Goal: Task Accomplishment & Management: Use online tool/utility

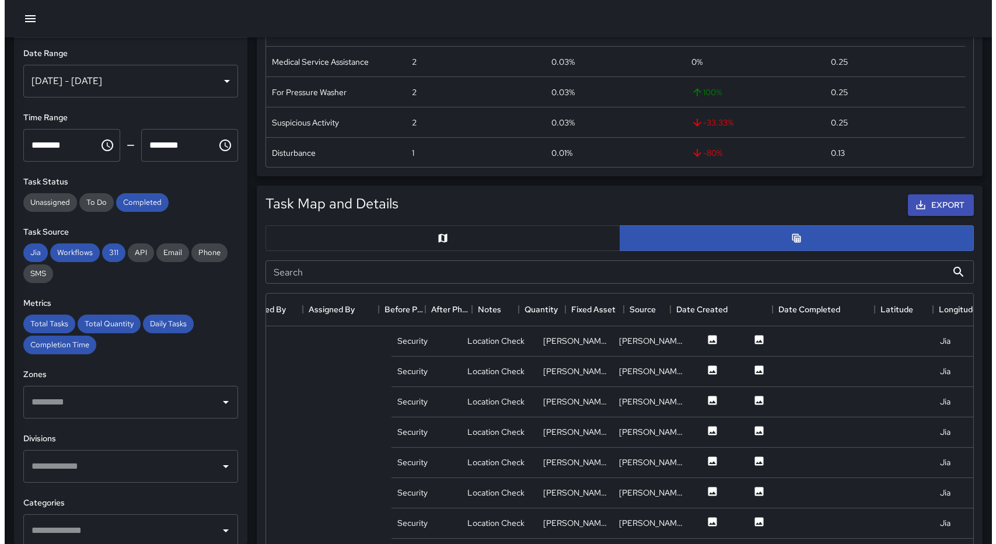
scroll to position [426, 698]
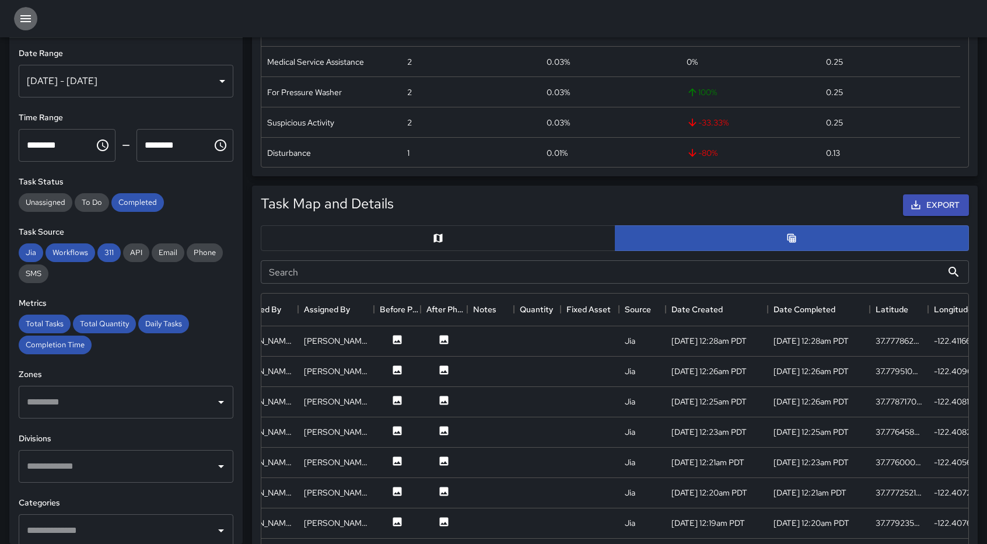
click at [32, 17] on icon "button" at bounding box center [26, 19] width 14 height 14
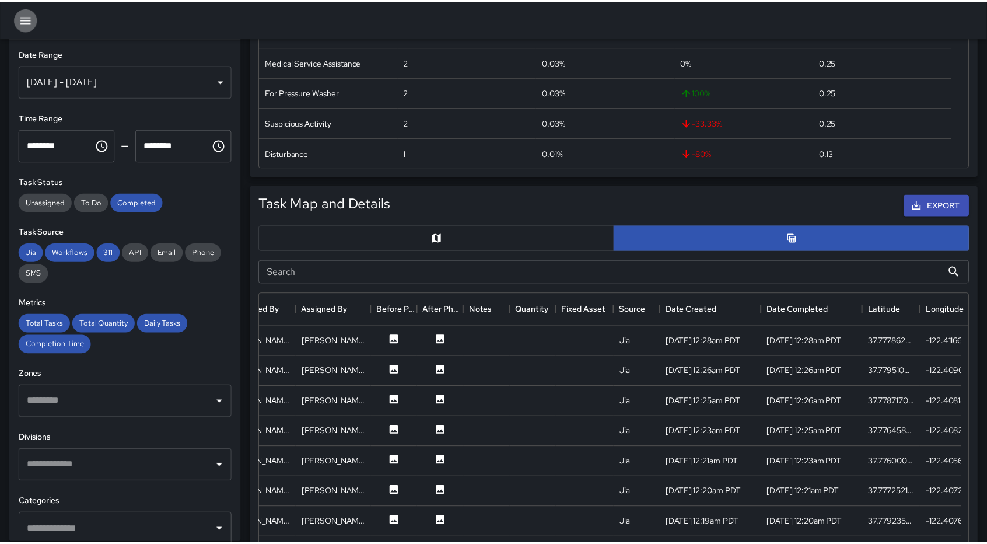
scroll to position [9, 9]
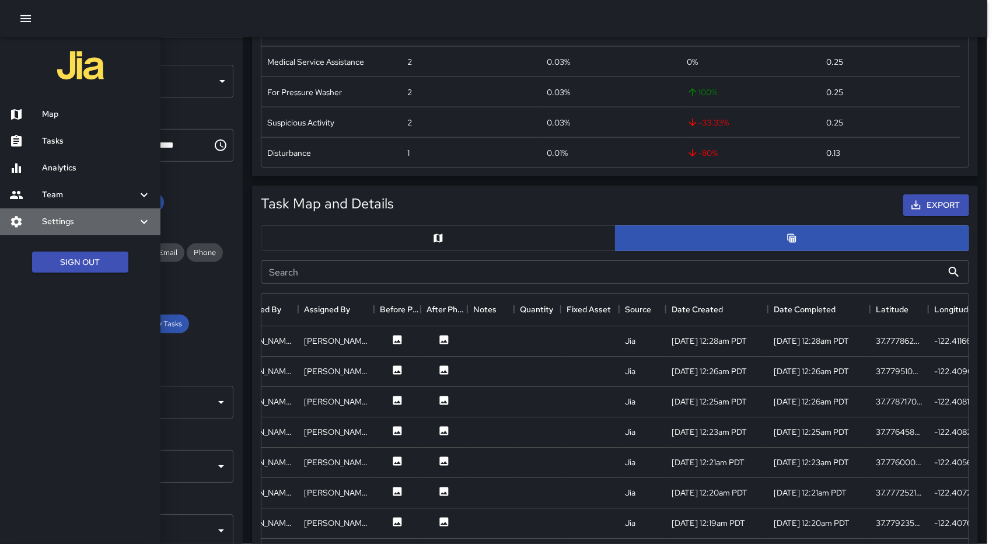
click at [61, 223] on h6 "Settings" at bounding box center [89, 221] width 95 height 13
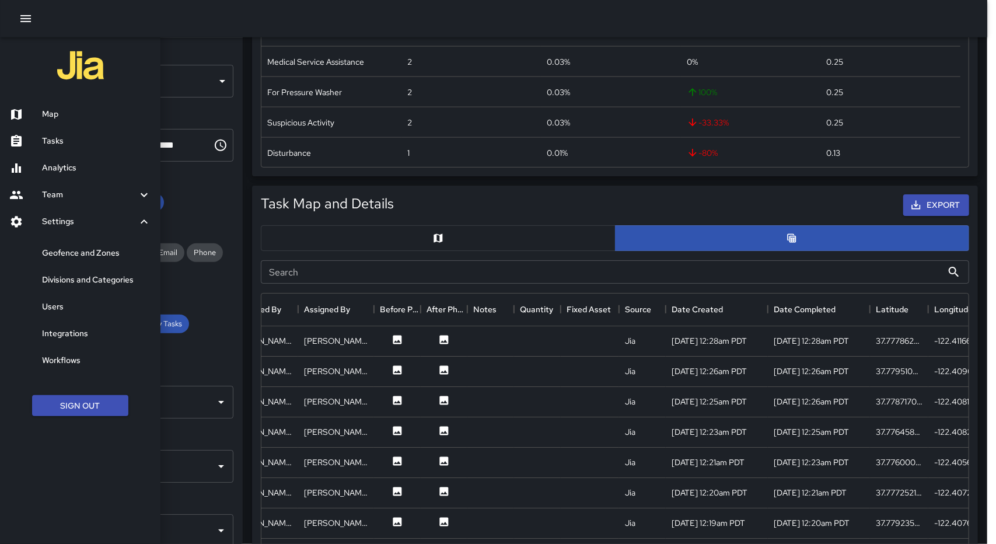
click at [221, 184] on div at bounding box center [498, 272] width 996 height 544
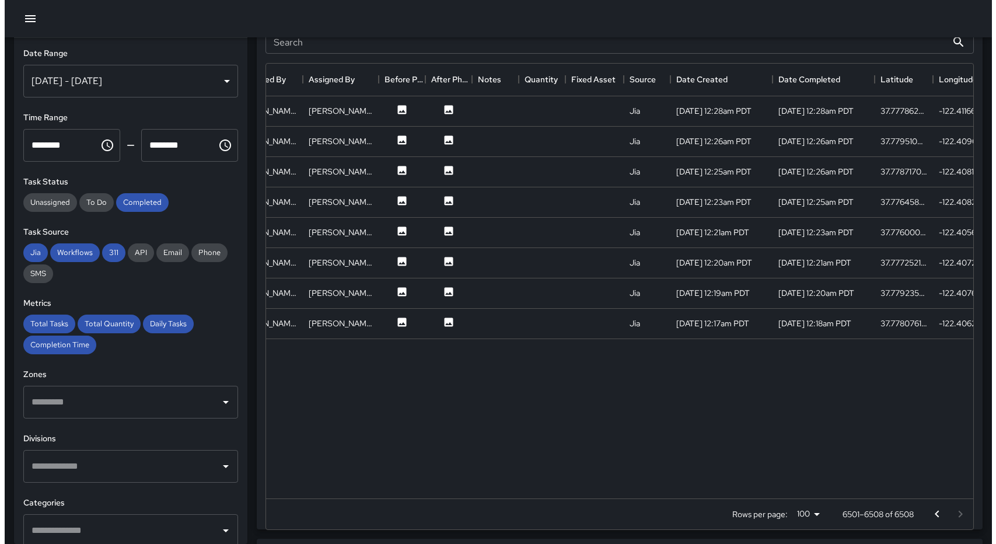
scroll to position [432, 0]
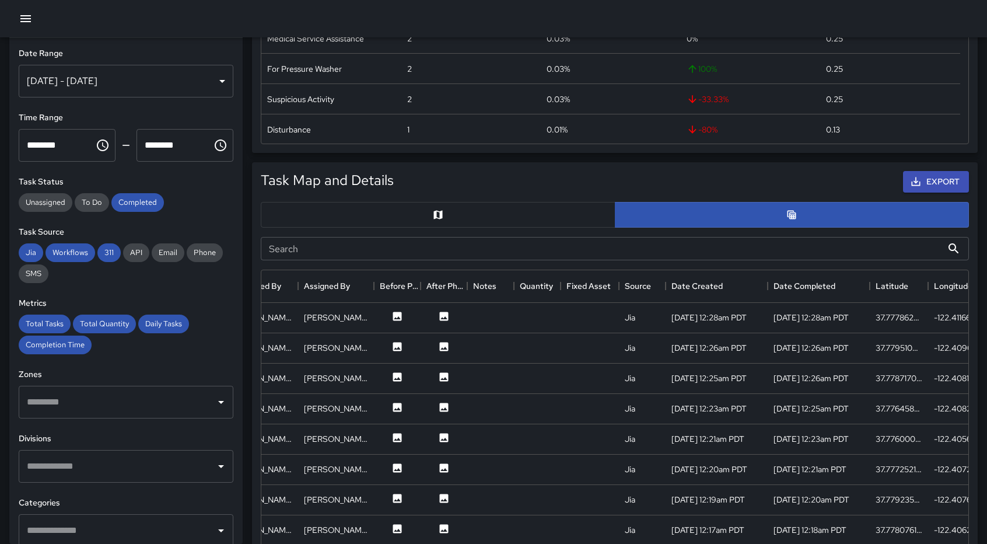
click at [461, 232] on div "Search Search" at bounding box center [615, 248] width 718 height 33
click at [431, 212] on button "button" at bounding box center [438, 215] width 355 height 26
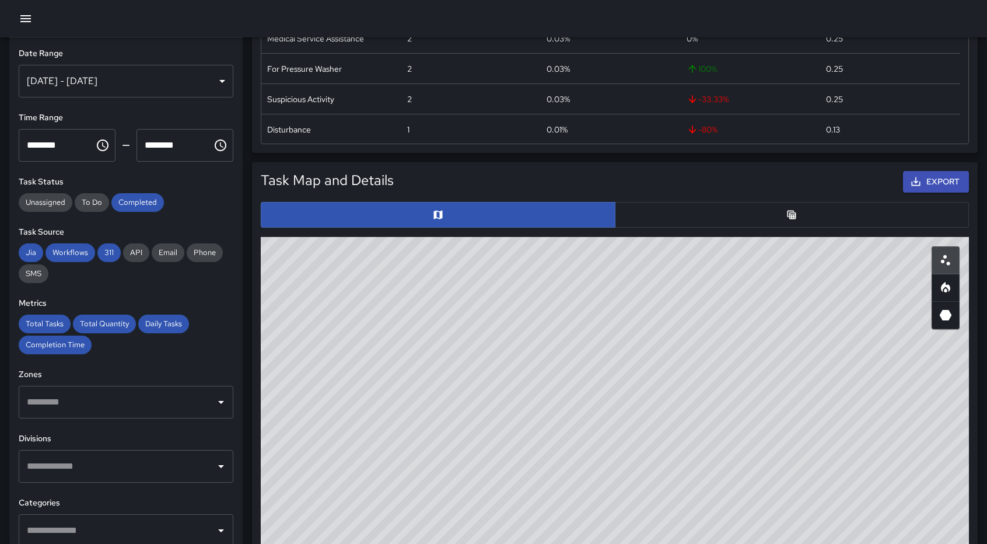
drag, startPoint x: 779, startPoint y: 471, endPoint x: 720, endPoint y: 312, distance: 169.5
click at [720, 312] on div "© Mapbox © OpenStreetMap Improve this map" at bounding box center [615, 470] width 708 height 467
click at [212, 84] on div "Aug 24, 2025 - Aug 31, 2025" at bounding box center [126, 81] width 215 height 33
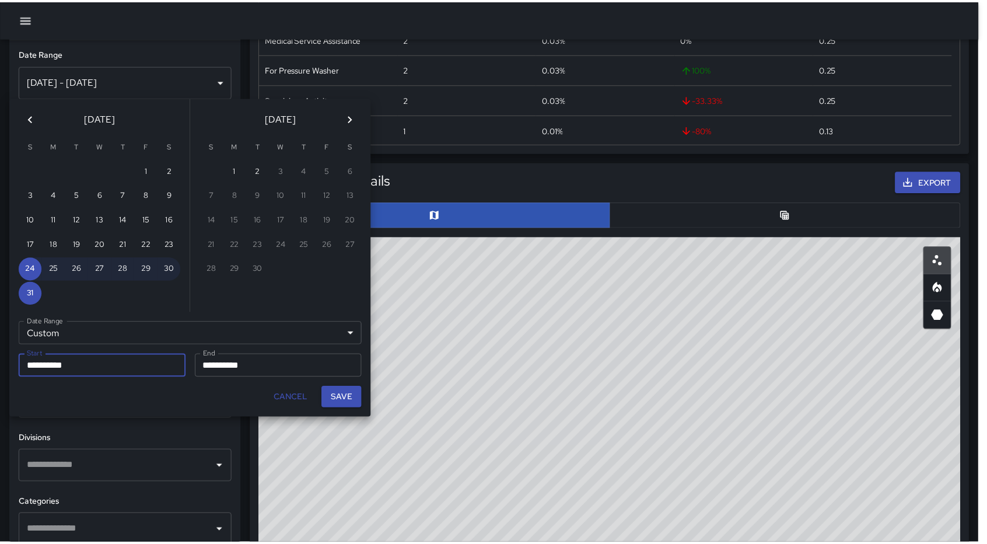
scroll to position [9, 9]
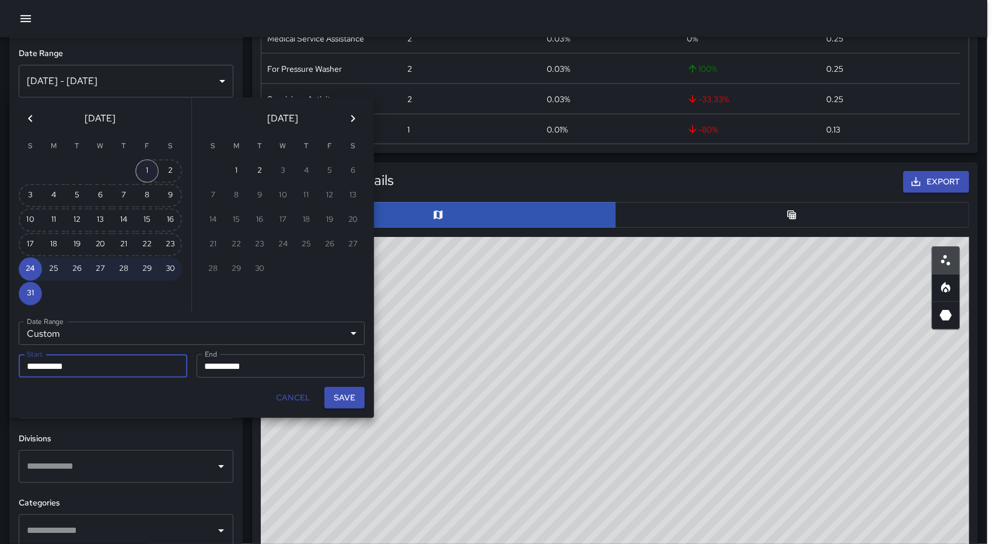
click at [144, 167] on button "1" at bounding box center [146, 170] width 23 height 23
type input "**********"
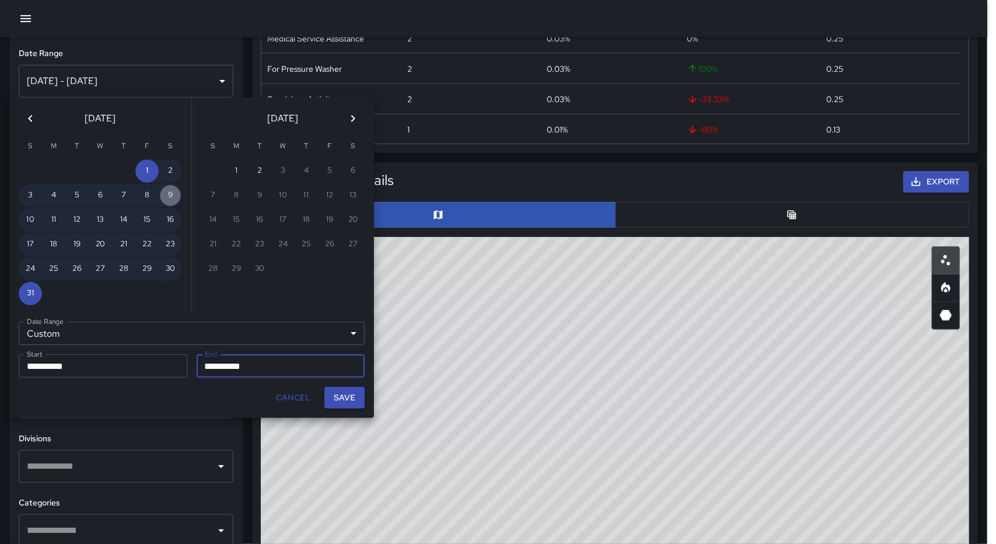
click at [163, 197] on button "9" at bounding box center [170, 195] width 23 height 23
type input "**********"
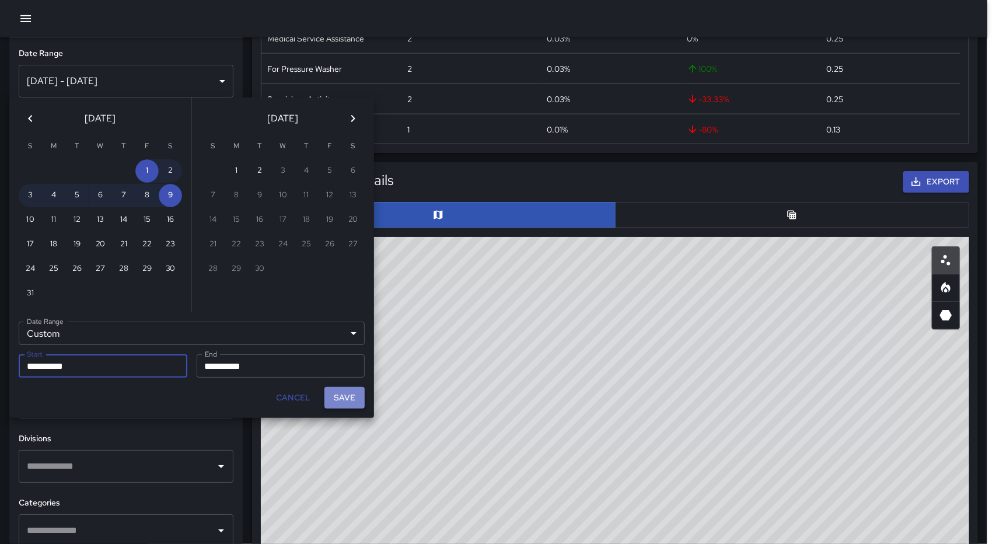
click at [341, 397] on button "Save" at bounding box center [344, 398] width 40 height 22
type input "**********"
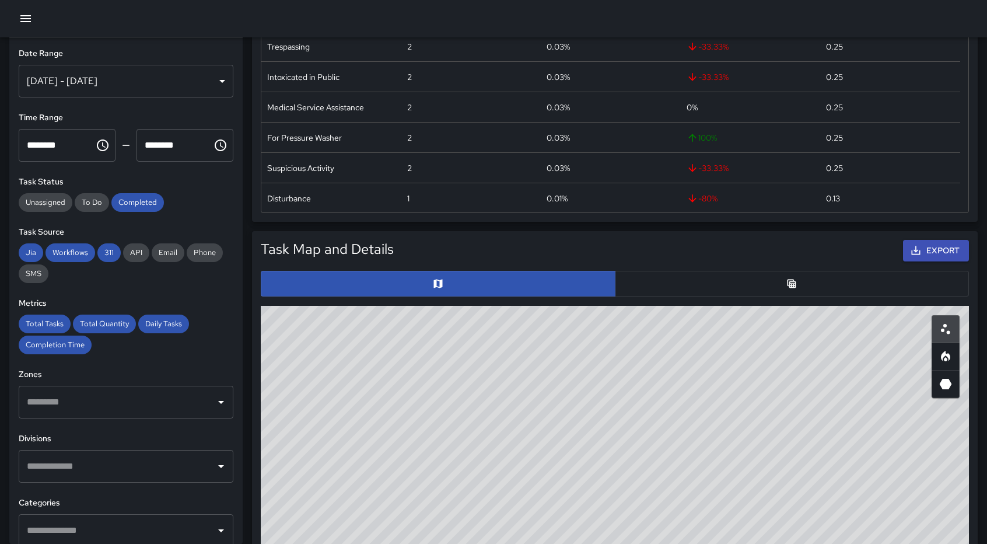
scroll to position [0, 0]
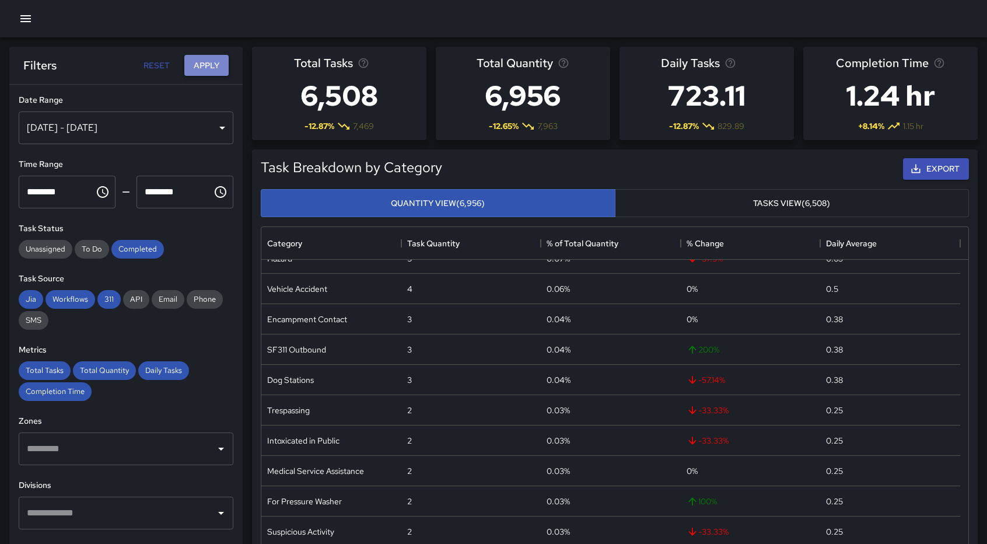
click at [195, 69] on button "Apply" at bounding box center [206, 66] width 44 height 22
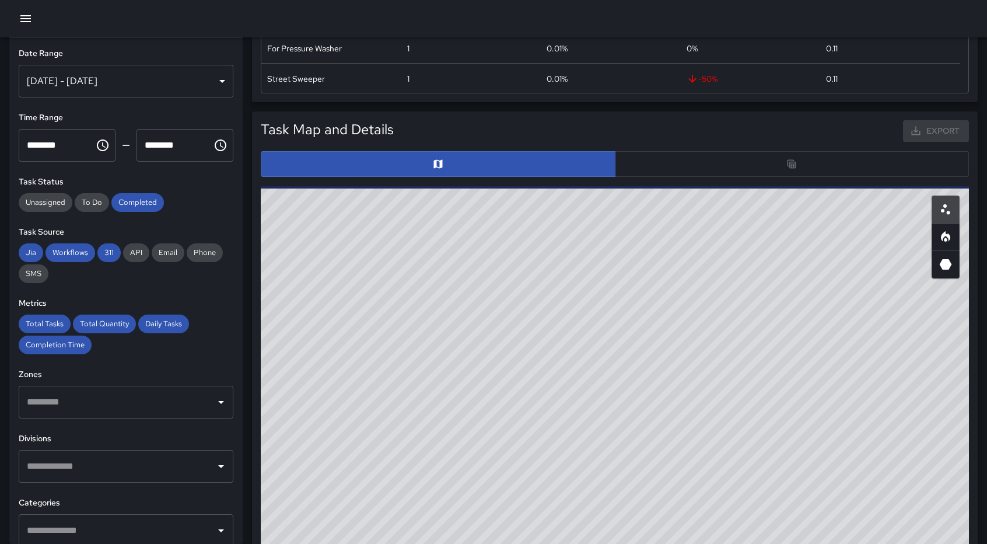
scroll to position [491, 0]
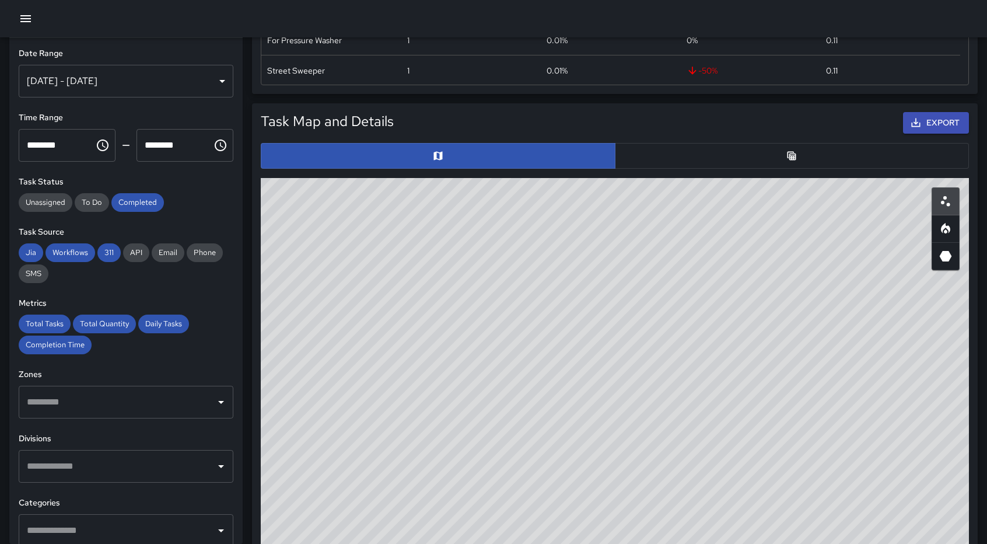
click at [101, 417] on div "​" at bounding box center [126, 402] width 215 height 33
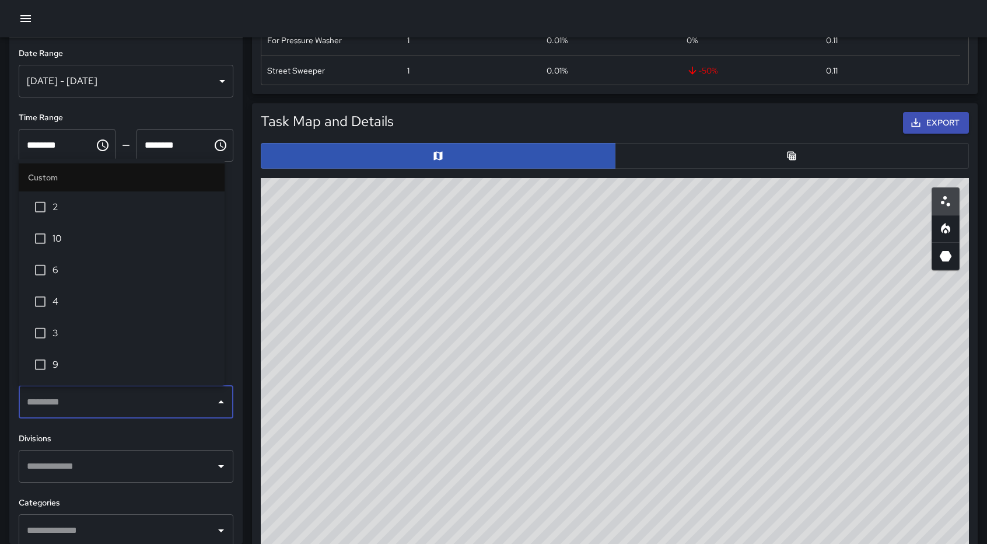
click at [101, 417] on div "​" at bounding box center [126, 402] width 215 height 33
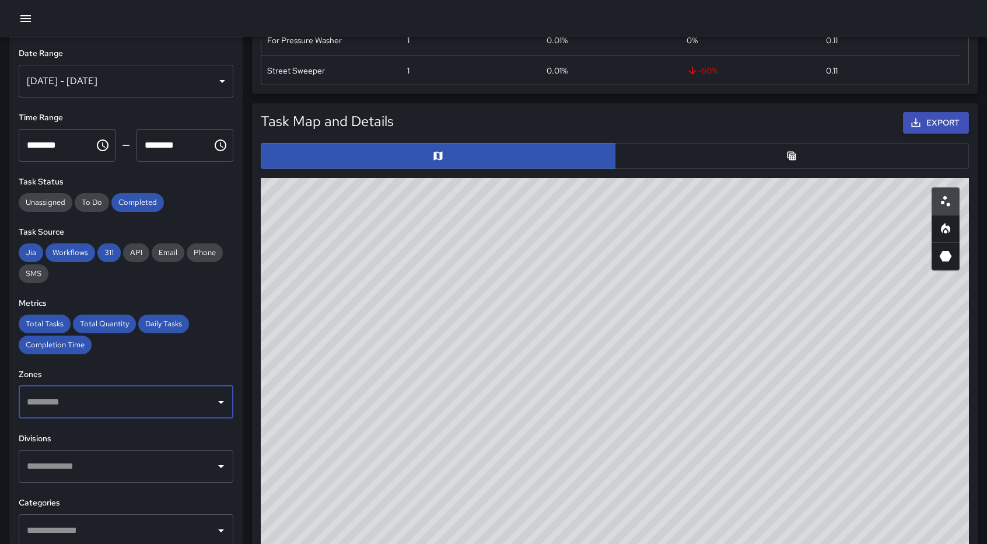
click at [101, 468] on input "text" at bounding box center [117, 466] width 187 height 22
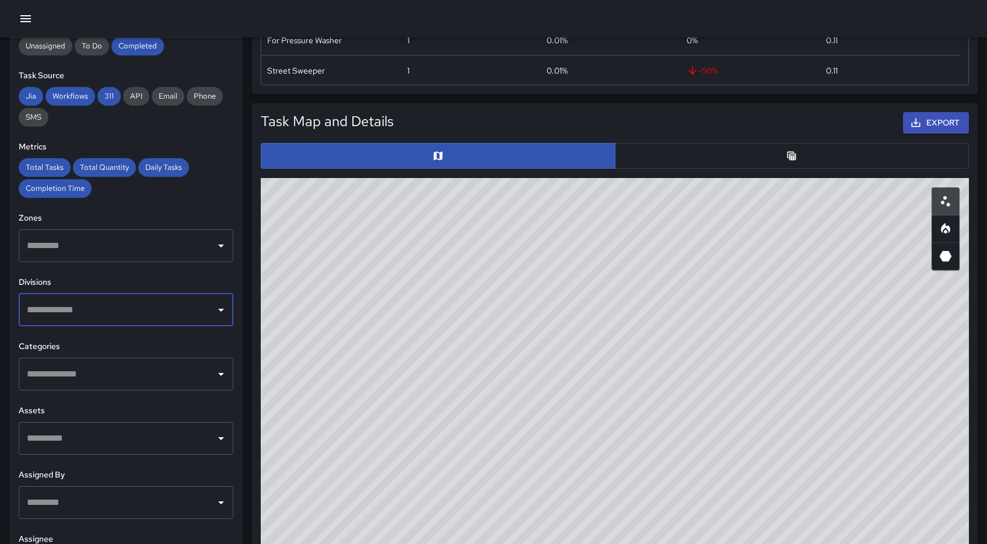
scroll to position [204, 0]
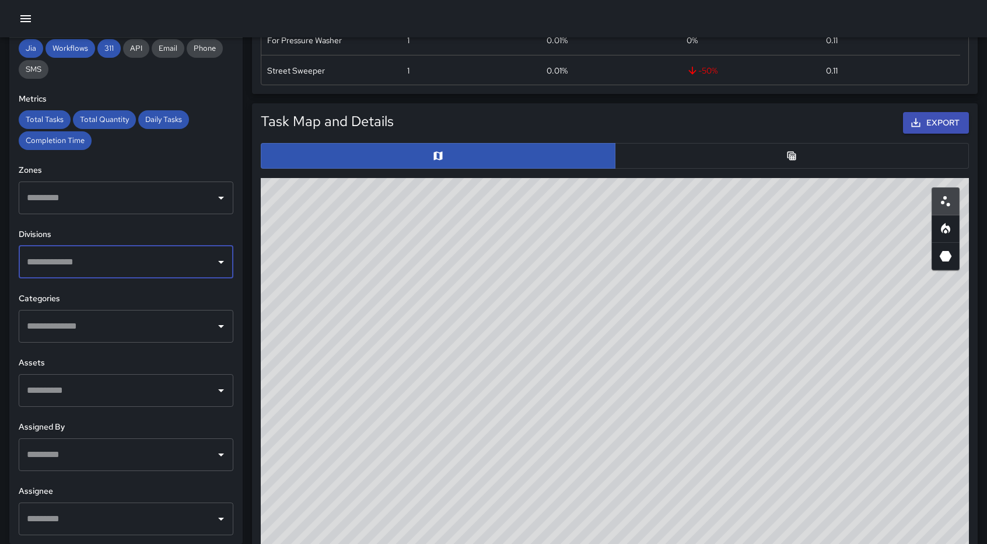
click at [122, 329] on input "text" at bounding box center [117, 326] width 187 height 22
click at [127, 391] on input "text" at bounding box center [117, 390] width 187 height 22
click at [128, 454] on input "text" at bounding box center [117, 454] width 187 height 22
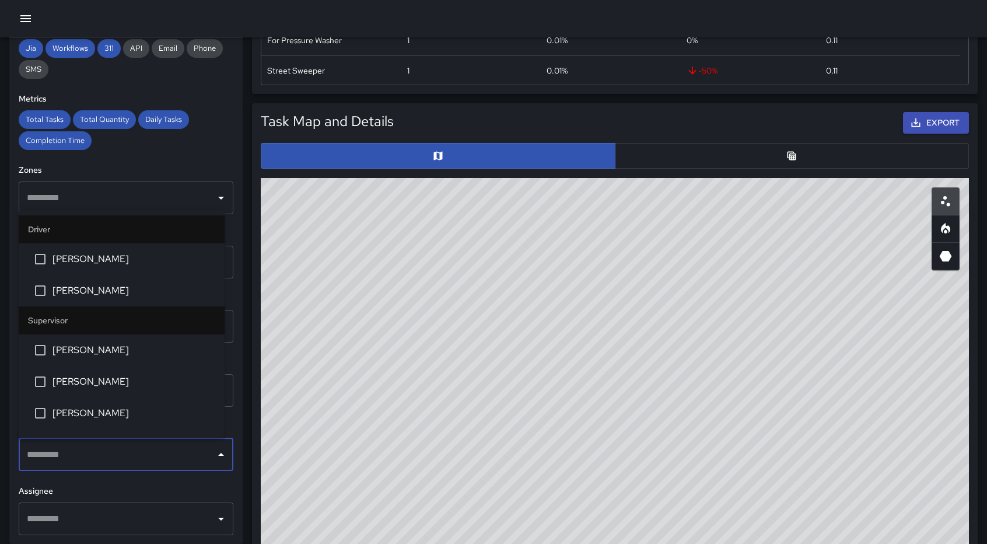
click at [128, 454] on input "text" at bounding box center [117, 454] width 187 height 22
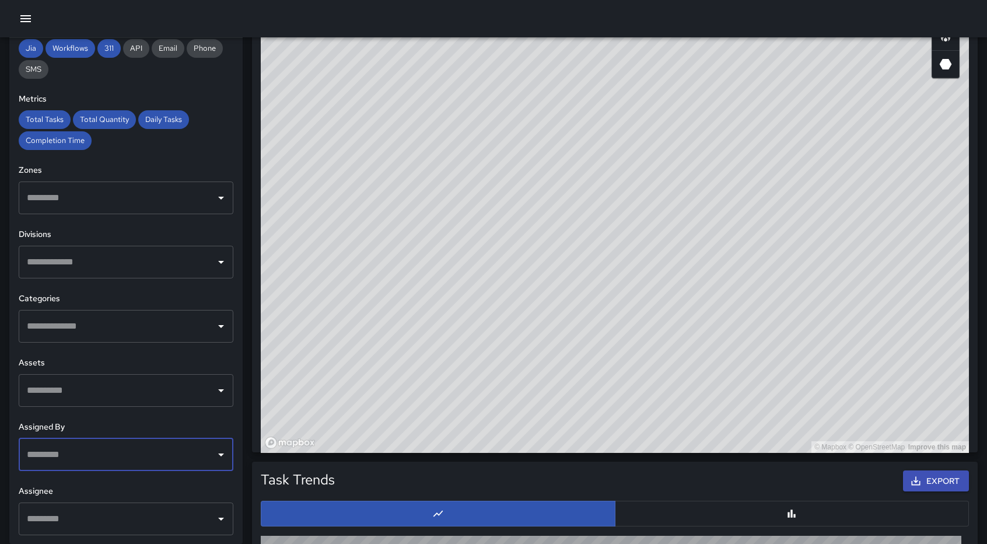
scroll to position [684, 0]
click at [97, 520] on input "text" at bounding box center [117, 519] width 187 height 22
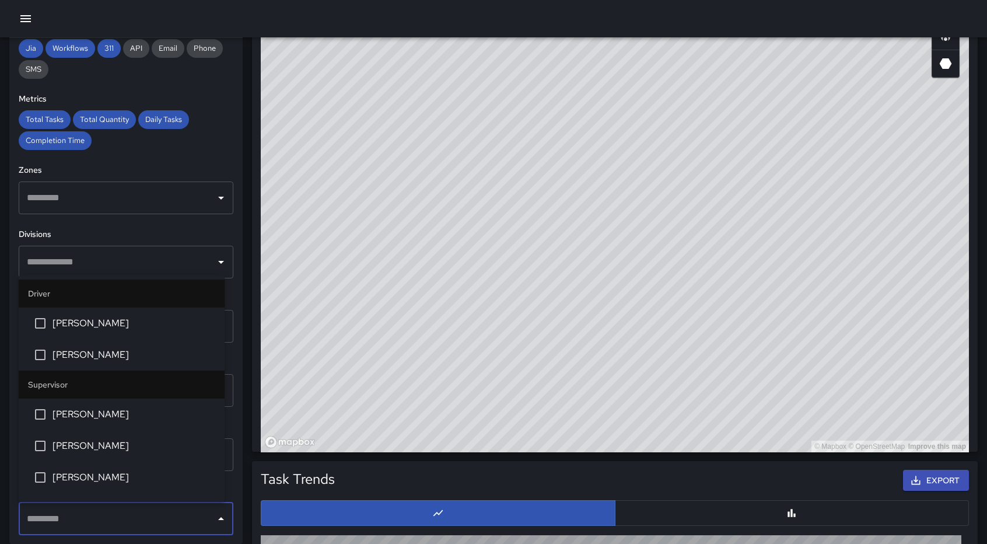
click at [97, 520] on input "text" at bounding box center [117, 519] width 187 height 22
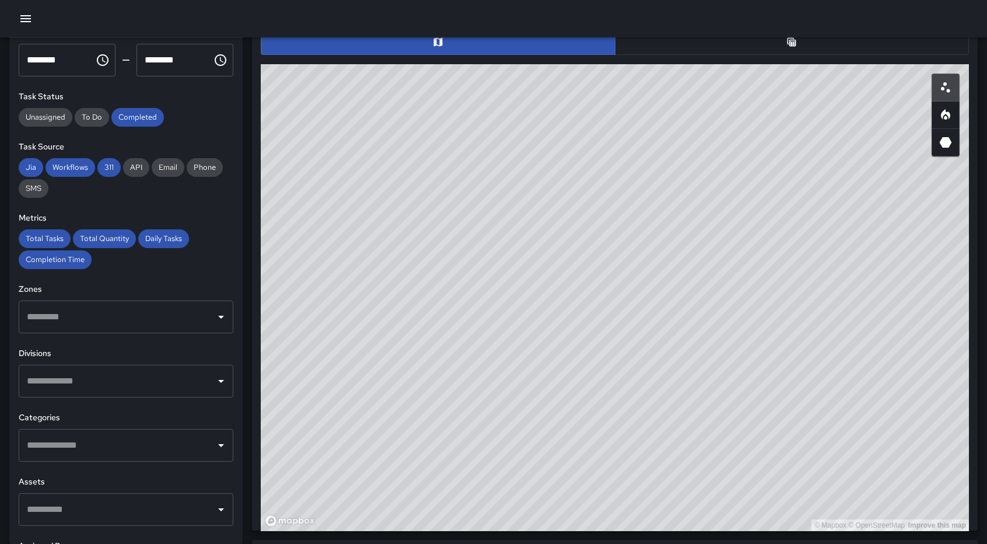
scroll to position [85, 0]
drag, startPoint x: 797, startPoint y: 337, endPoint x: 636, endPoint y: 432, distance: 187.2
click at [636, 432] on div "© Mapbox © OpenStreetMap Improve this map" at bounding box center [615, 297] width 708 height 467
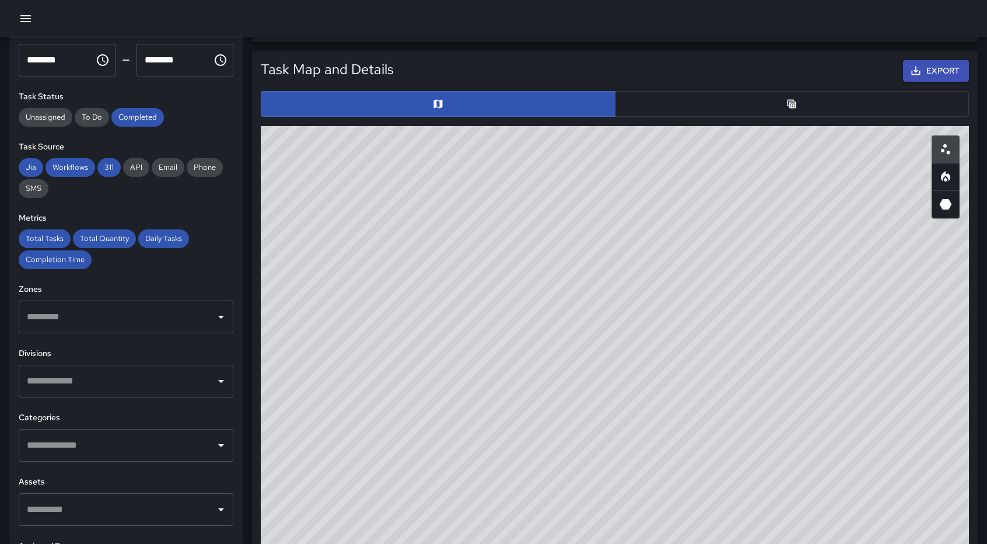
scroll to position [0, 0]
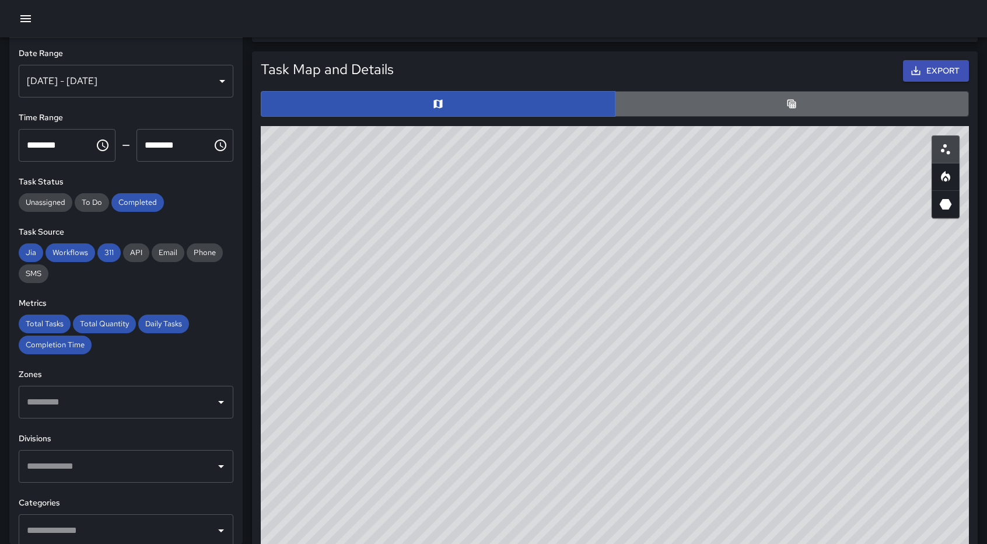
click at [779, 110] on button "button" at bounding box center [792, 104] width 355 height 26
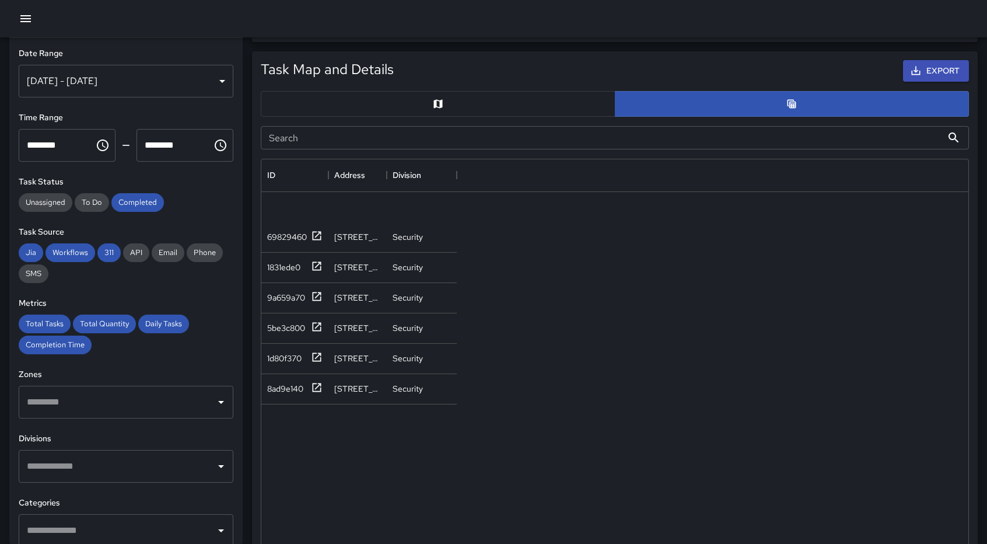
scroll to position [96, 0]
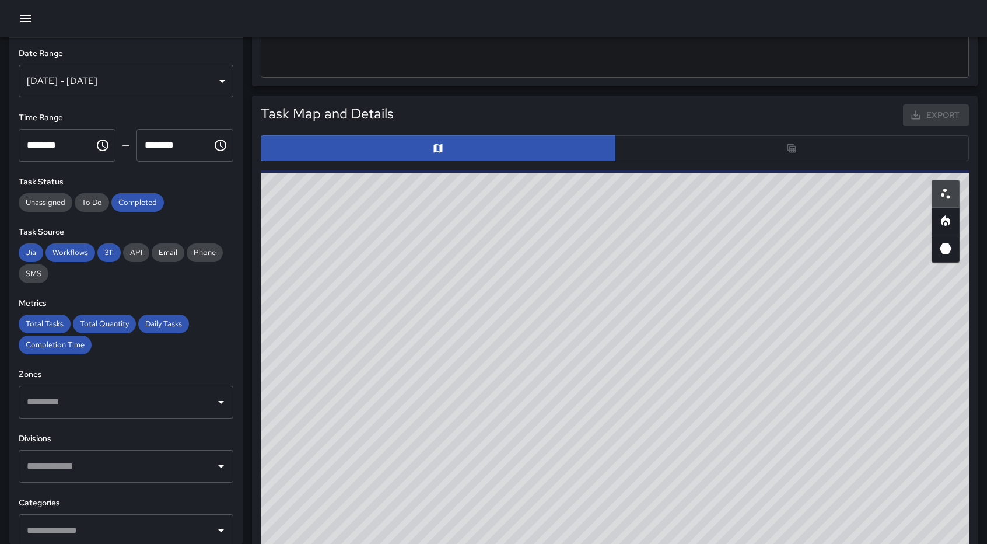
scroll to position [497, 0]
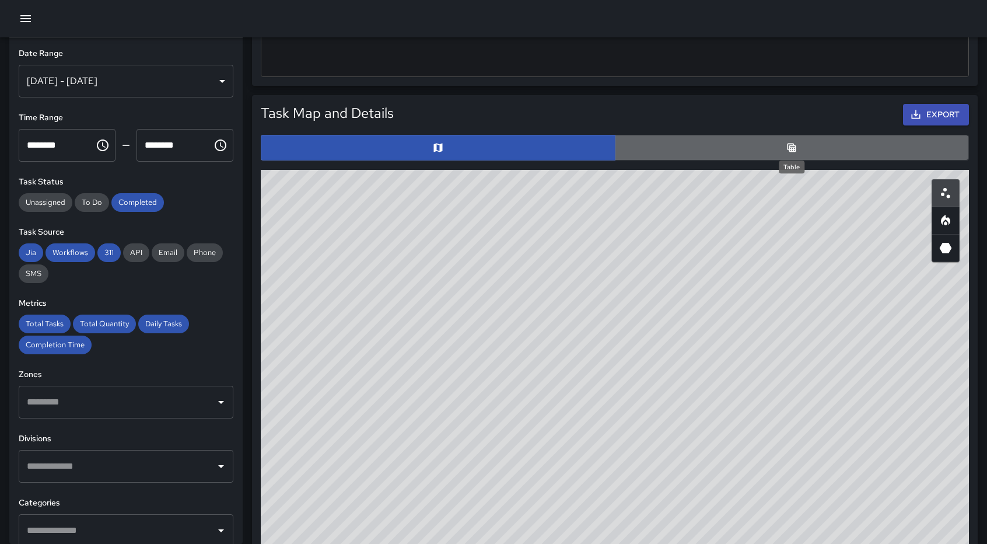
click at [786, 150] on icon "Table" at bounding box center [792, 148] width 12 height 12
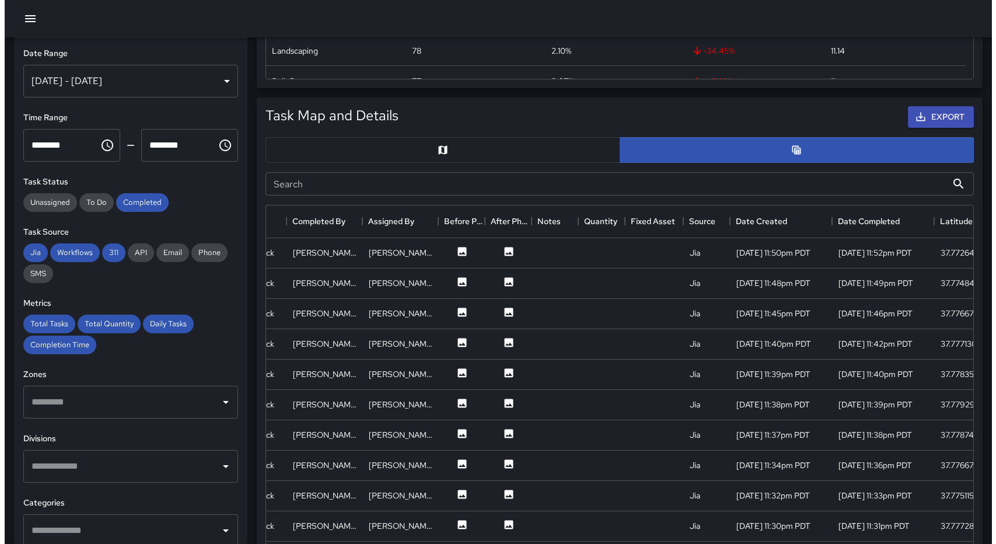
scroll to position [0, 337]
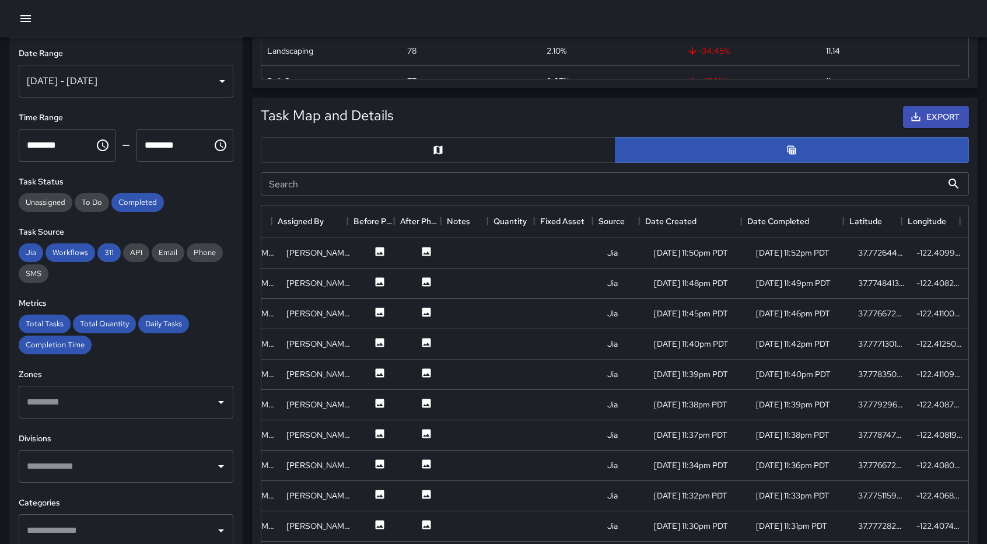
click at [202, 81] on div "[DATE] - [DATE]" at bounding box center [126, 81] width 215 height 33
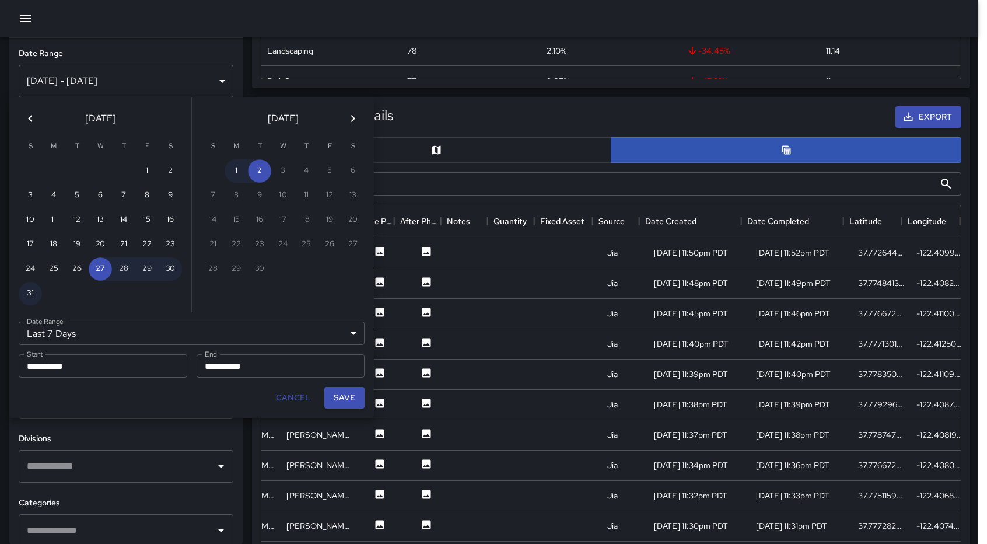
scroll to position [9, 9]
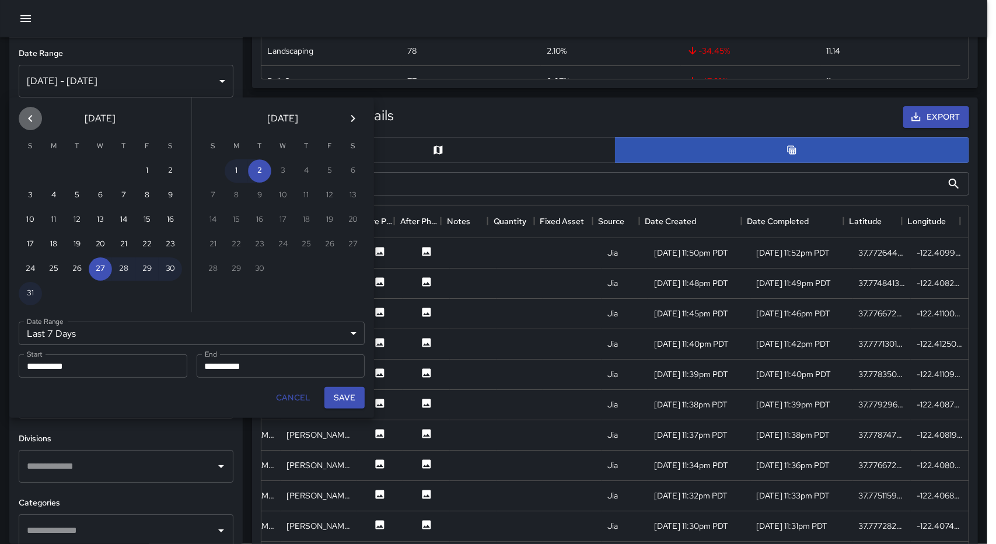
click at [27, 118] on icon "Previous month" at bounding box center [30, 118] width 14 height 14
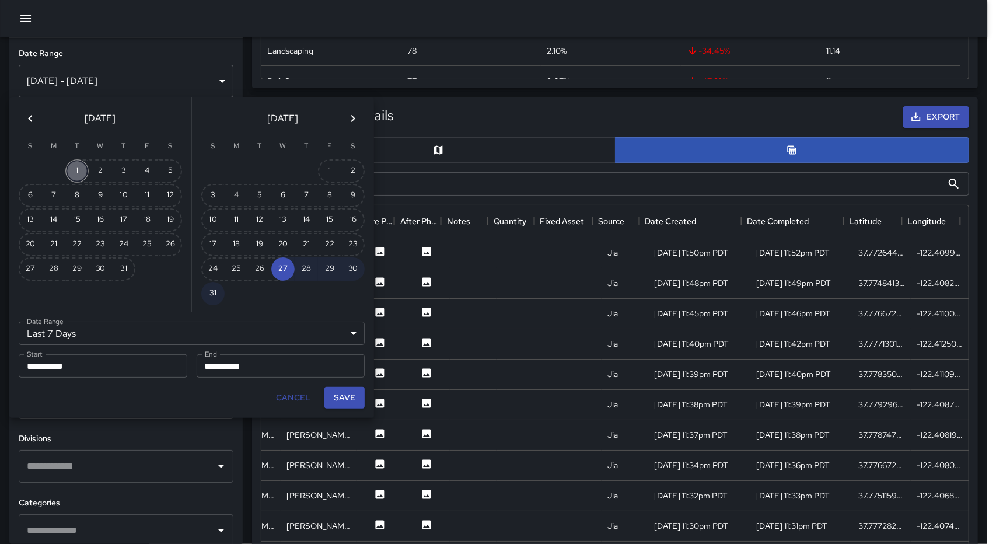
click at [72, 166] on button "1" at bounding box center [76, 170] width 23 height 23
type input "******"
type input "**********"
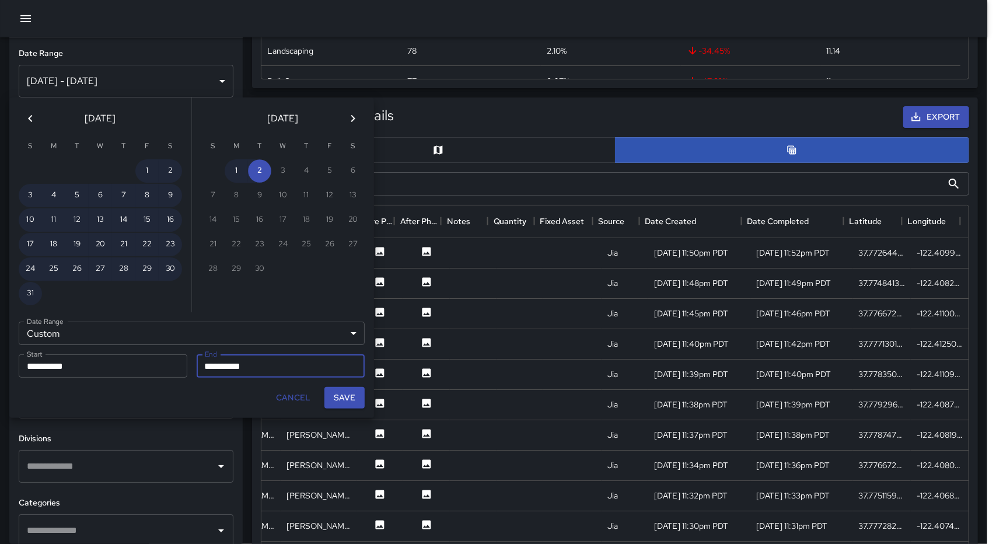
click at [26, 121] on icon "Previous month" at bounding box center [30, 118] width 14 height 14
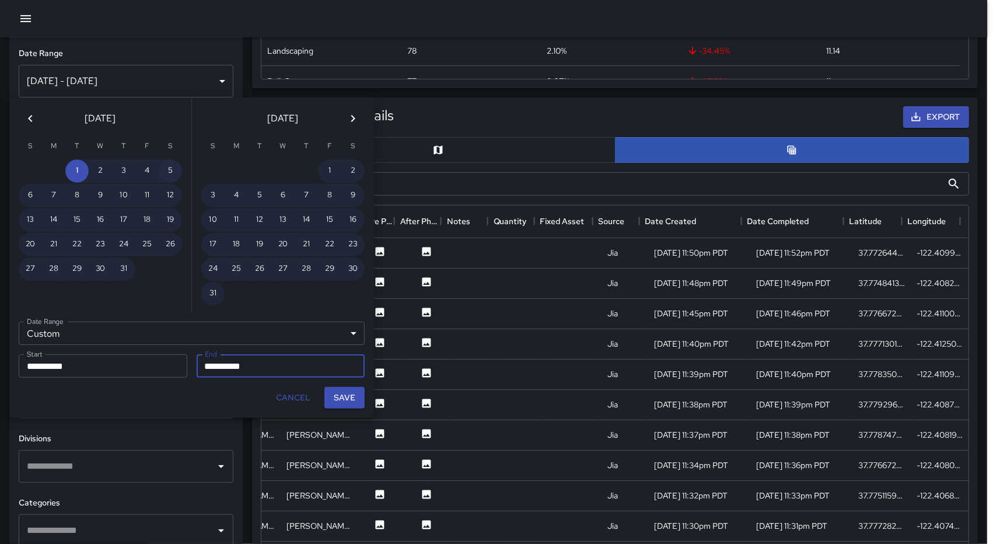
click at [170, 167] on button "5" at bounding box center [170, 170] width 23 height 23
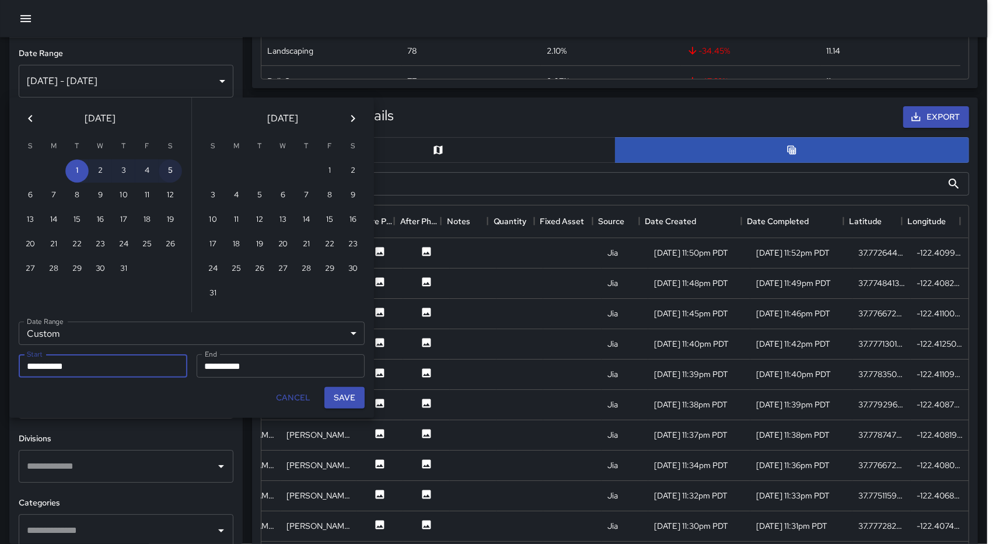
type input "**********"
click at [342, 400] on button "Save" at bounding box center [344, 398] width 40 height 22
type input "**********"
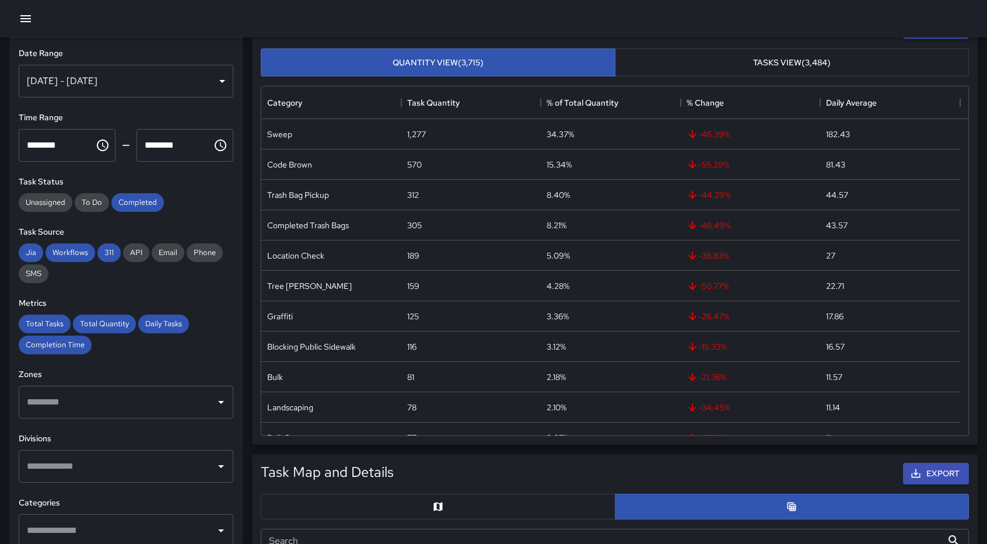
scroll to position [0, 0]
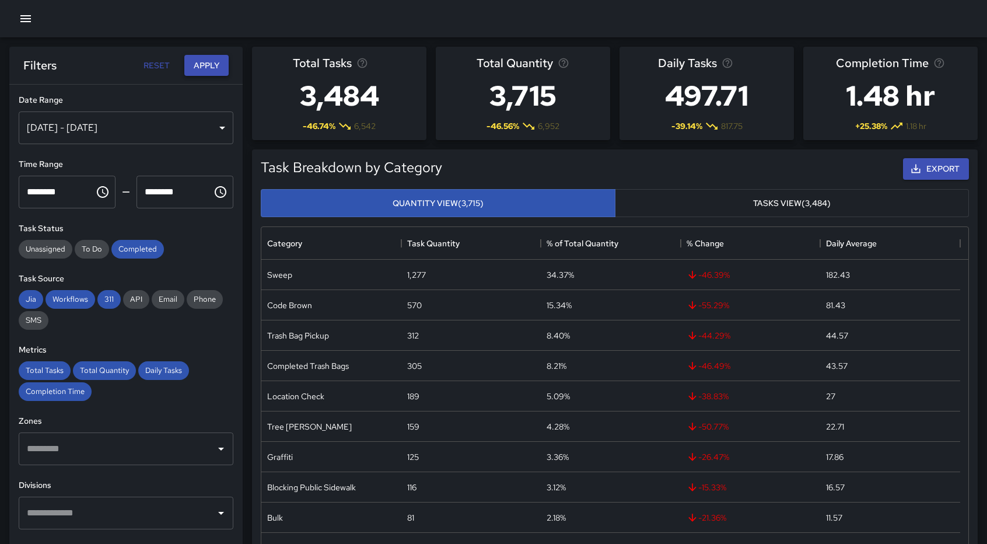
click at [206, 67] on button "Apply" at bounding box center [206, 66] width 44 height 22
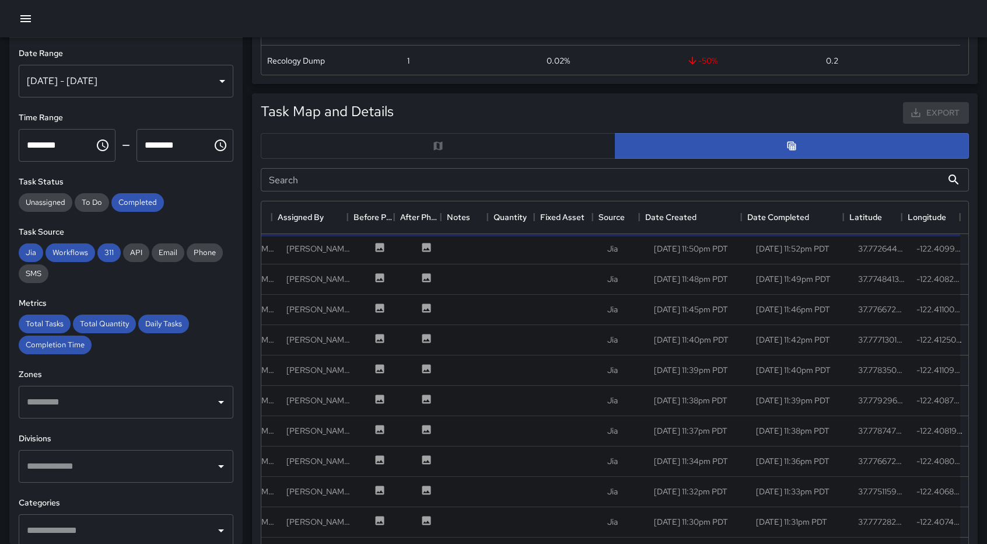
scroll to position [502, 0]
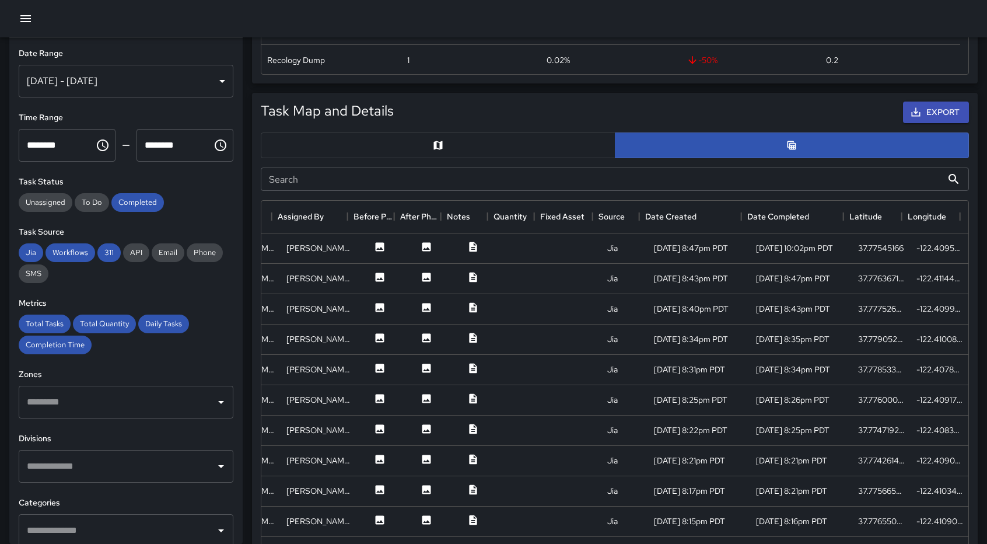
click at [57, 138] on input "********" at bounding box center [53, 145] width 68 height 33
click at [74, 150] on input "********" at bounding box center [53, 145] width 68 height 33
click at [107, 144] on button "Choose time, selected time is 12:00 AM" at bounding box center [102, 145] width 23 height 23
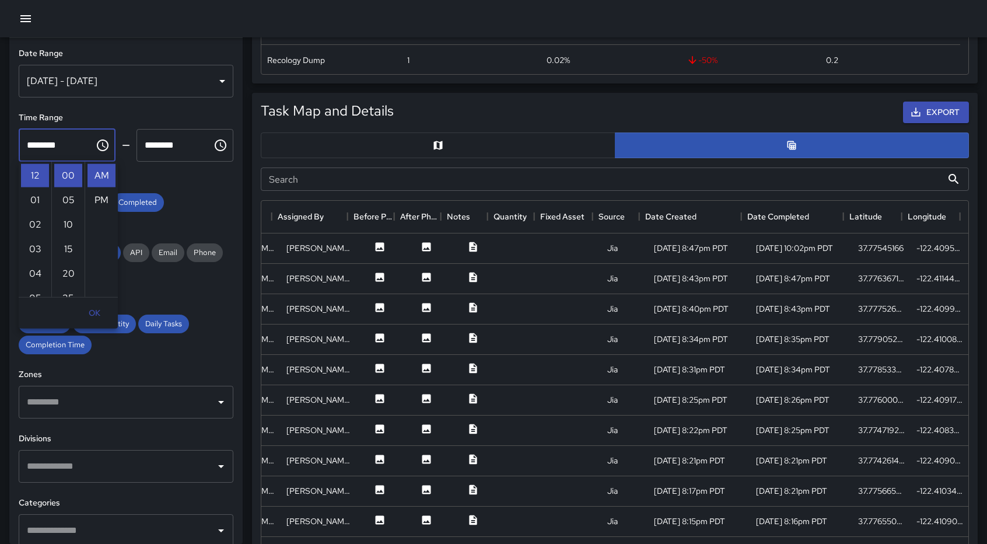
click at [205, 201] on div "Unassigned To Do Completed" at bounding box center [126, 202] width 215 height 19
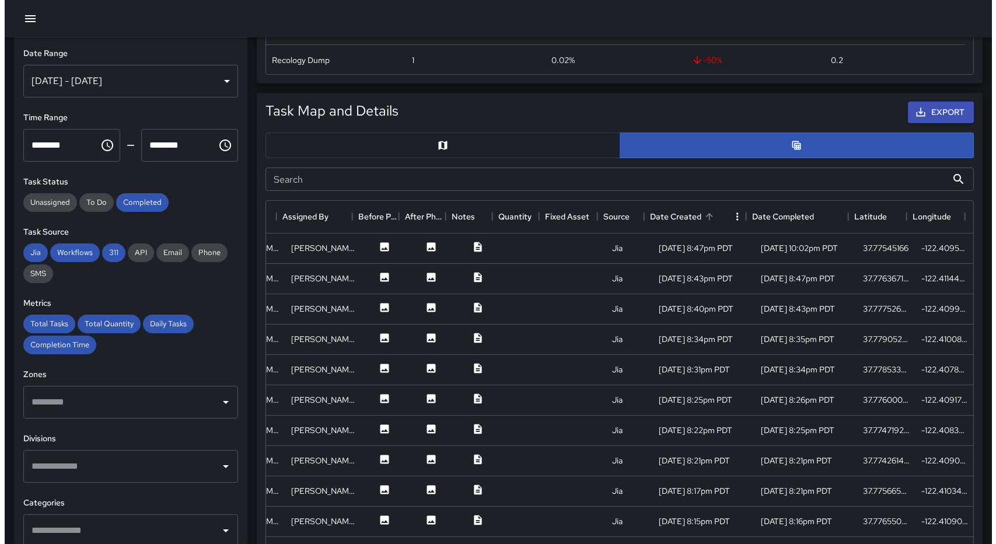
scroll to position [480, 0]
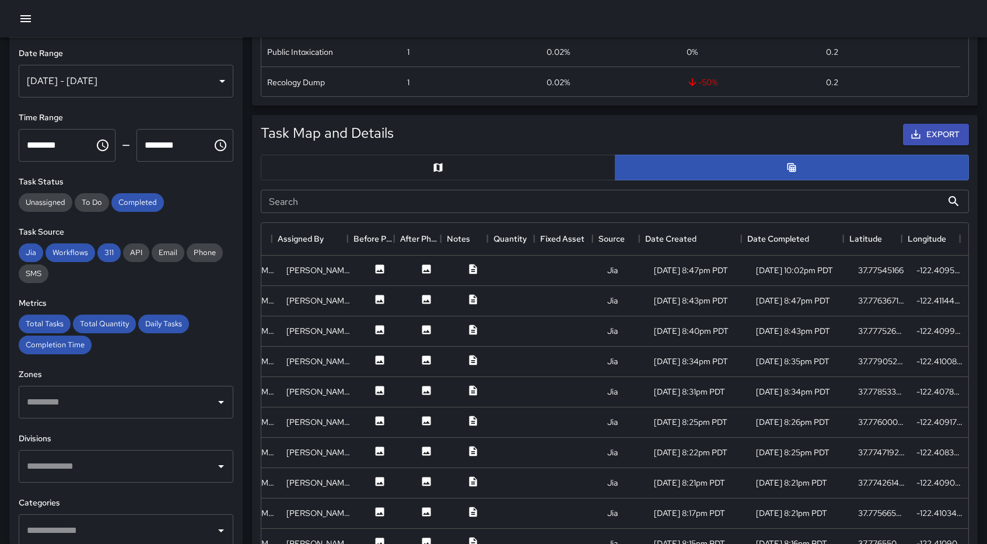
click at [25, 18] on icon "button" at bounding box center [26, 19] width 14 height 14
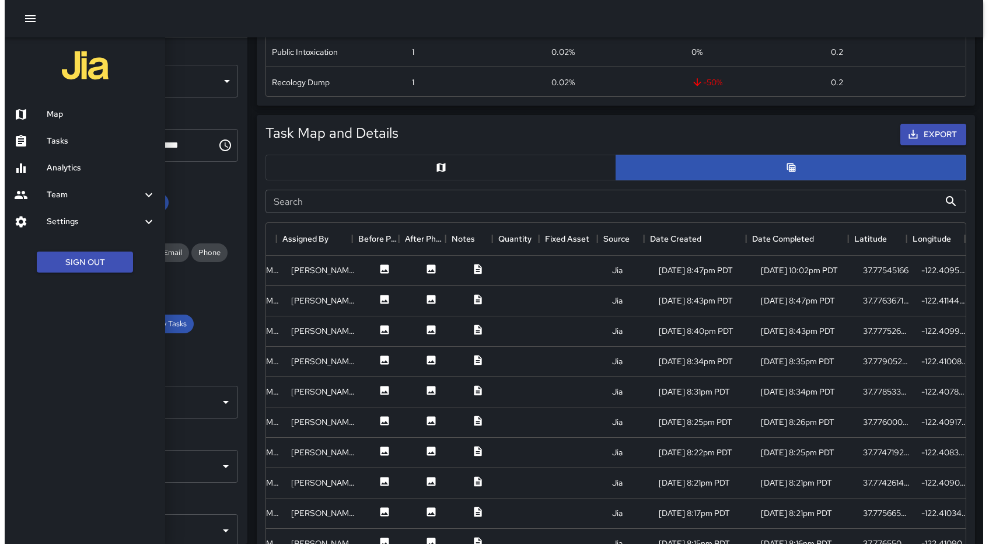
scroll to position [9, 9]
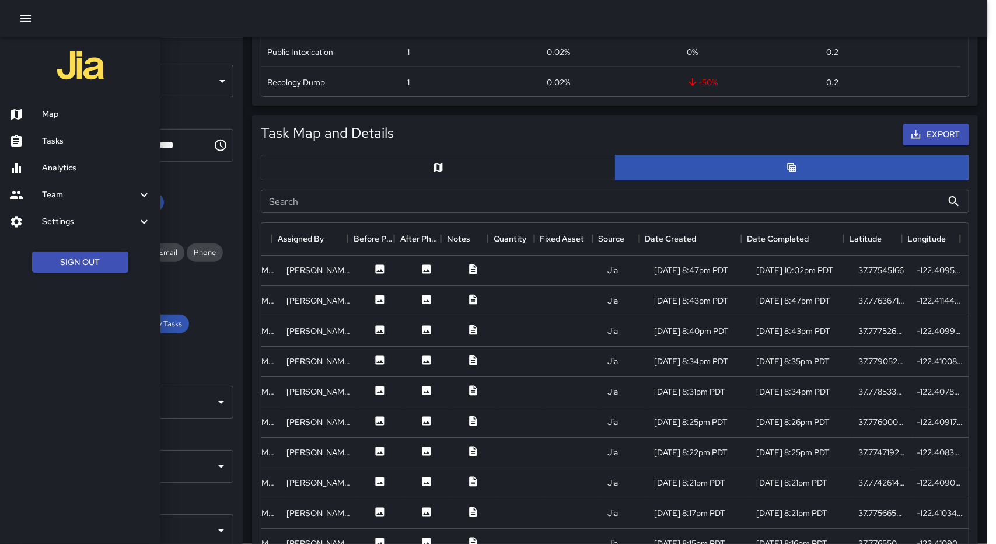
click at [95, 274] on ul "Sign Out" at bounding box center [80, 262] width 160 height 45
click at [83, 267] on button "Sign Out" at bounding box center [80, 262] width 96 height 22
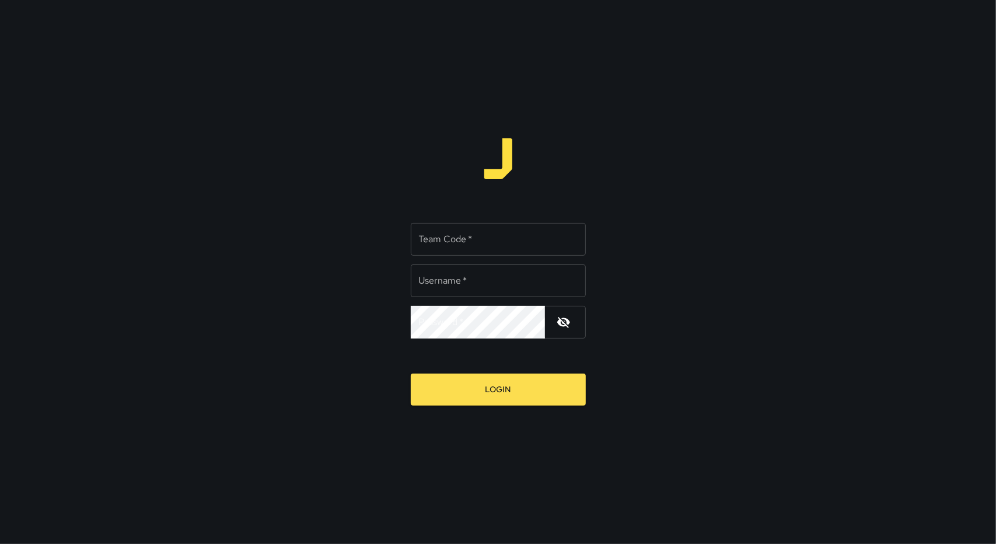
click at [484, 239] on input "Team Code   *" at bounding box center [498, 239] width 175 height 33
type input "*******"
click at [481, 288] on input "Username   *" at bounding box center [498, 280] width 175 height 33
type input "******"
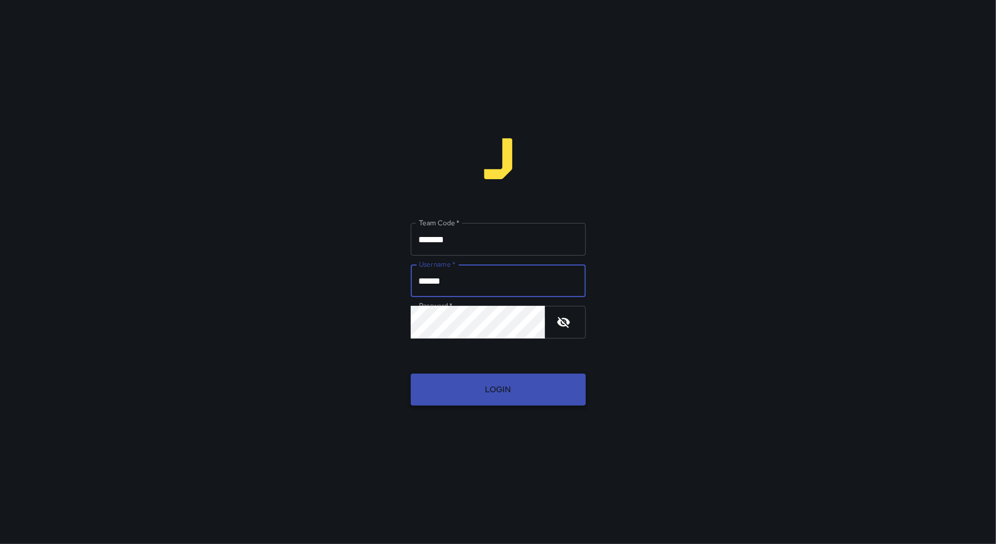
click at [491, 390] on button "Login" at bounding box center [498, 389] width 175 height 32
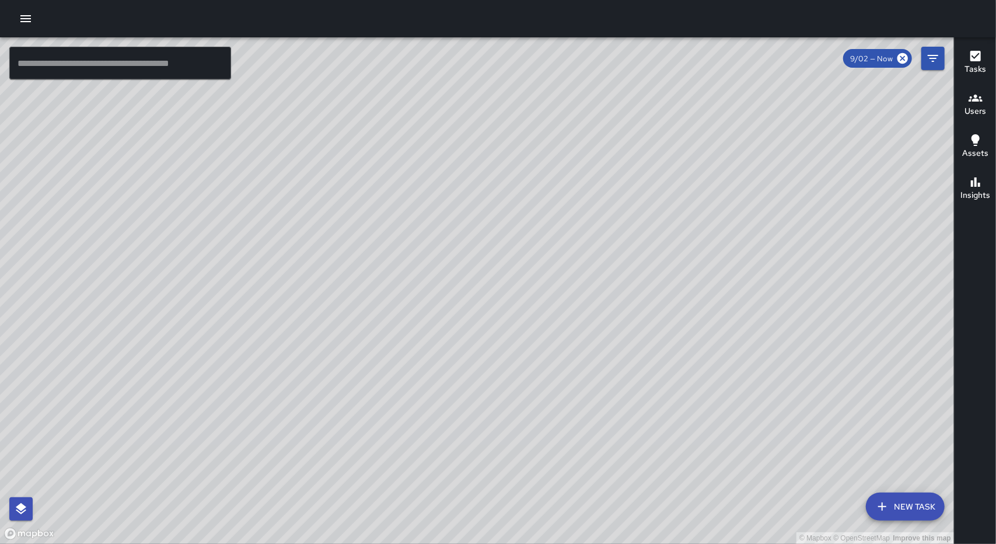
click at [24, 16] on icon "button" at bounding box center [25, 18] width 11 height 7
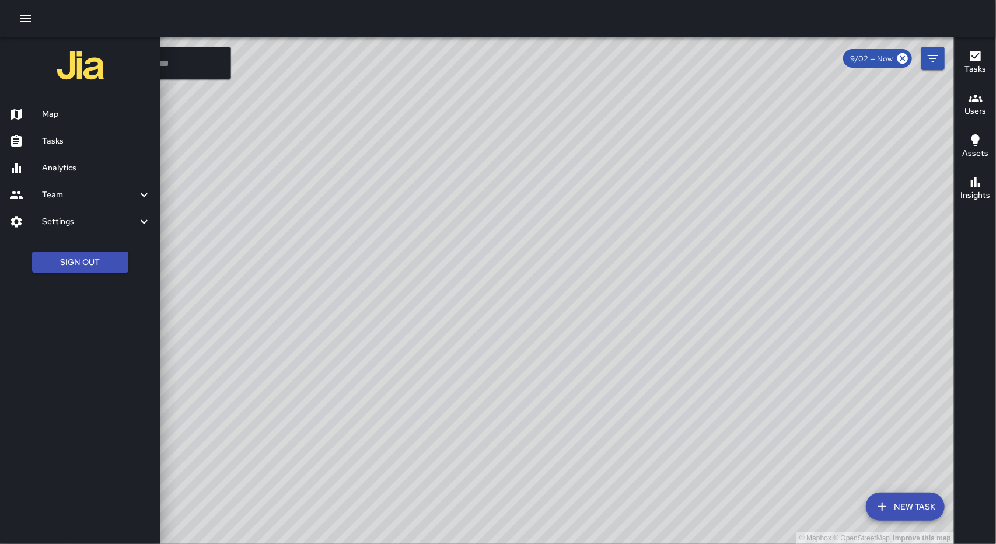
click at [56, 175] on div "Analytics" at bounding box center [80, 168] width 160 height 27
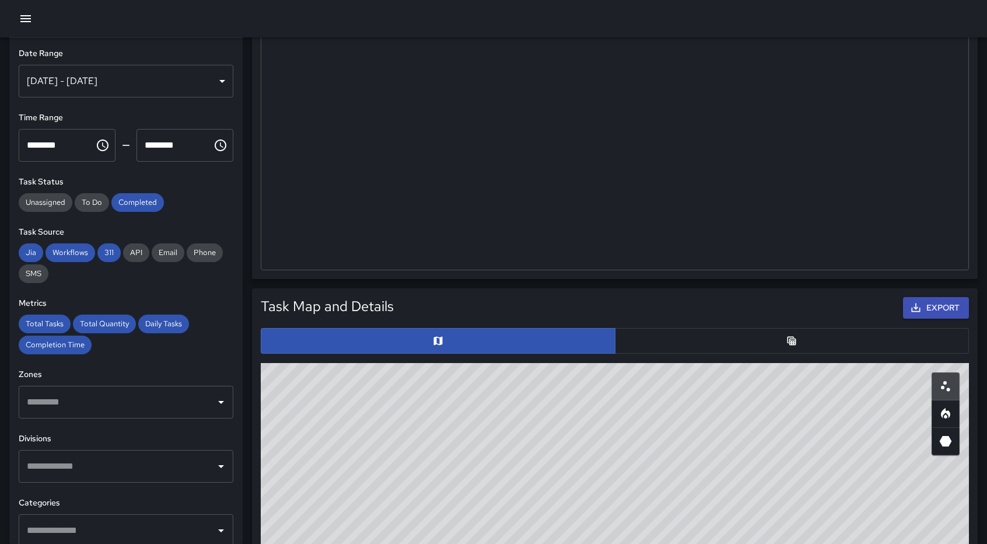
scroll to position [307, 0]
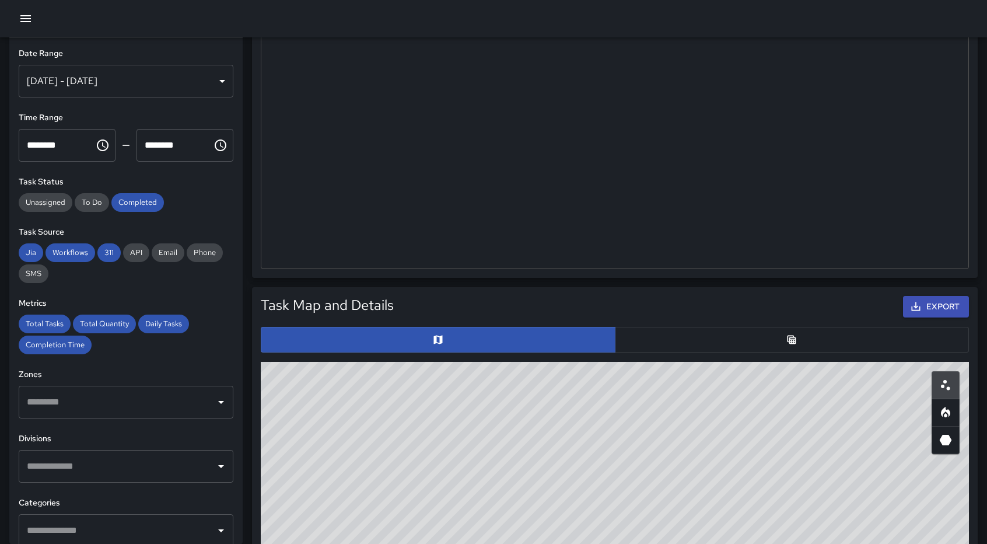
click at [801, 339] on button "button" at bounding box center [792, 340] width 355 height 26
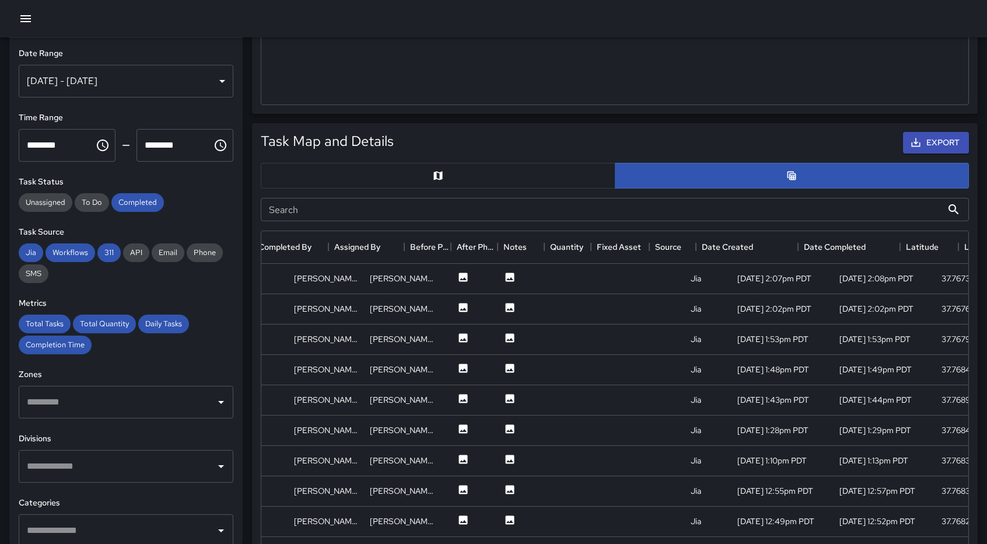
scroll to position [0, 284]
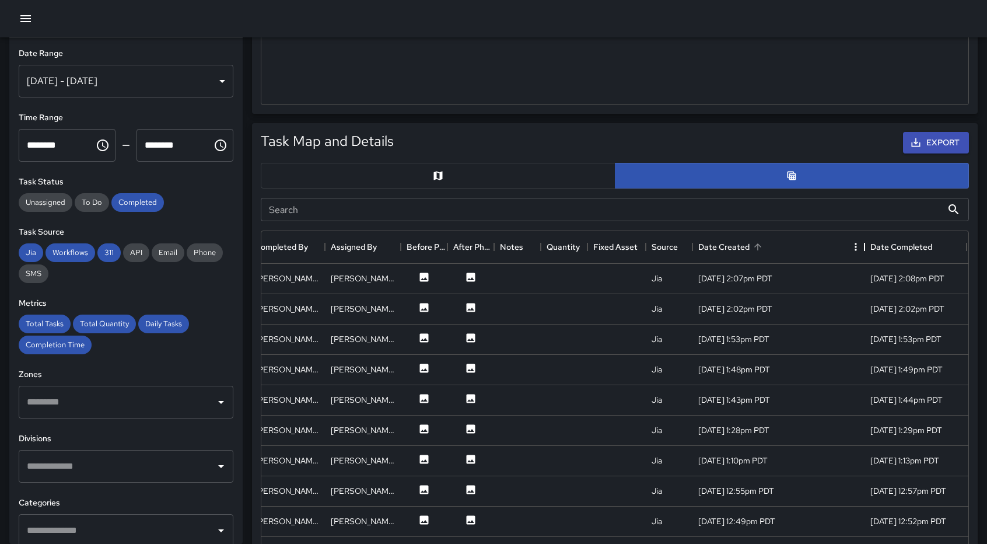
drag, startPoint x: 793, startPoint y: 246, endPoint x: 863, endPoint y: 261, distance: 71.6
click at [863, 261] on div "Date Created" at bounding box center [865, 246] width 14 height 33
click at [854, 245] on icon "Menu" at bounding box center [856, 247] width 12 height 12
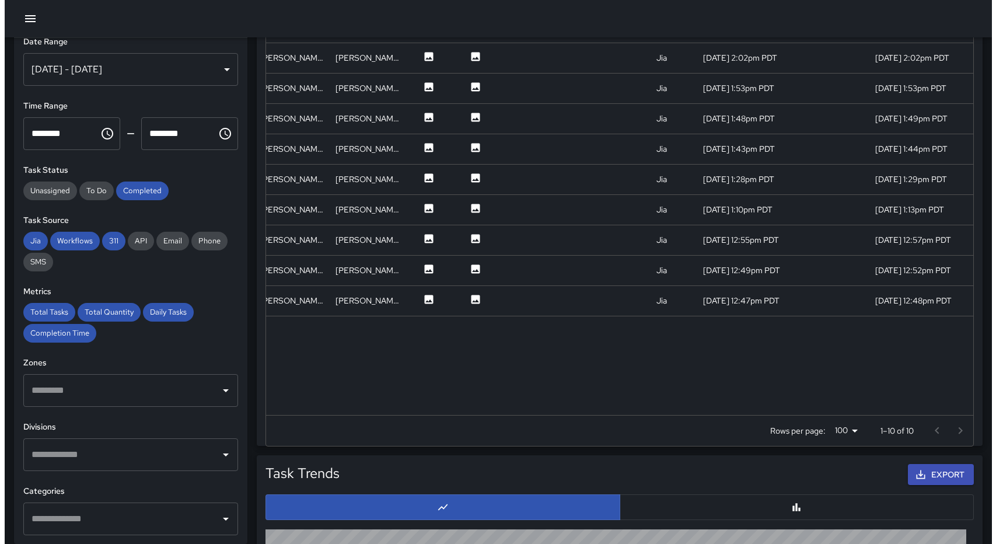
scroll to position [604, 0]
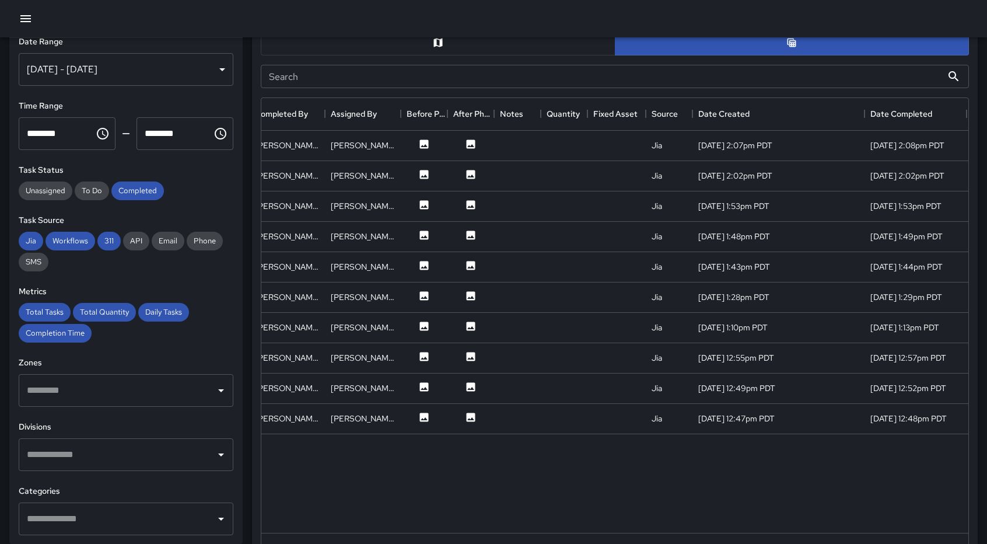
click at [25, 16] on icon "button" at bounding box center [26, 19] width 14 height 14
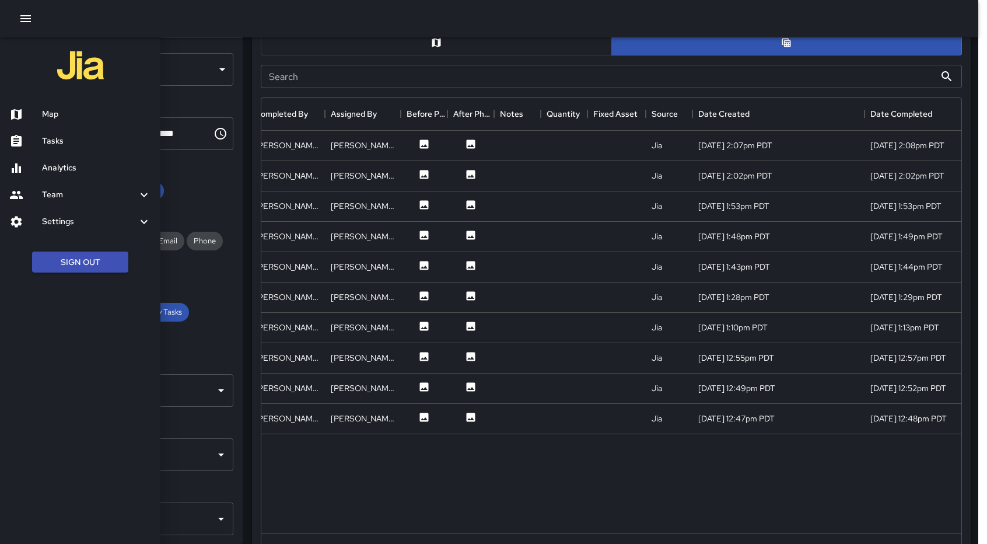
scroll to position [9, 9]
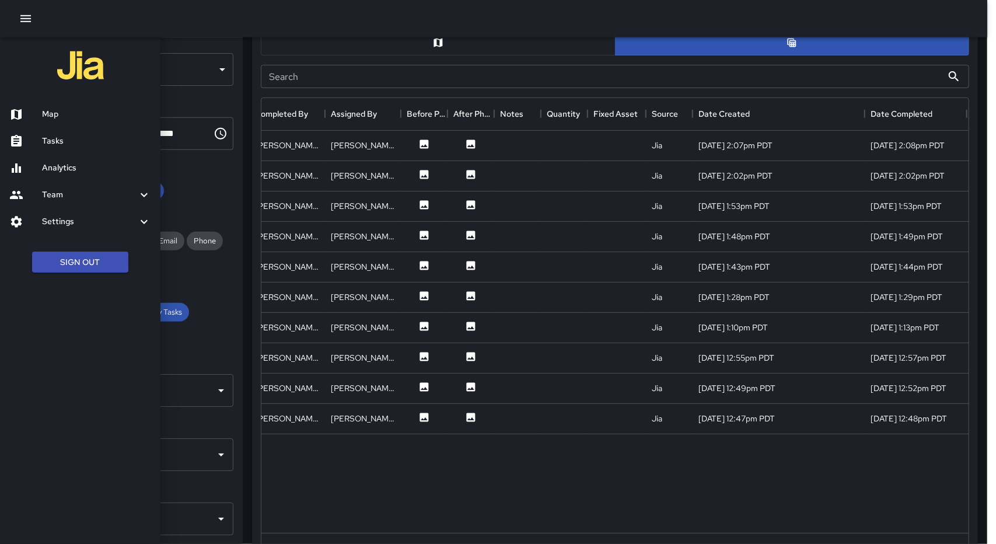
click at [65, 149] on div "Tasks" at bounding box center [80, 141] width 160 height 27
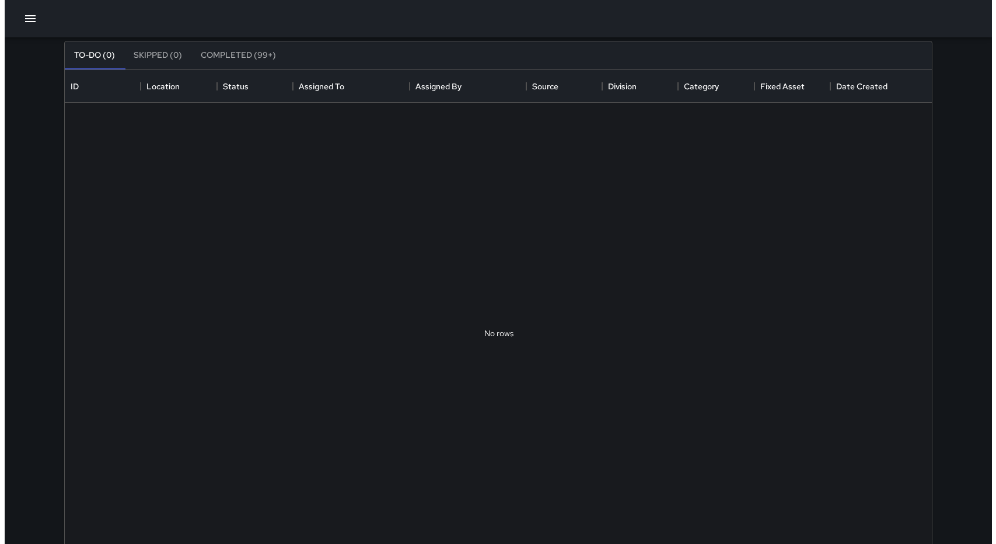
scroll to position [25, 0]
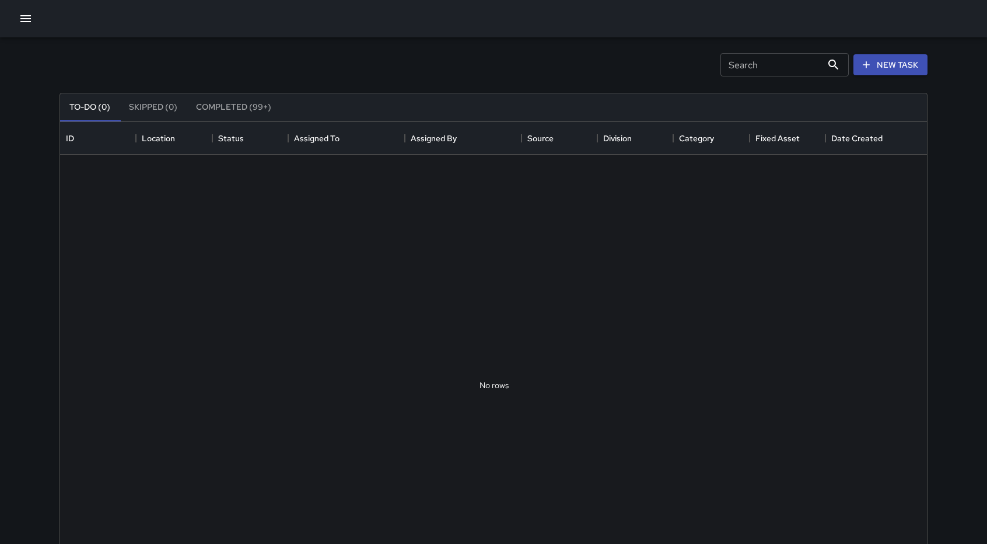
click at [23, 25] on icon "button" at bounding box center [26, 19] width 14 height 14
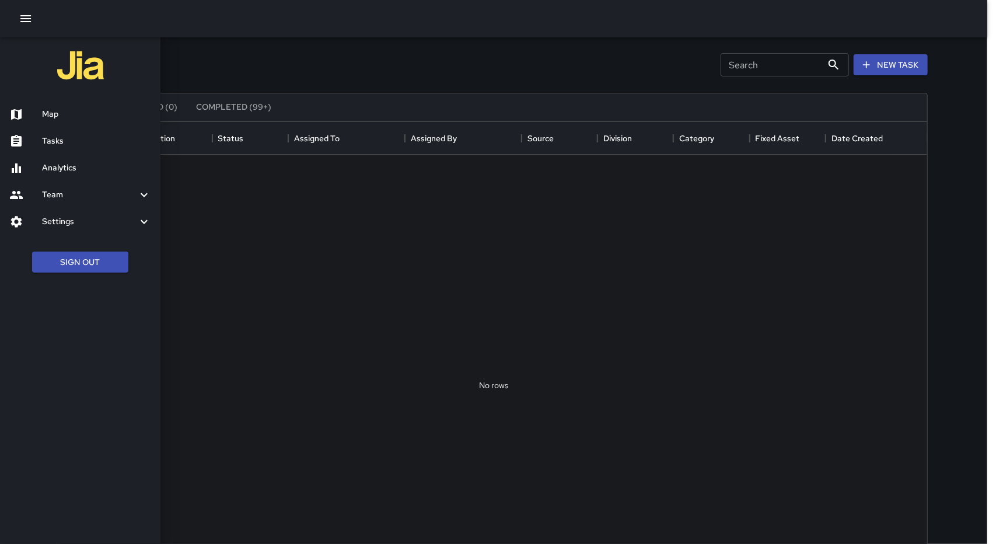
click at [88, 179] on div "Analytics" at bounding box center [80, 168] width 160 height 27
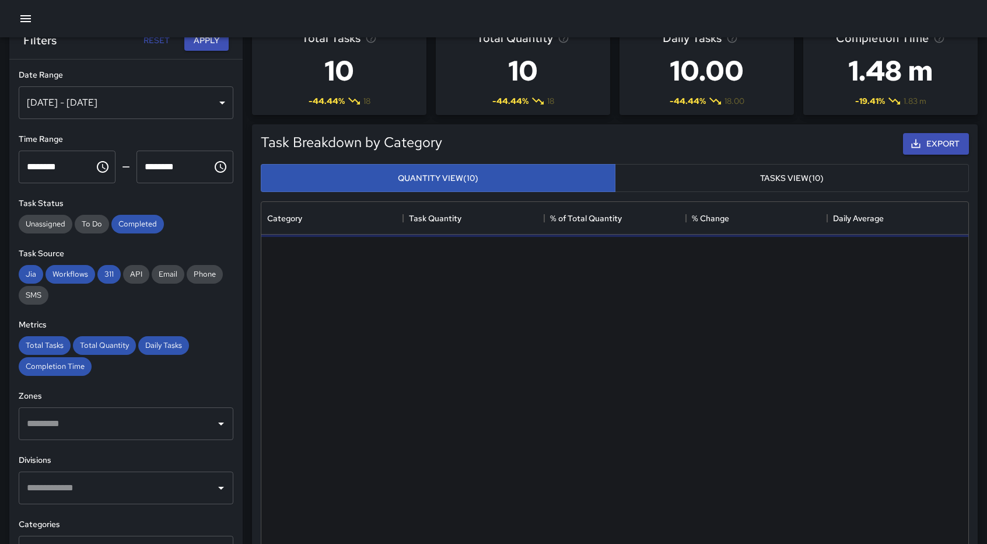
click at [25, 19] on icon "button" at bounding box center [25, 18] width 11 height 7
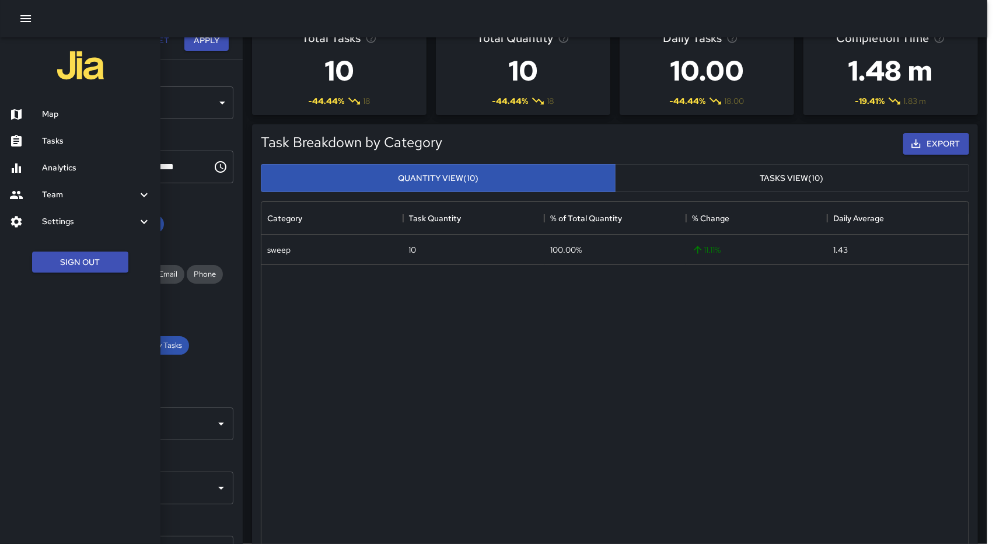
scroll to position [340, 698]
click at [57, 195] on h6 "Team" at bounding box center [89, 194] width 95 height 13
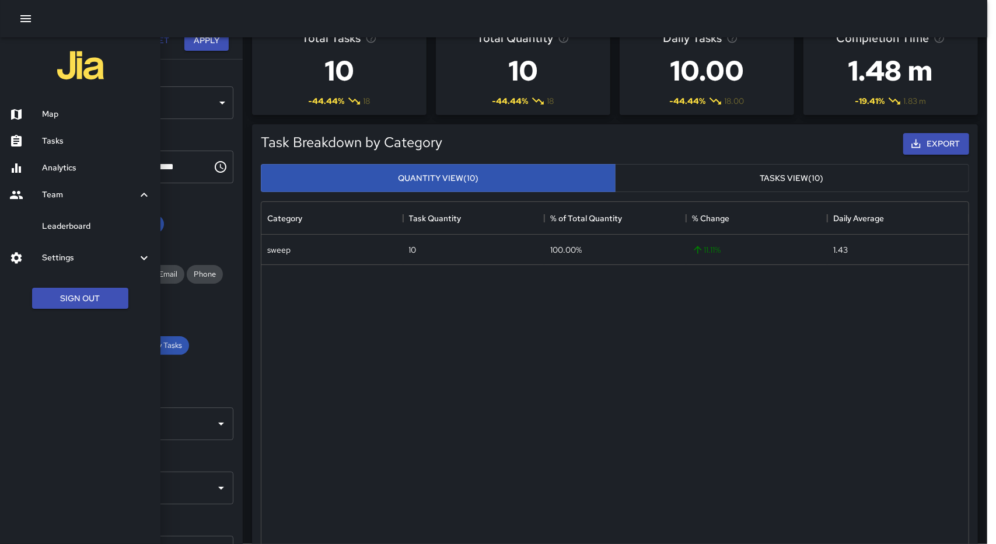
click at [61, 253] on h6 "Settings" at bounding box center [89, 257] width 95 height 13
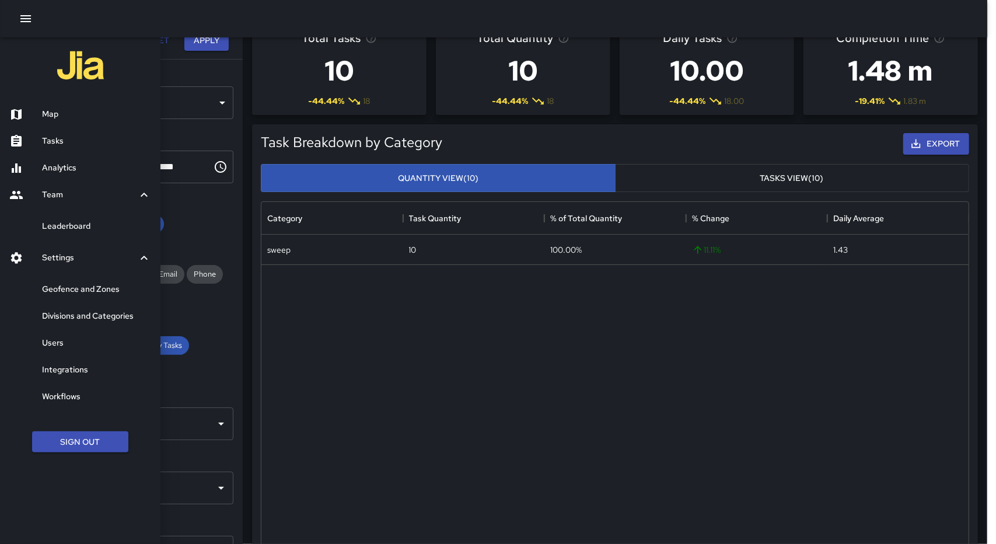
click at [83, 284] on h6 "Geofence and Zones" at bounding box center [96, 289] width 109 height 13
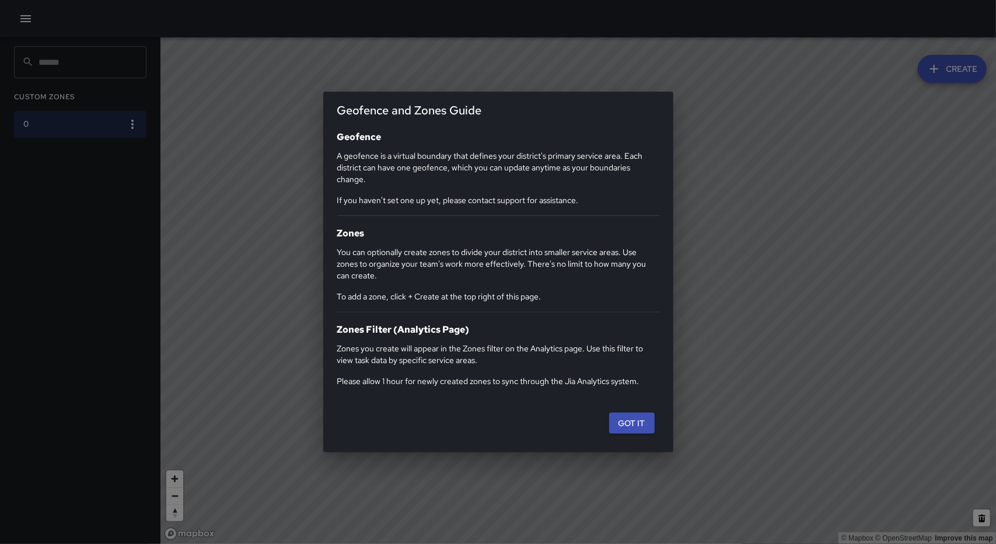
click at [26, 23] on div "Geofence and Zones Guide Geofence A geofence is a virtual boundary that defines…" at bounding box center [498, 272] width 996 height 544
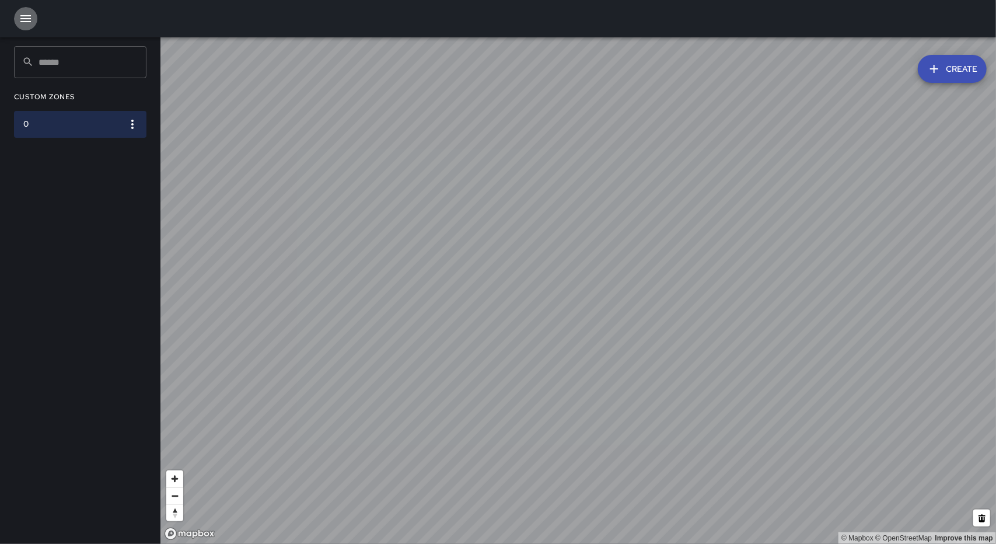
click at [27, 20] on icon "button" at bounding box center [26, 19] width 14 height 14
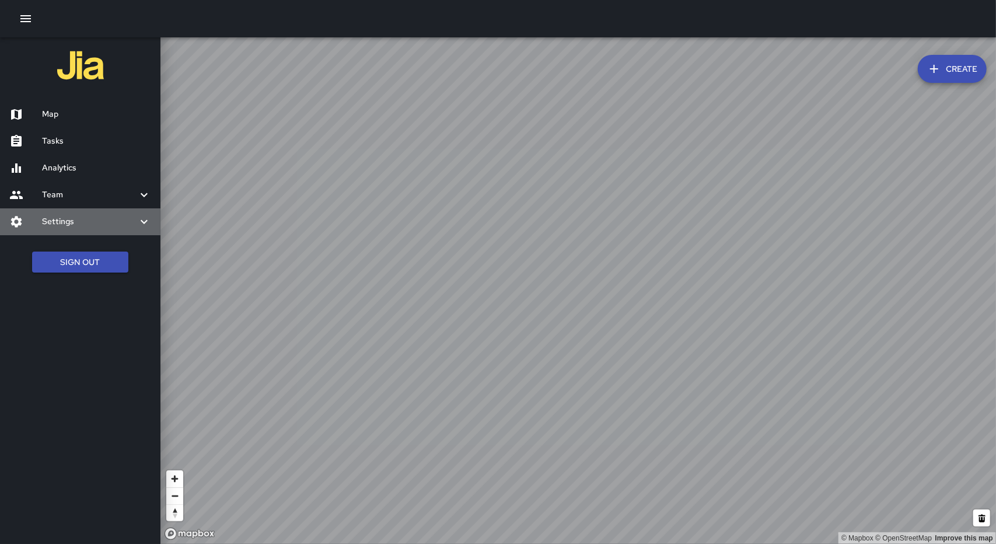
click at [69, 222] on h6 "Settings" at bounding box center [89, 221] width 95 height 13
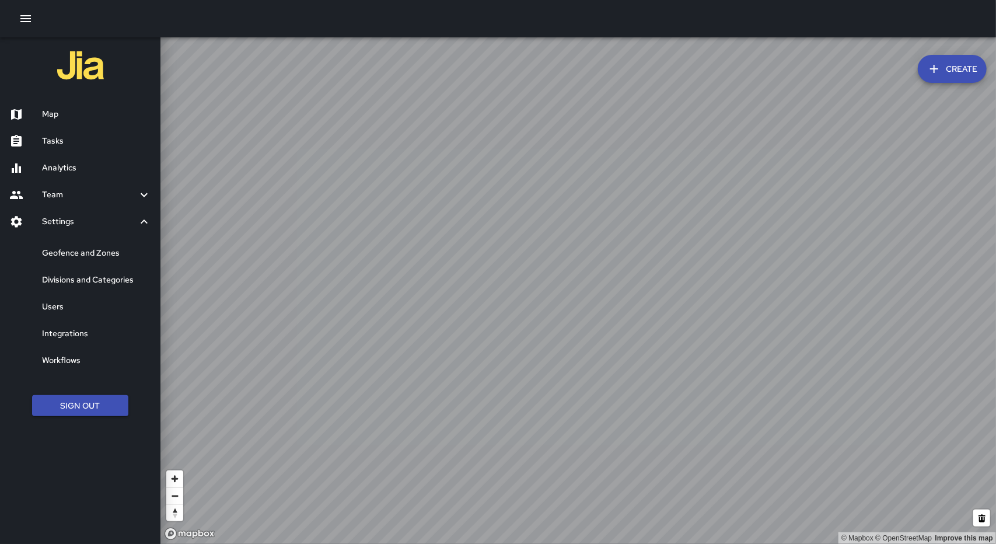
click at [76, 285] on h6 "Divisions and Categories" at bounding box center [96, 280] width 109 height 13
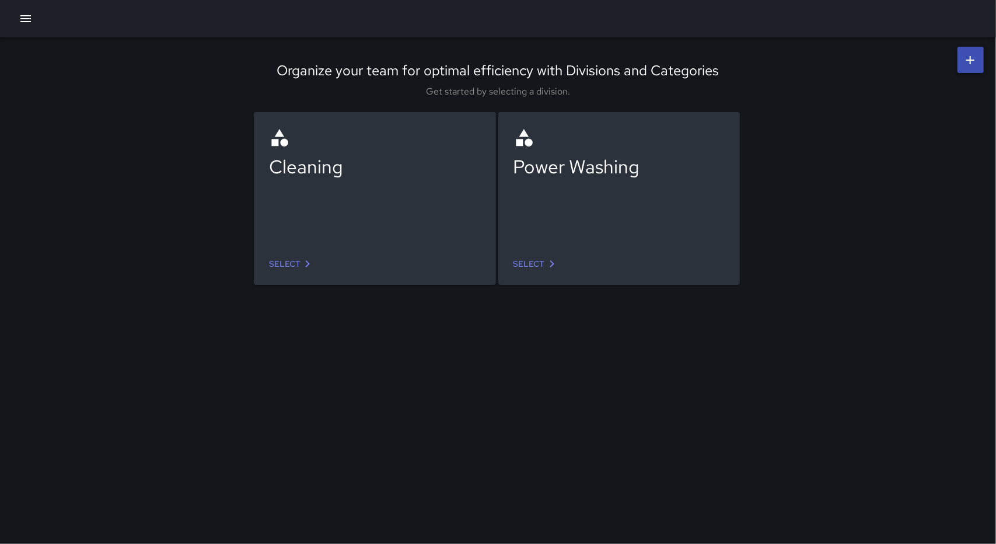
click at [22, 23] on icon "button" at bounding box center [26, 19] width 14 height 14
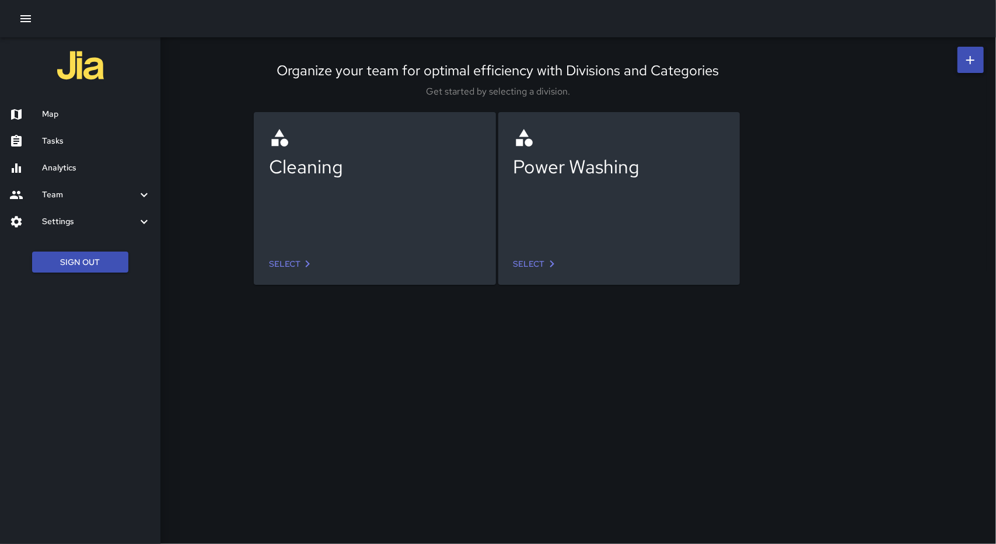
click at [56, 211] on div "Settings" at bounding box center [80, 221] width 160 height 27
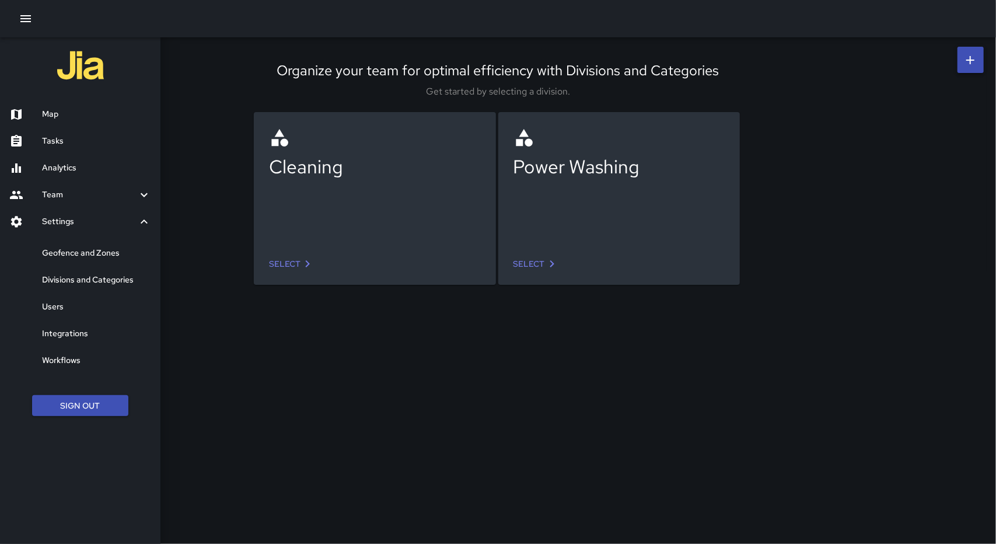
click at [74, 360] on h6 "Workflows" at bounding box center [96, 360] width 109 height 13
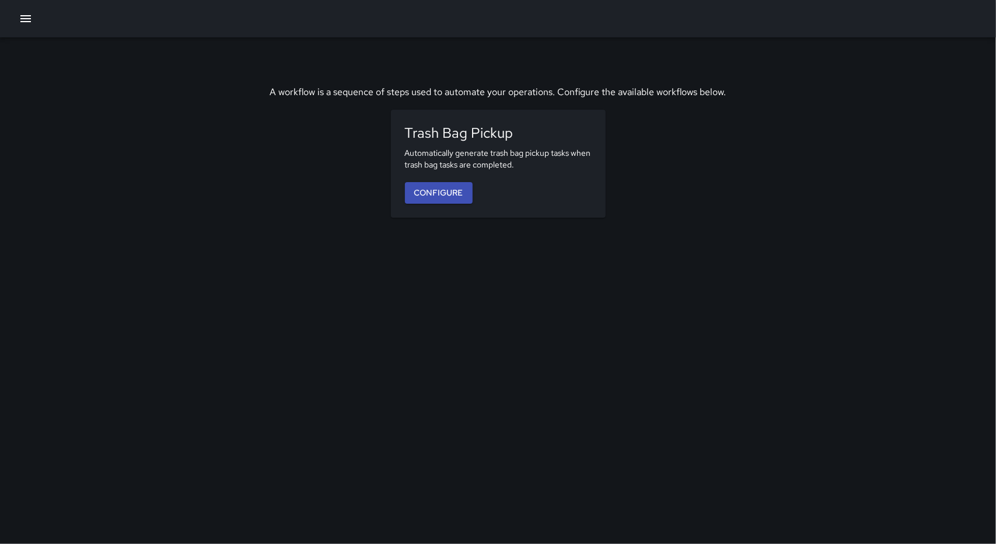
click at [27, 20] on icon "button" at bounding box center [26, 19] width 14 height 14
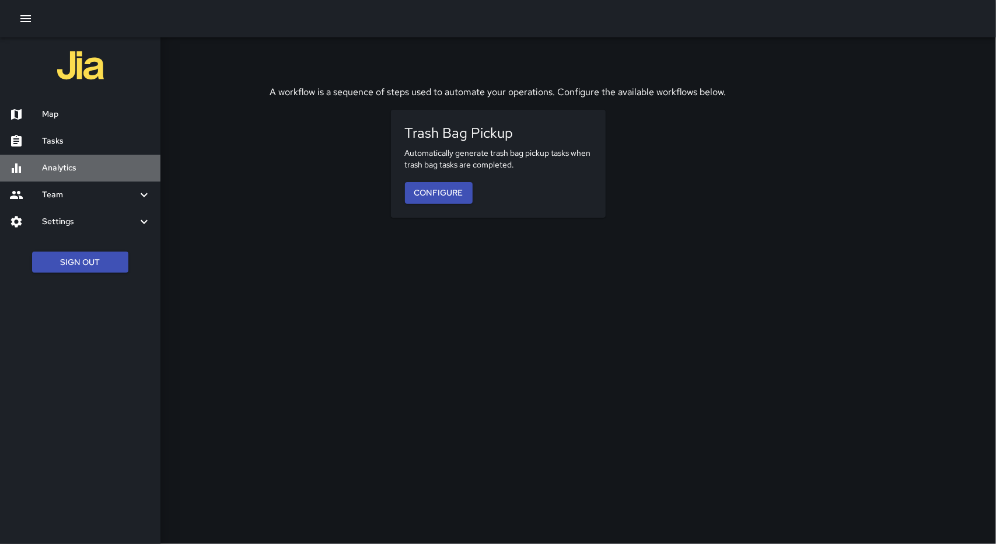
click at [54, 169] on h6 "Analytics" at bounding box center [96, 168] width 109 height 13
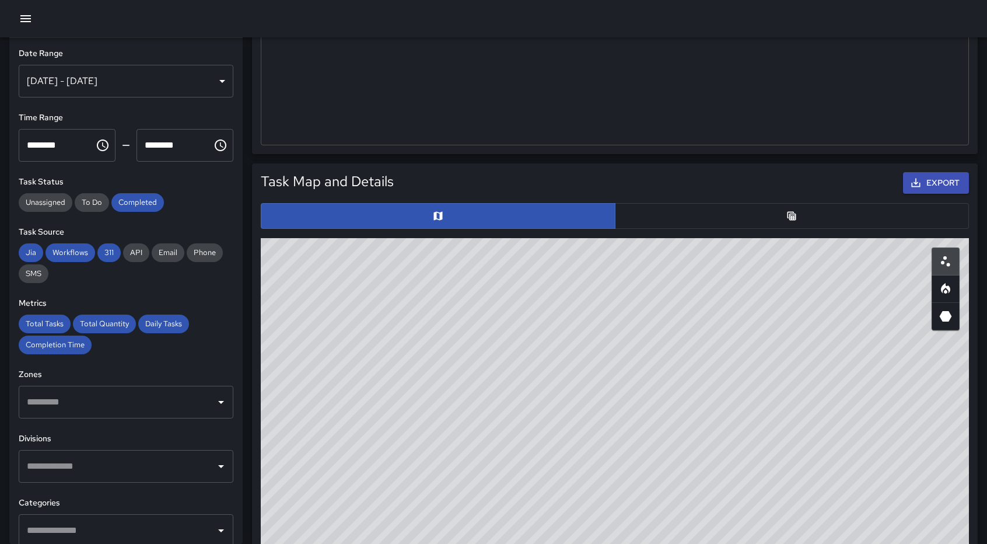
scroll to position [432, 0]
click at [774, 219] on button "button" at bounding box center [792, 215] width 355 height 26
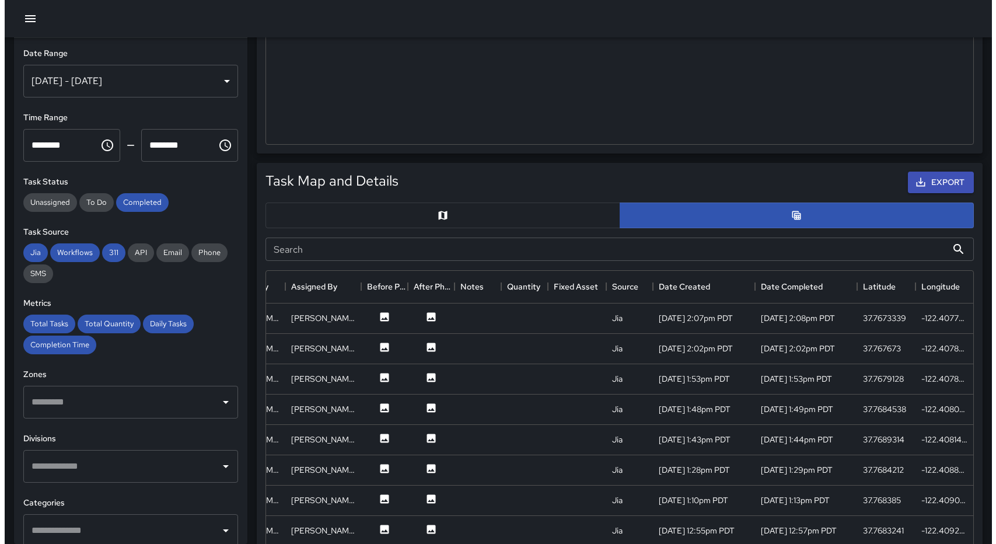
scroll to position [657, 0]
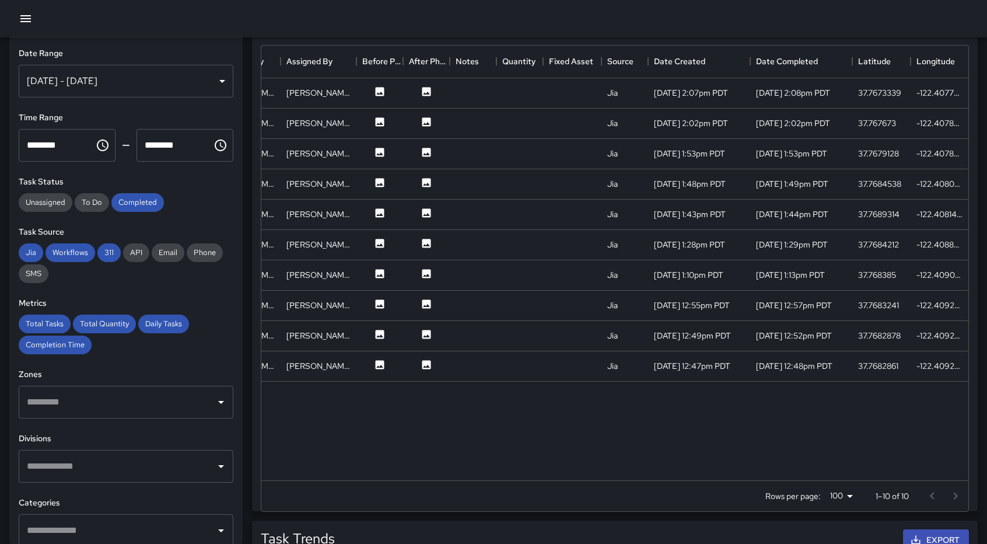
click at [216, 79] on div "[DATE] - [DATE]" at bounding box center [126, 81] width 215 height 33
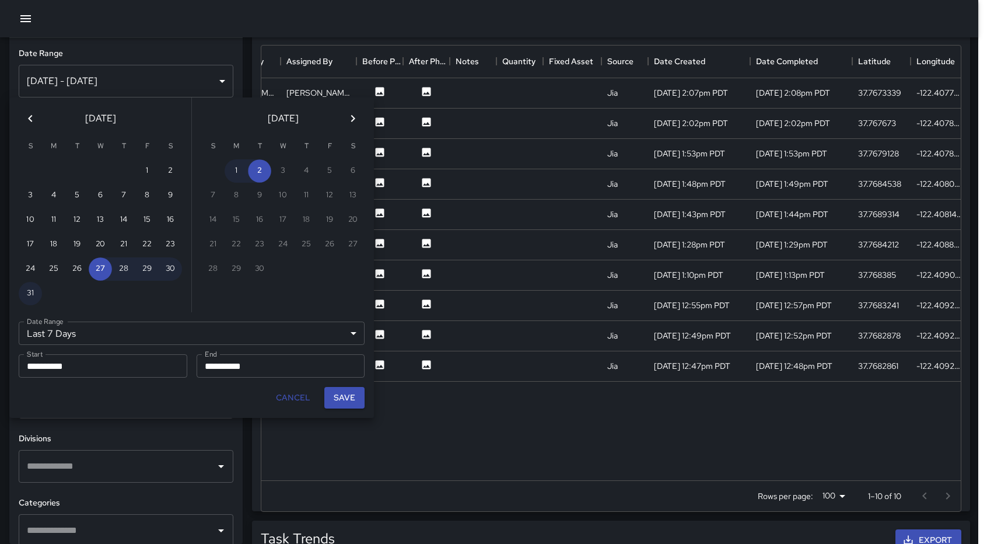
scroll to position [9, 9]
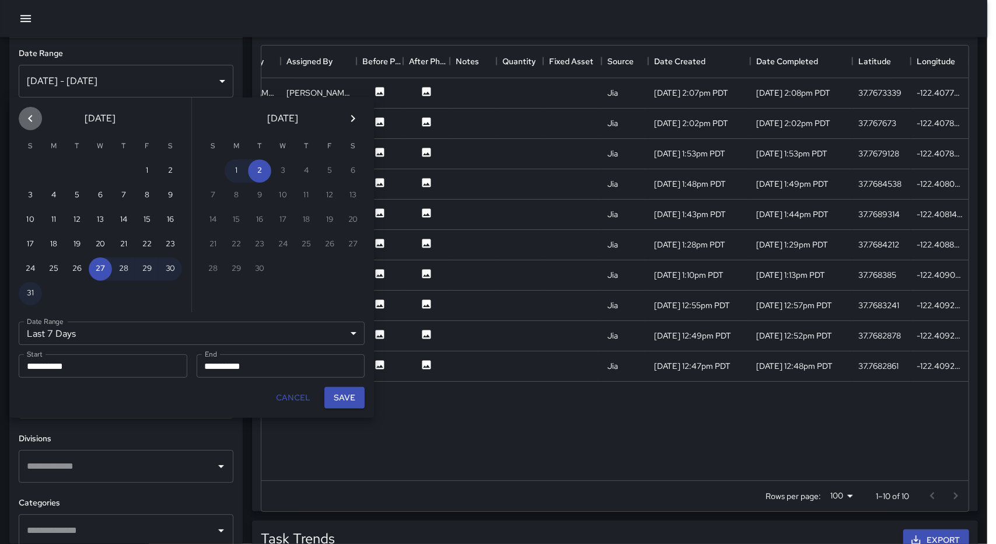
click at [28, 121] on icon "Previous month" at bounding box center [30, 118] width 14 height 14
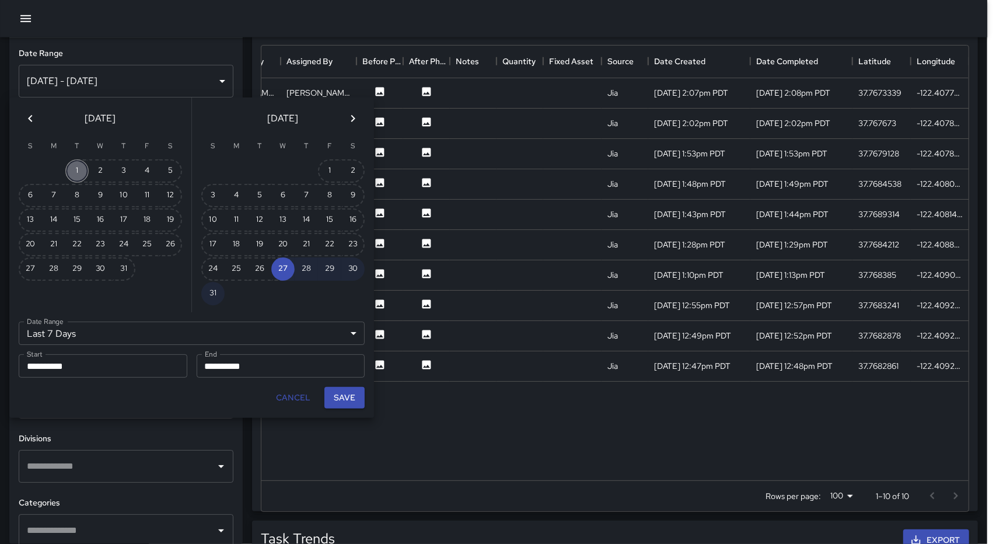
click at [76, 177] on button "1" at bounding box center [76, 170] width 23 height 23
type input "******"
type input "**********"
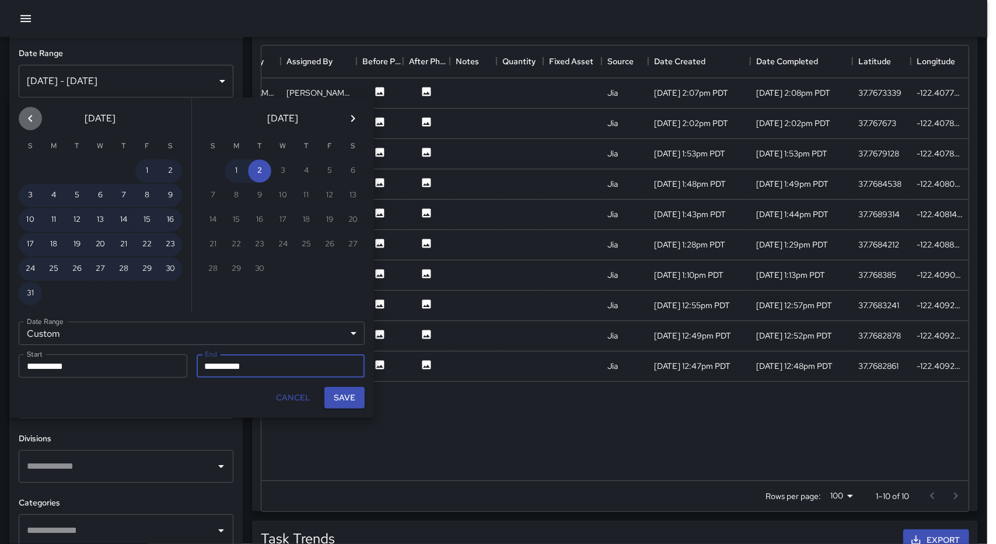
click at [34, 119] on icon "Previous month" at bounding box center [30, 118] width 14 height 14
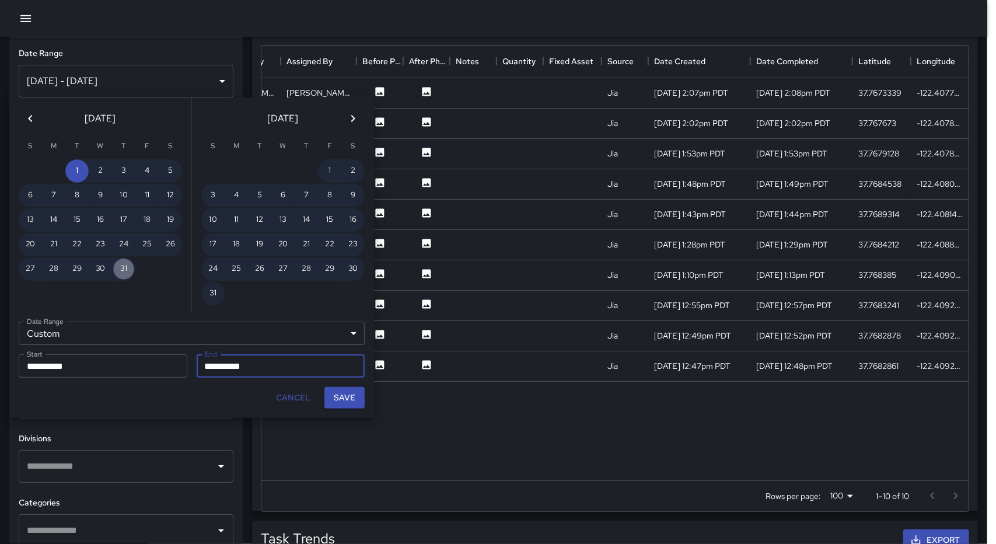
click at [119, 272] on button "31" at bounding box center [123, 268] width 23 height 23
type input "**********"
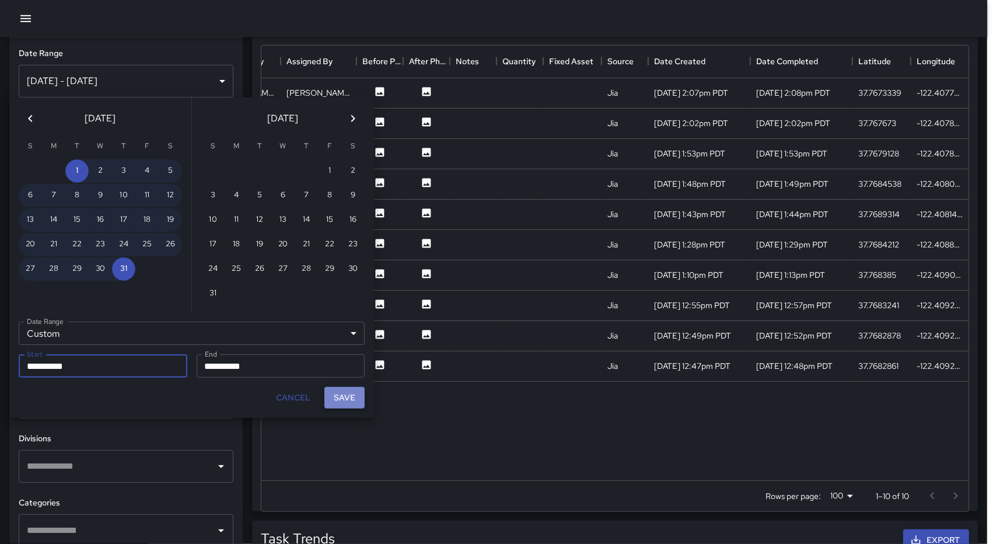
click at [341, 399] on button "Save" at bounding box center [344, 398] width 40 height 22
type input "**********"
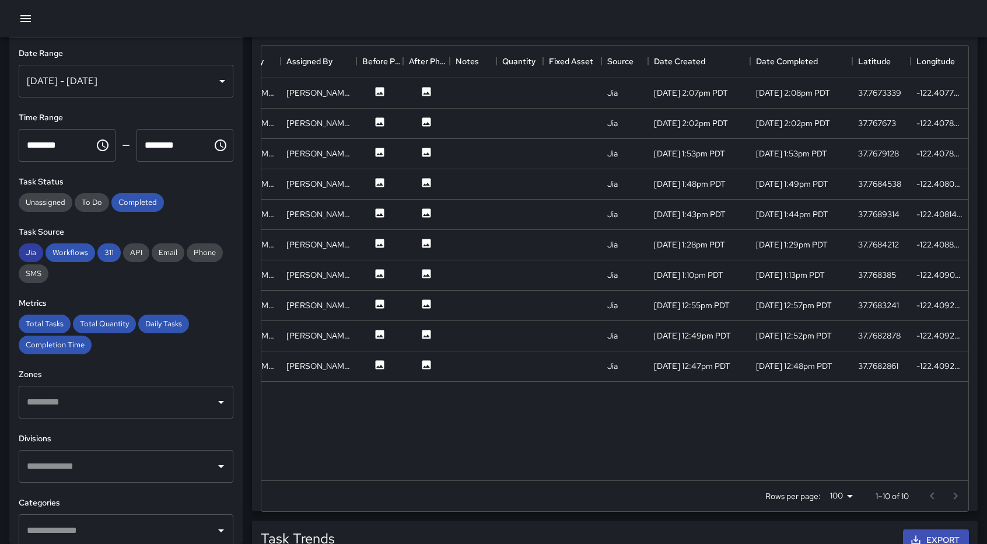
click at [27, 256] on span "Jia" at bounding box center [31, 252] width 25 height 10
click at [88, 255] on span "Workflows" at bounding box center [71, 252] width 50 height 10
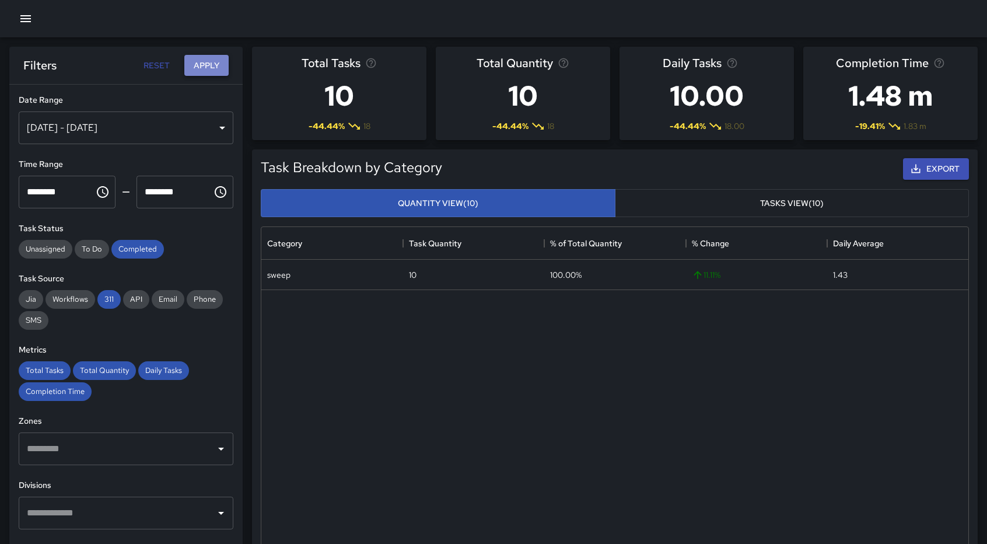
click at [206, 65] on button "Apply" at bounding box center [206, 66] width 44 height 22
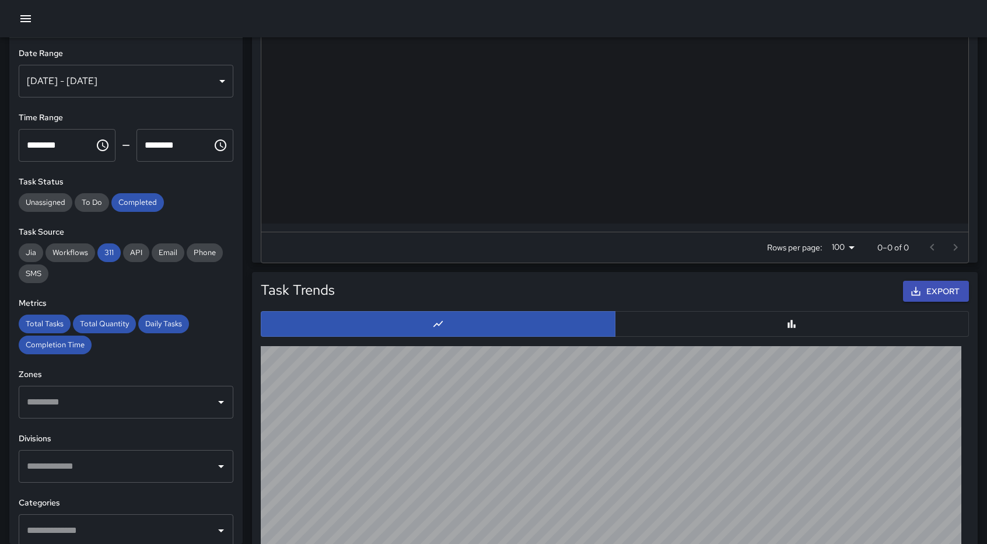
scroll to position [898, 0]
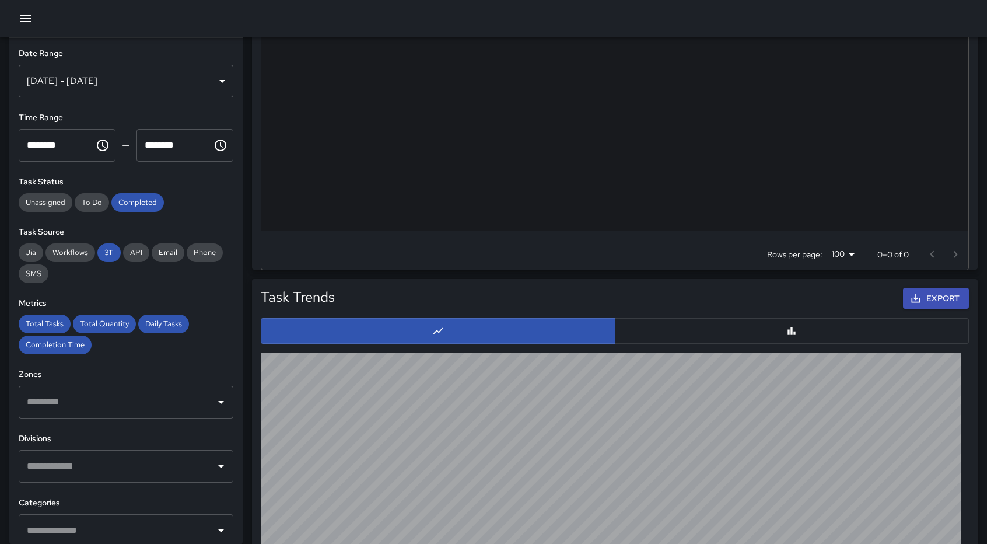
click at [767, 330] on button "button" at bounding box center [792, 331] width 355 height 26
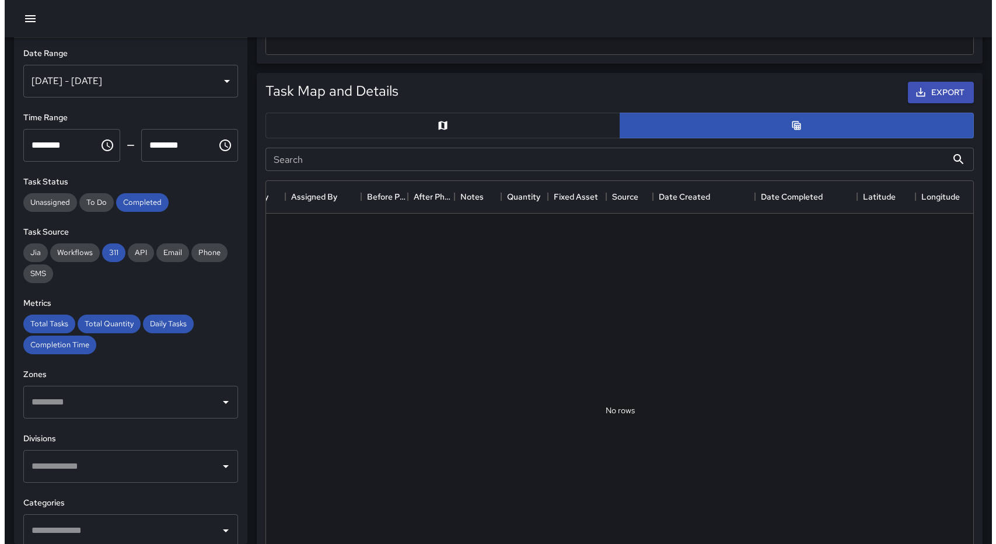
scroll to position [503, 0]
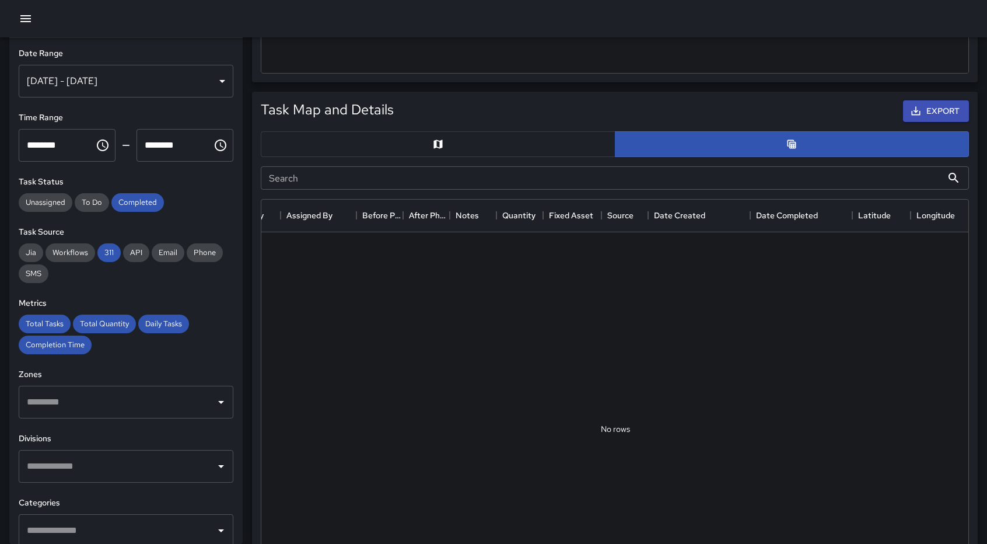
click at [662, 540] on div at bounding box center [450, 433] width 1035 height 403
click at [215, 83] on div "Jul 01, 2025 - Jul 31, 2025" at bounding box center [126, 81] width 215 height 33
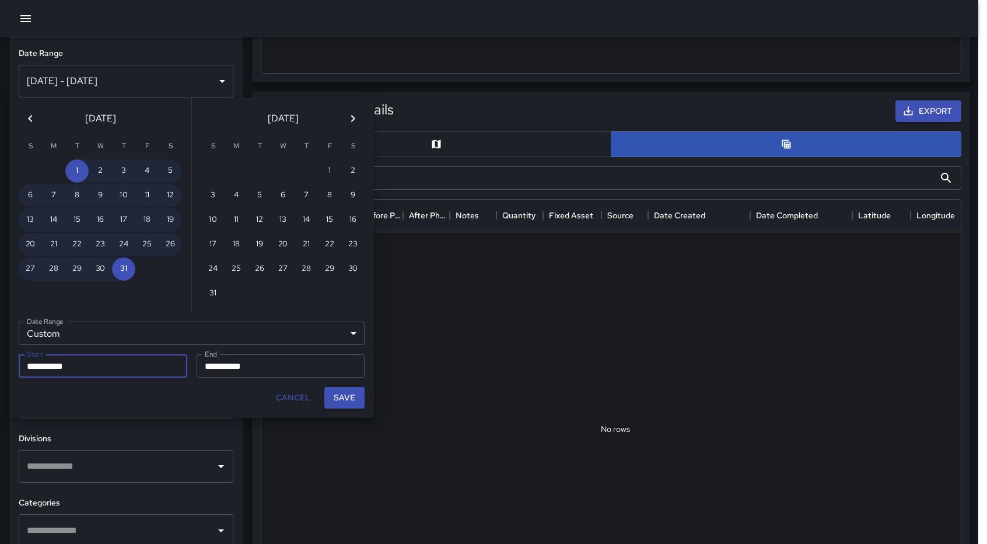
scroll to position [9, 9]
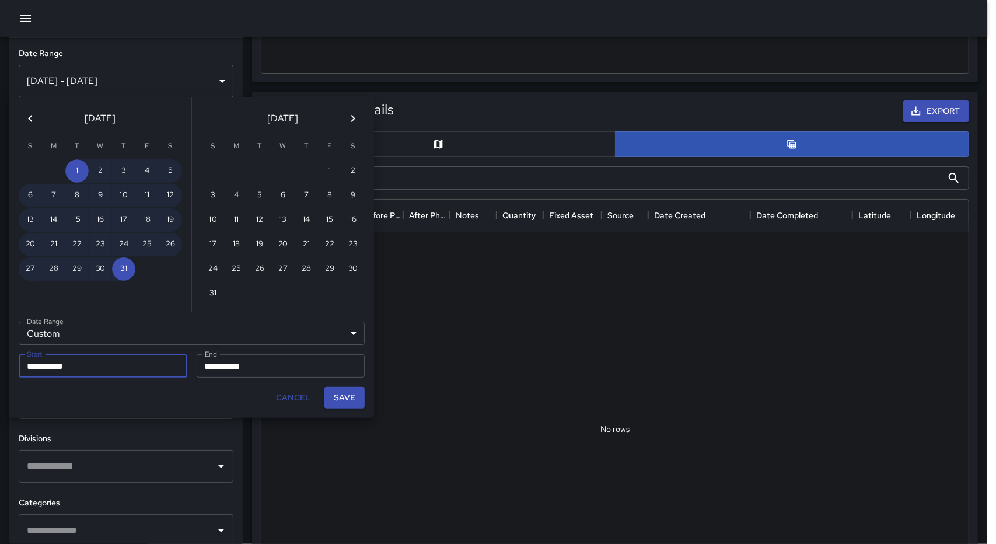
click at [33, 118] on icon "Previous month" at bounding box center [30, 118] width 14 height 14
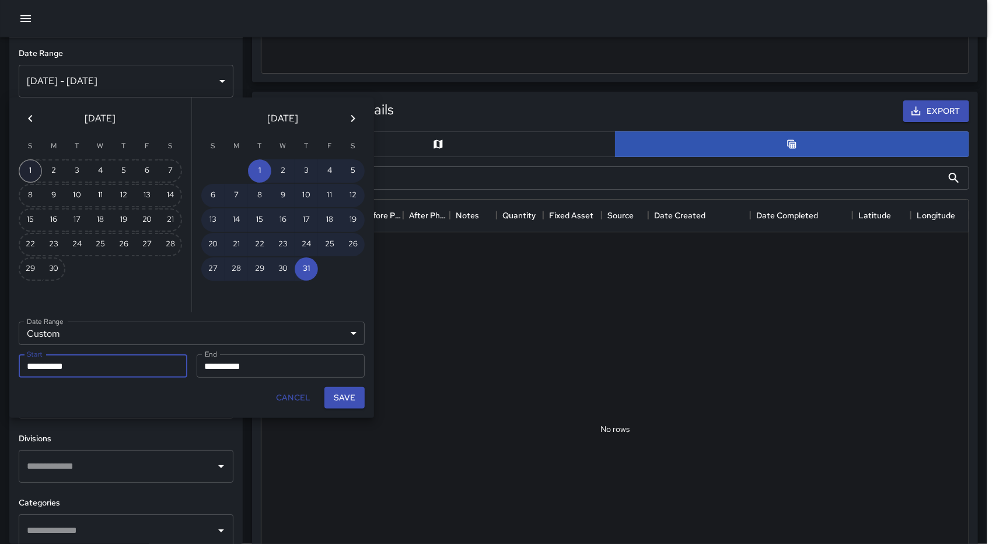
click at [26, 167] on button "1" at bounding box center [30, 170] width 23 height 23
type input "**********"
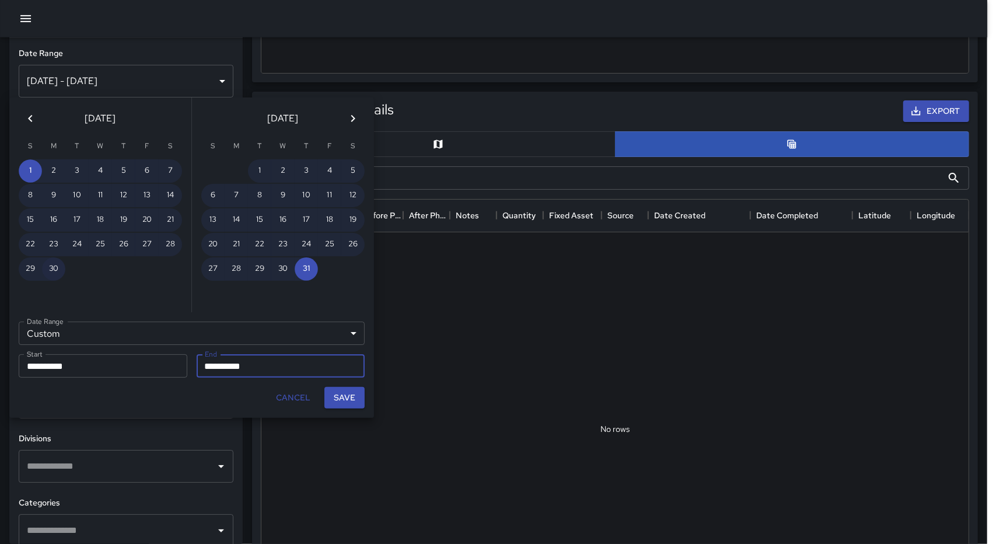
click at [57, 272] on button "30" at bounding box center [53, 268] width 23 height 23
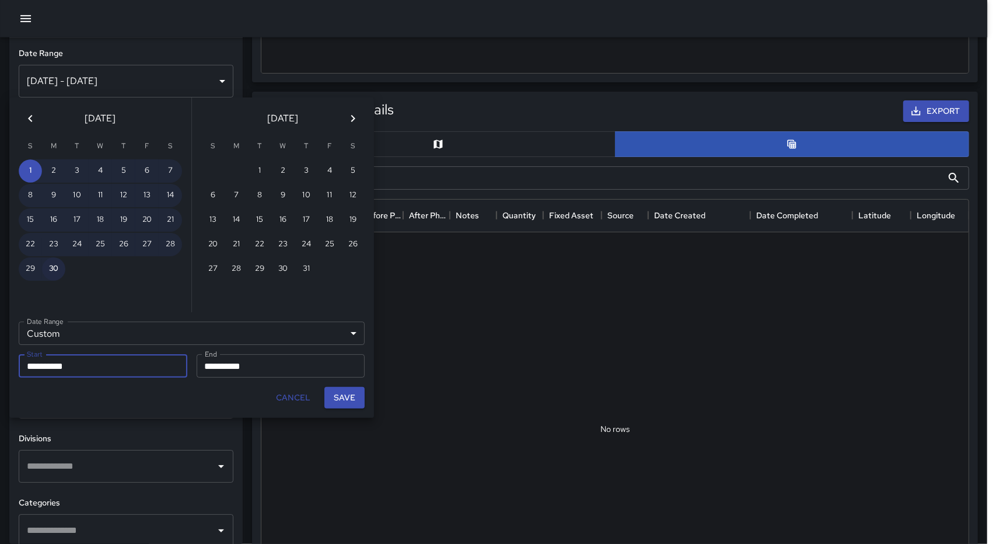
type input "**********"
click at [355, 402] on button "Save" at bounding box center [344, 398] width 40 height 22
type input "**********"
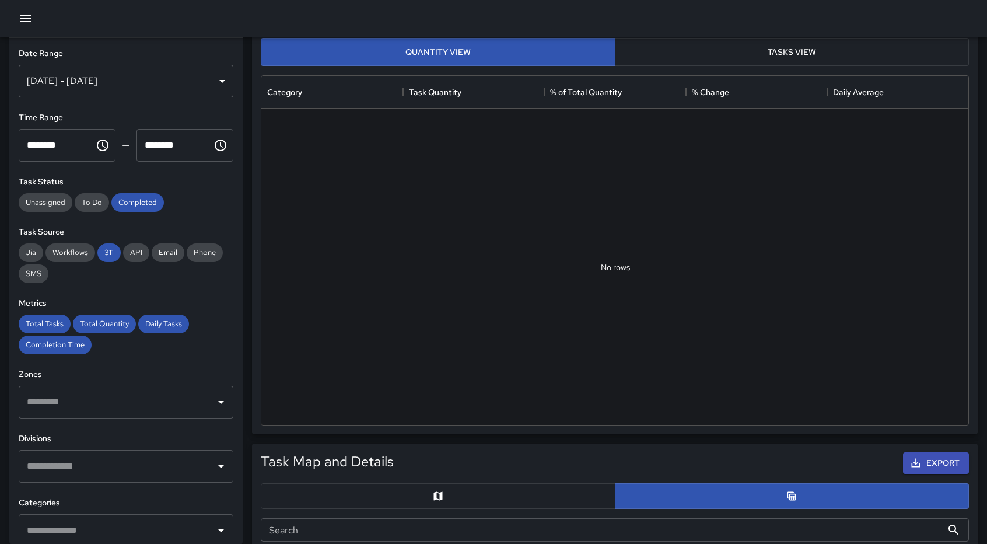
scroll to position [0, 0]
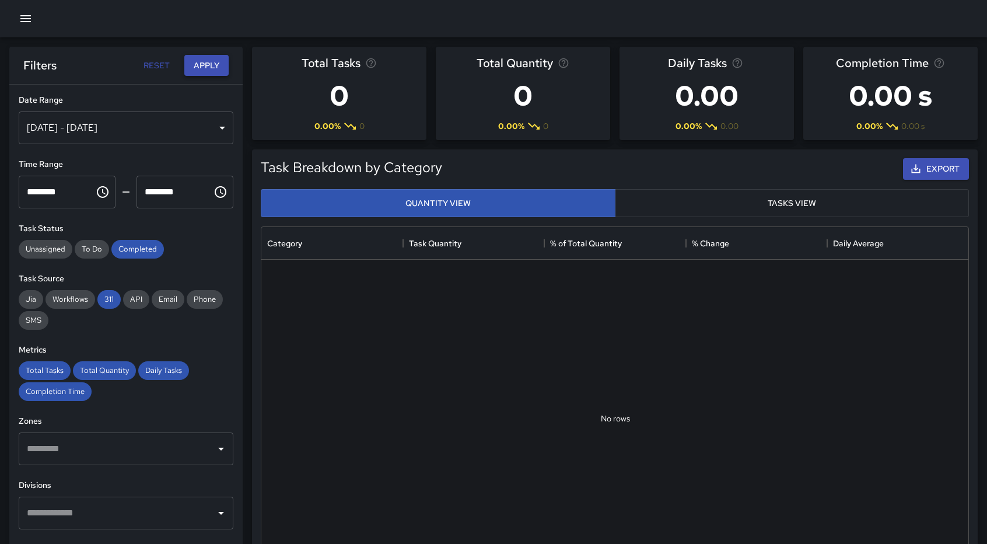
click at [202, 68] on button "Apply" at bounding box center [206, 66] width 44 height 22
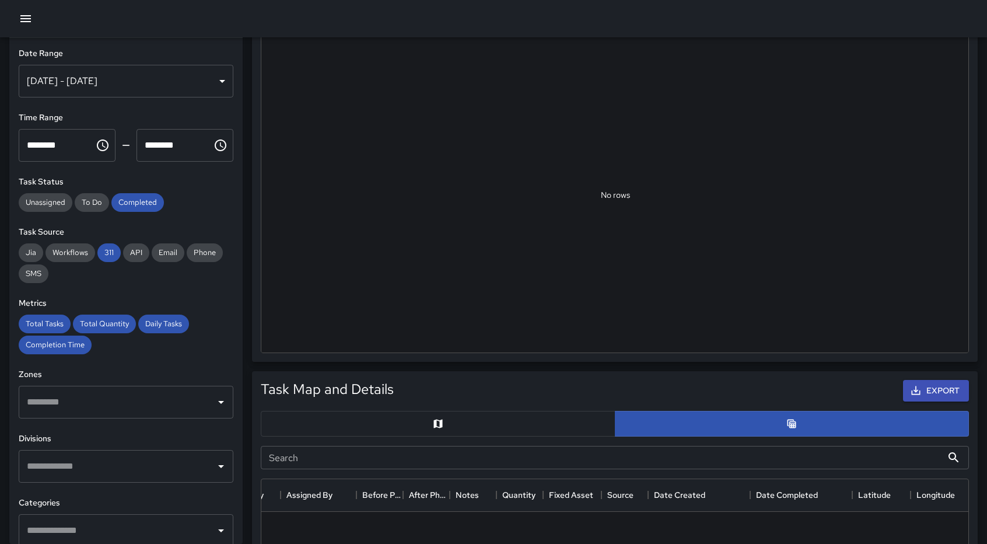
scroll to position [499, 0]
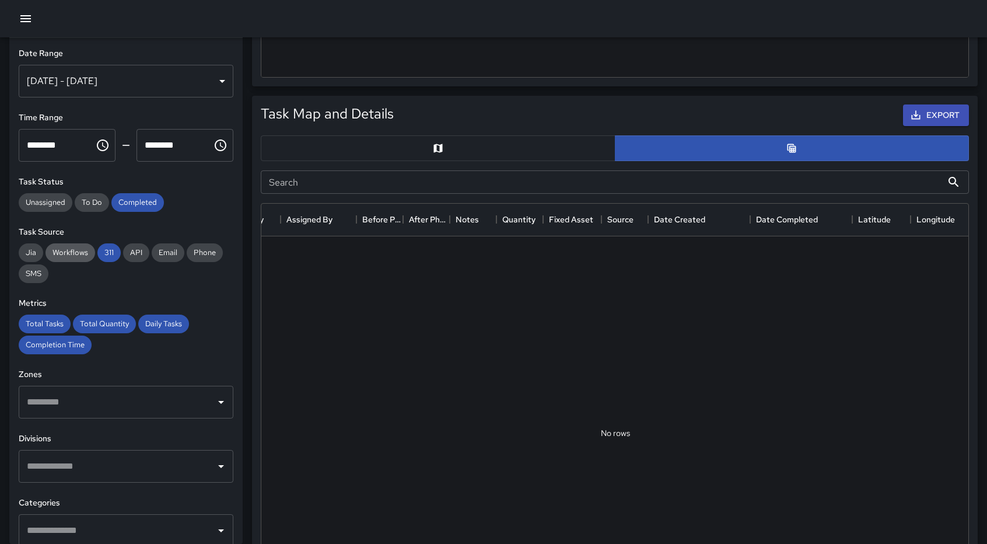
click at [68, 255] on span "Workflows" at bounding box center [71, 252] width 50 height 10
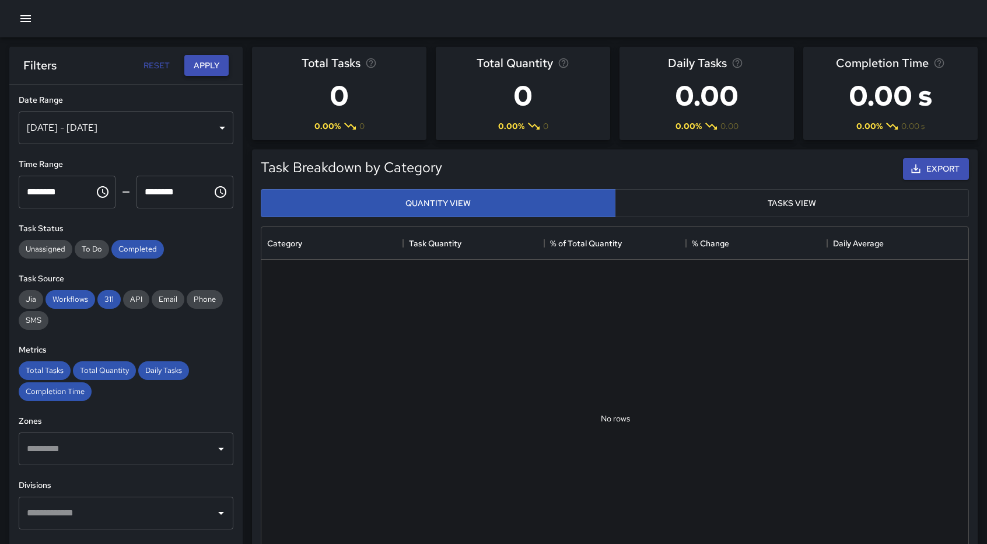
click at [211, 66] on button "Apply" at bounding box center [206, 66] width 44 height 22
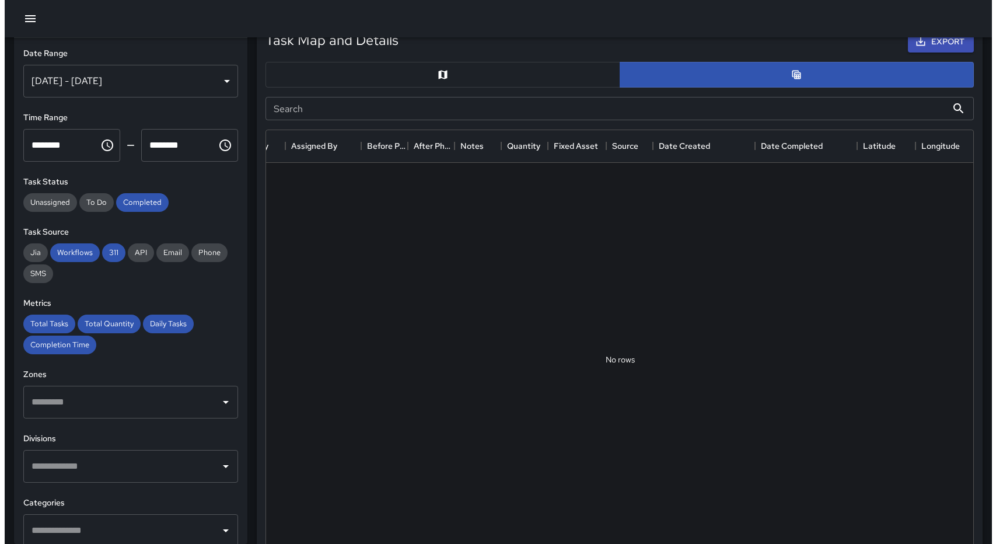
scroll to position [574, 0]
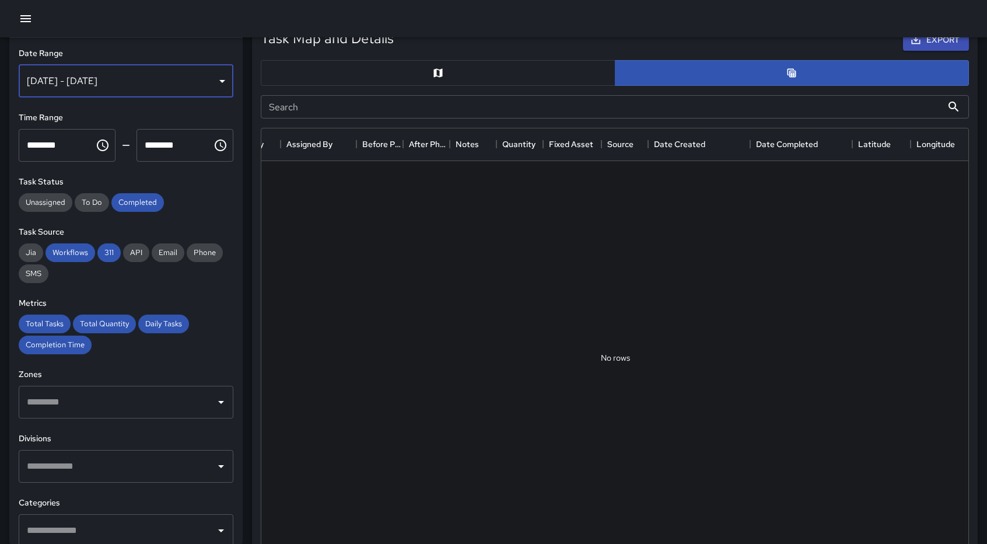
click at [211, 83] on div "Jun 01, 2025 - Jun 30, 2025" at bounding box center [126, 81] width 215 height 33
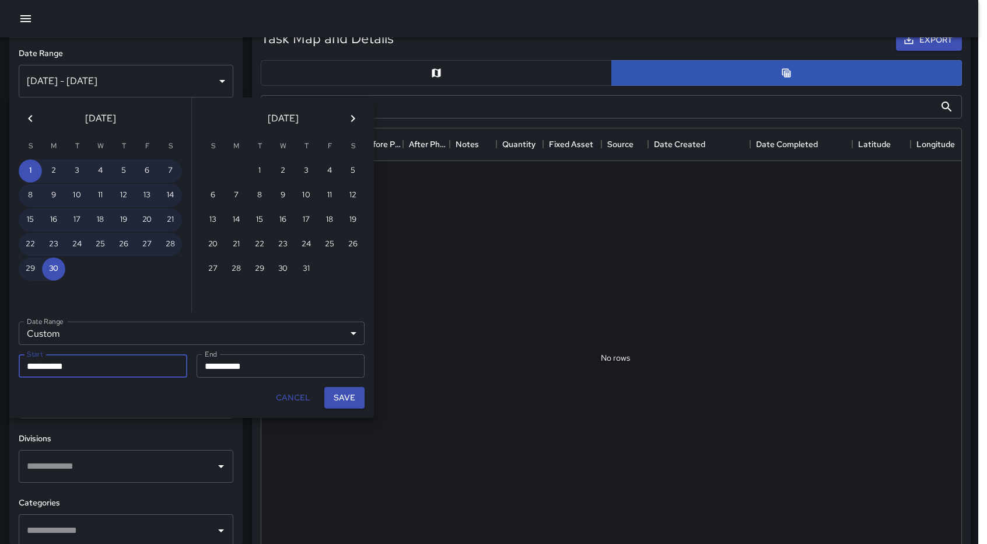
scroll to position [9, 9]
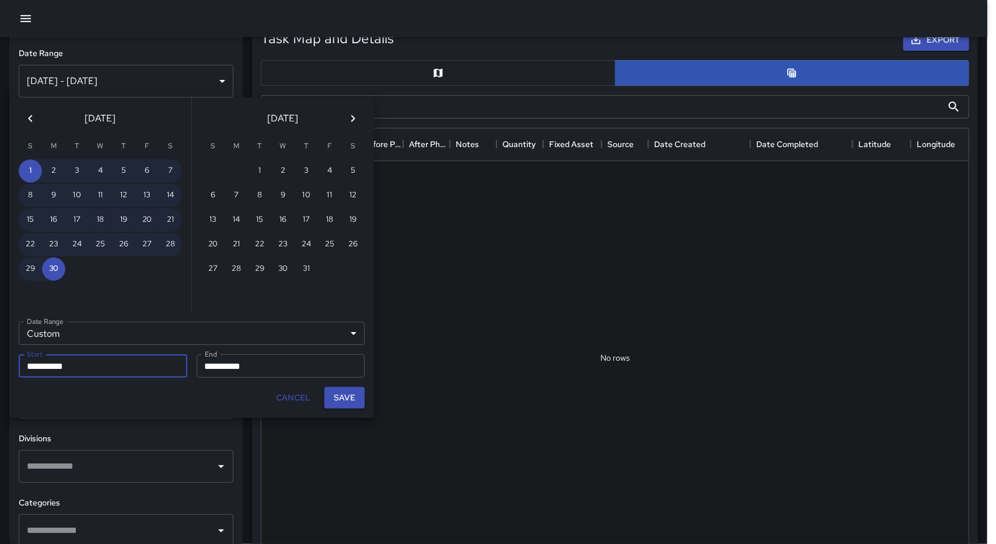
click at [357, 118] on icon "Next month" at bounding box center [353, 118] width 14 height 14
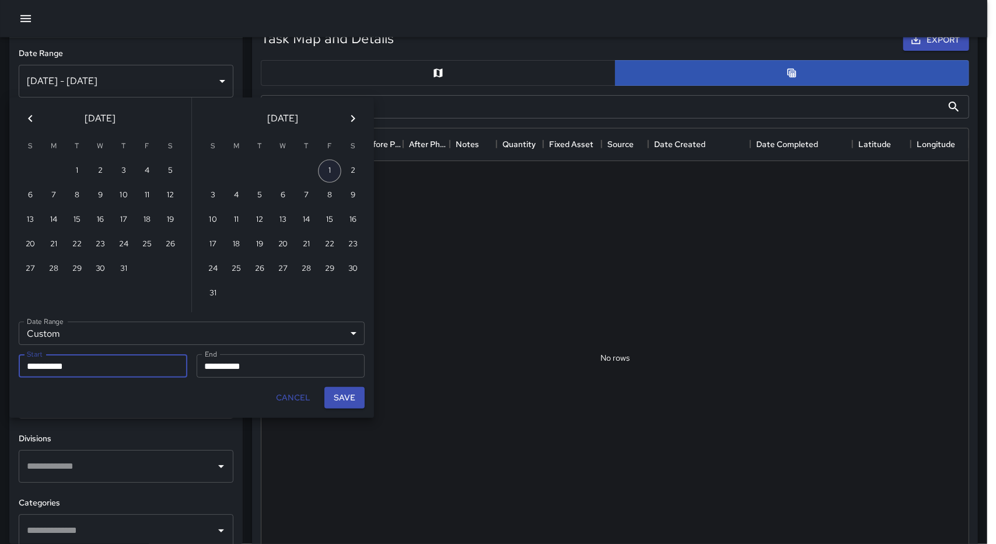
click at [331, 167] on button "1" at bounding box center [329, 170] width 23 height 23
type input "**********"
click at [344, 116] on button "Next month" at bounding box center [352, 118] width 23 height 23
click at [348, 123] on icon "Next month" at bounding box center [353, 118] width 14 height 14
click at [209, 298] on button "31" at bounding box center [212, 293] width 23 height 23
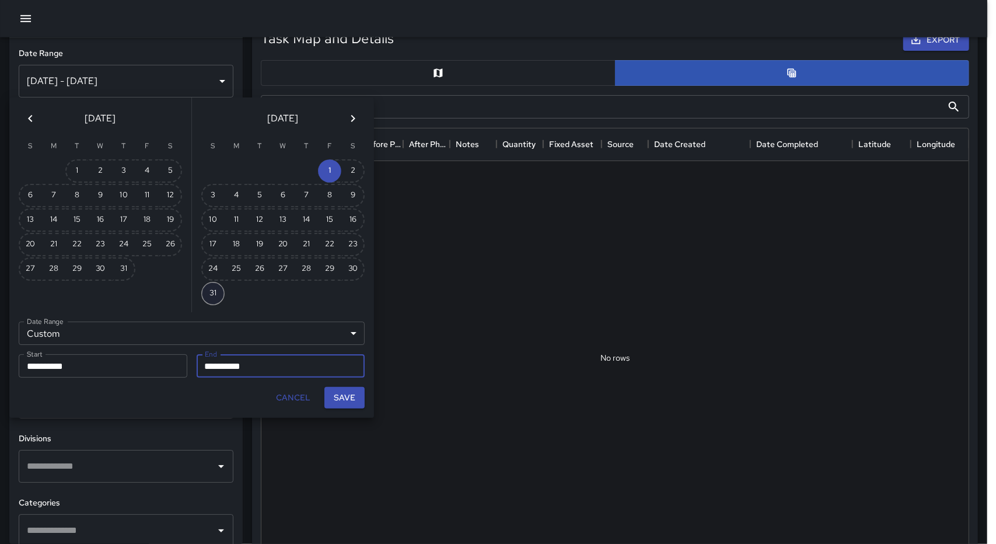
type input "**********"
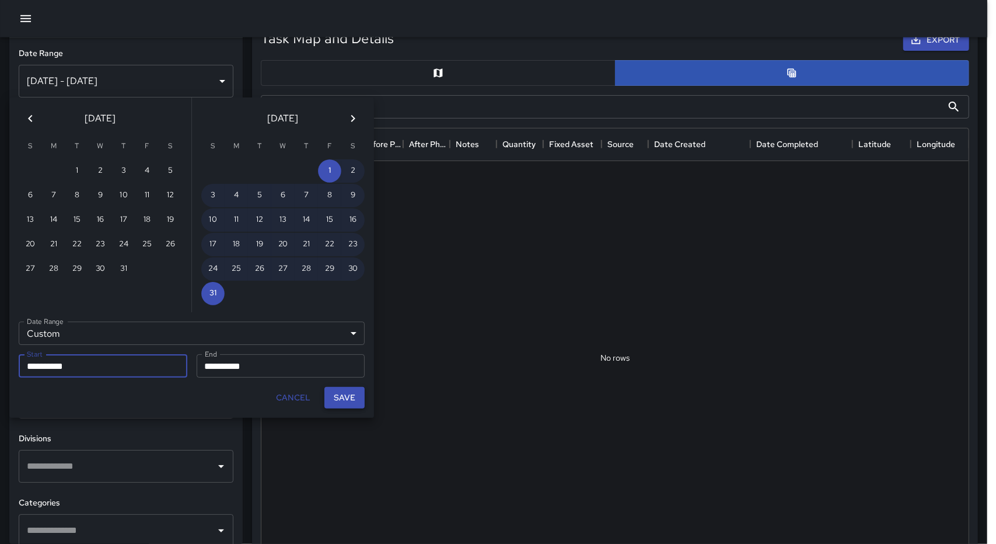
click at [346, 395] on button "Save" at bounding box center [344, 398] width 40 height 22
type input "**********"
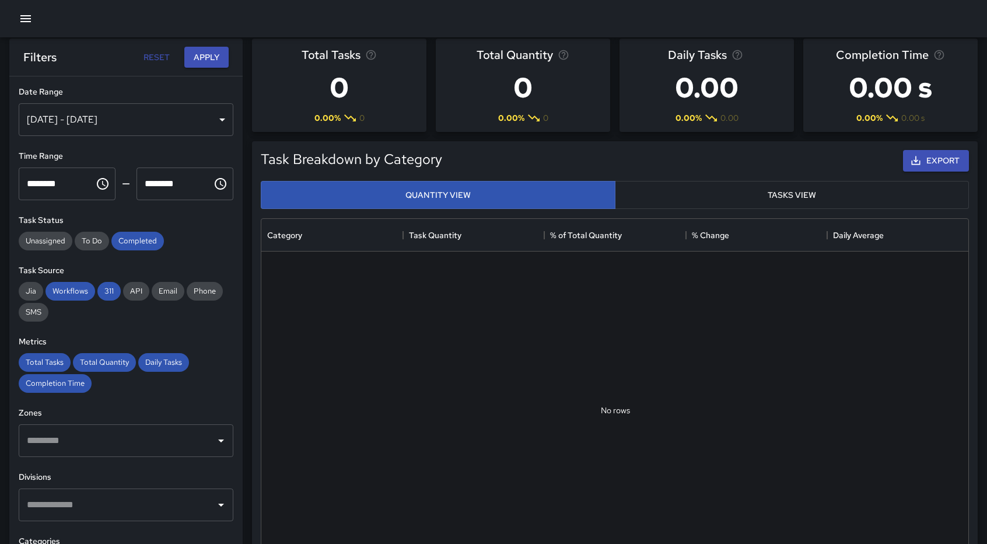
scroll to position [0, 0]
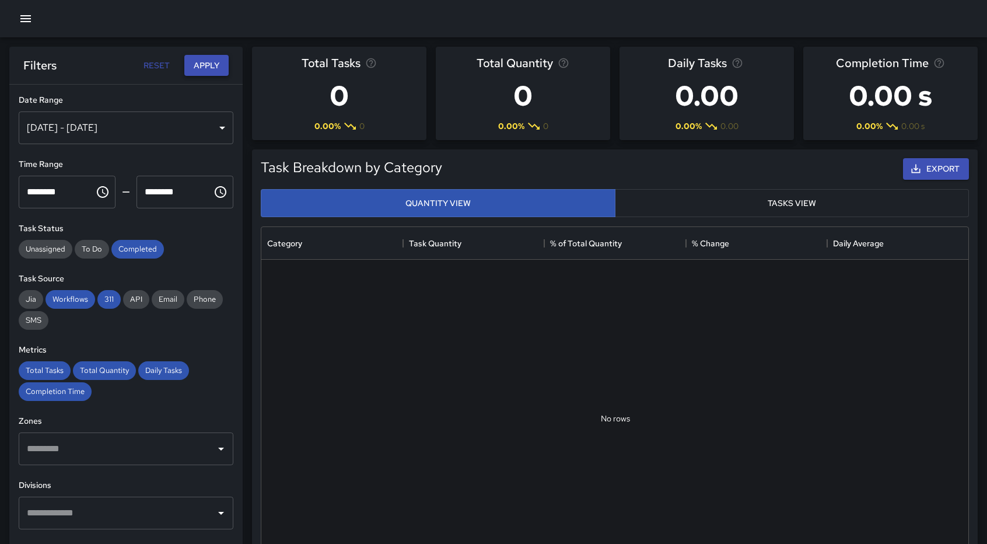
click at [205, 70] on button "Apply" at bounding box center [206, 66] width 44 height 22
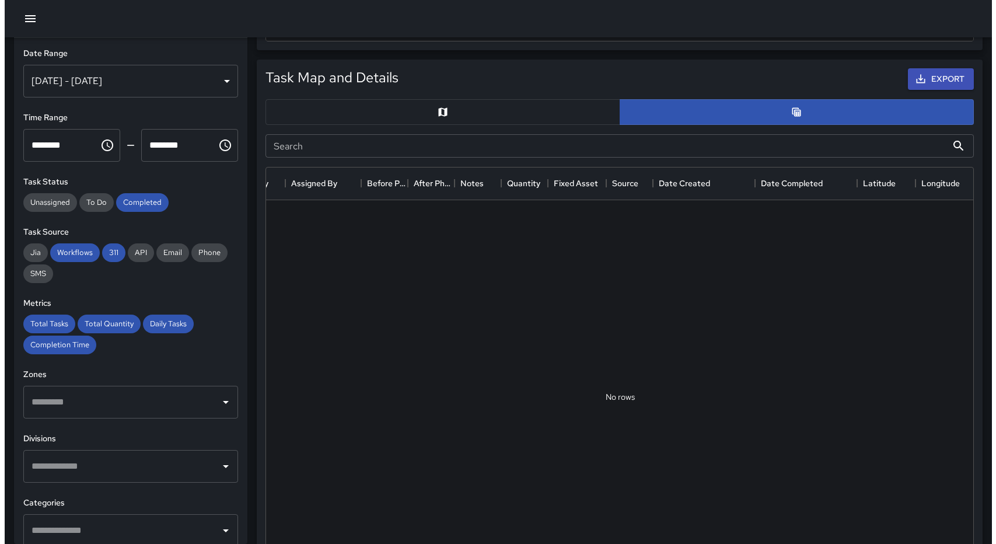
scroll to position [534, 0]
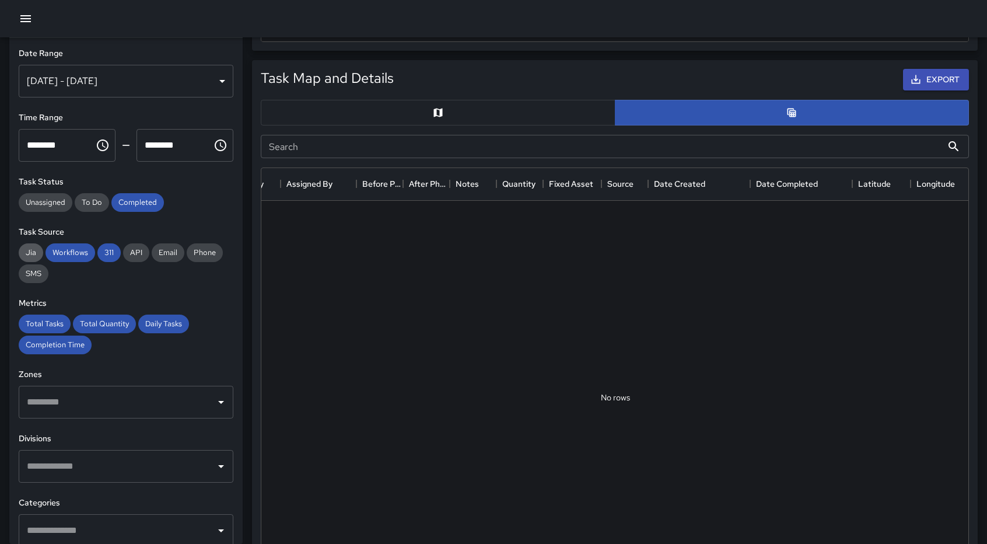
click at [28, 253] on span "Jia" at bounding box center [31, 252] width 25 height 10
click at [188, 80] on div "[DATE] - [DATE]" at bounding box center [126, 81] width 215 height 33
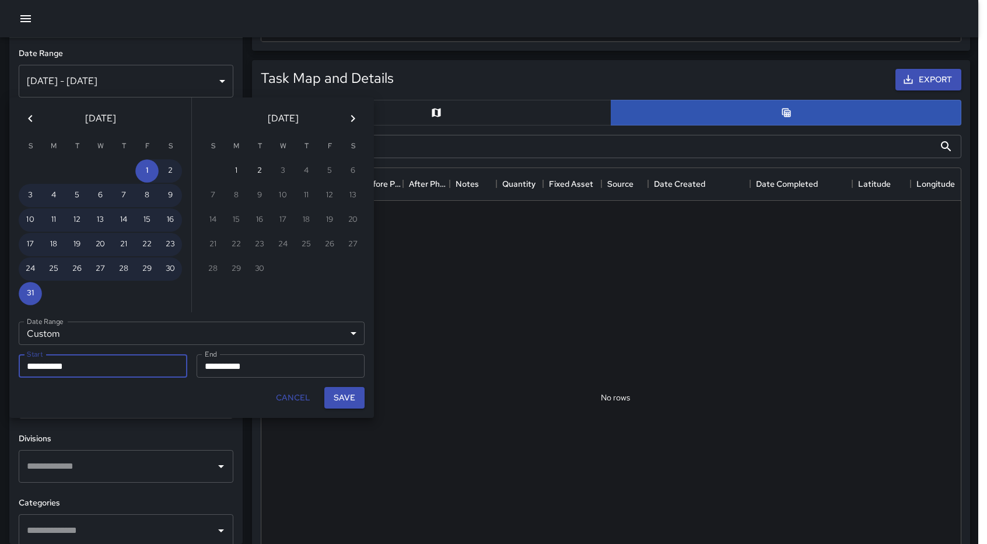
scroll to position [9, 9]
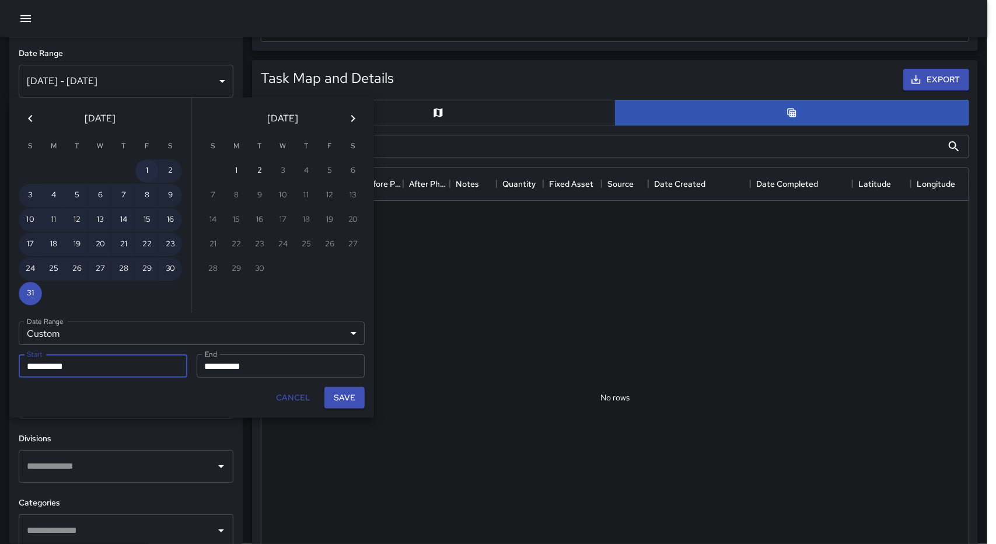
click at [145, 179] on button "1" at bounding box center [146, 170] width 23 height 23
type input "**********"
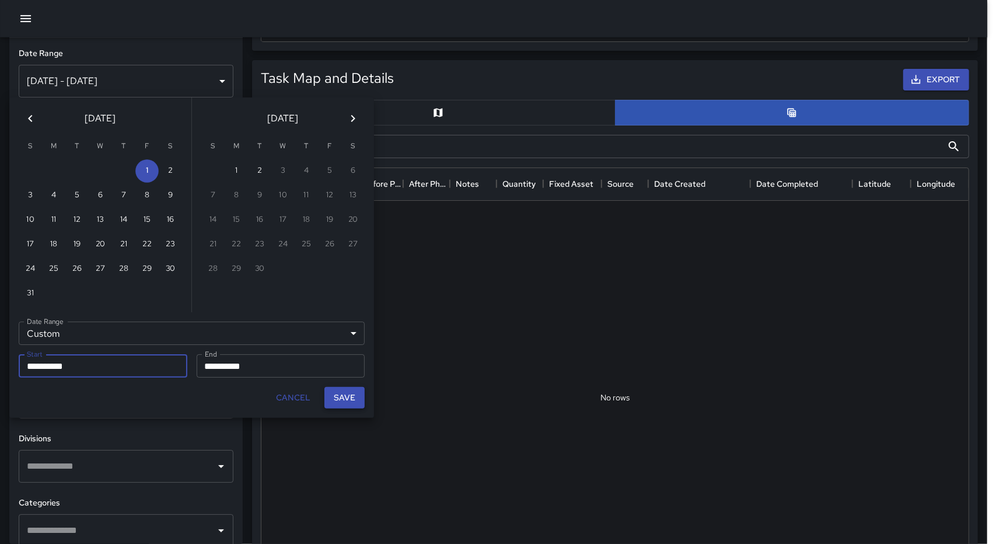
click at [338, 395] on button "Save" at bounding box center [344, 398] width 40 height 22
type input "**********"
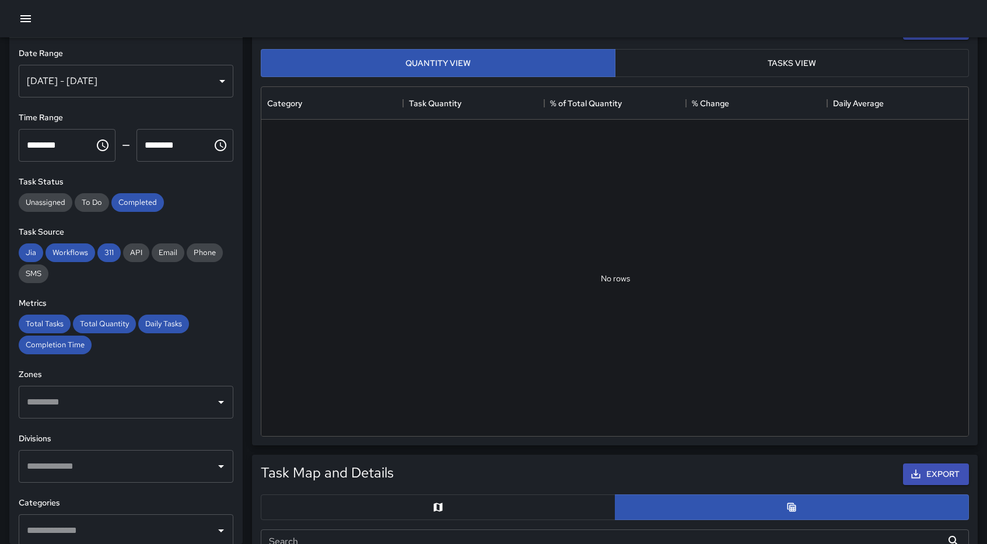
scroll to position [0, 0]
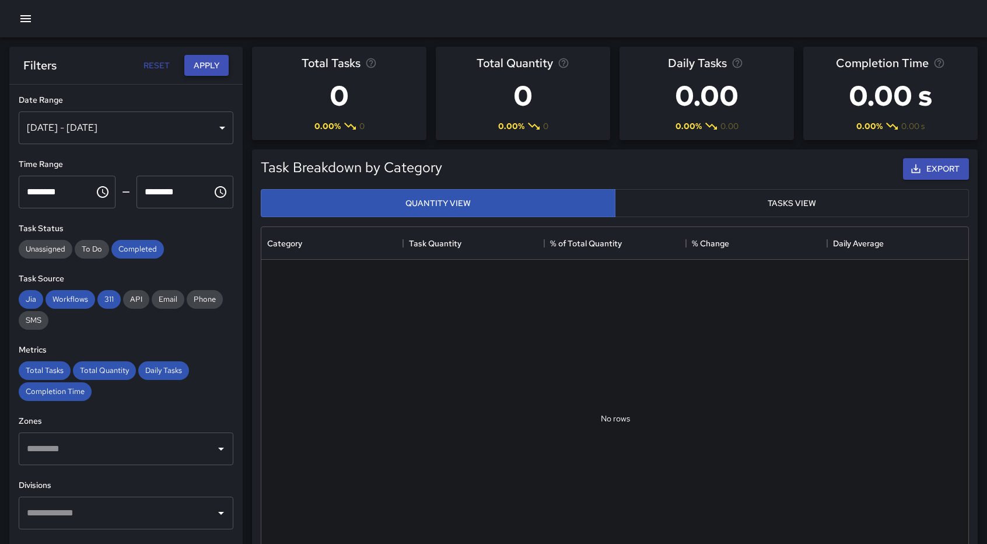
click at [200, 62] on button "Apply" at bounding box center [206, 66] width 44 height 22
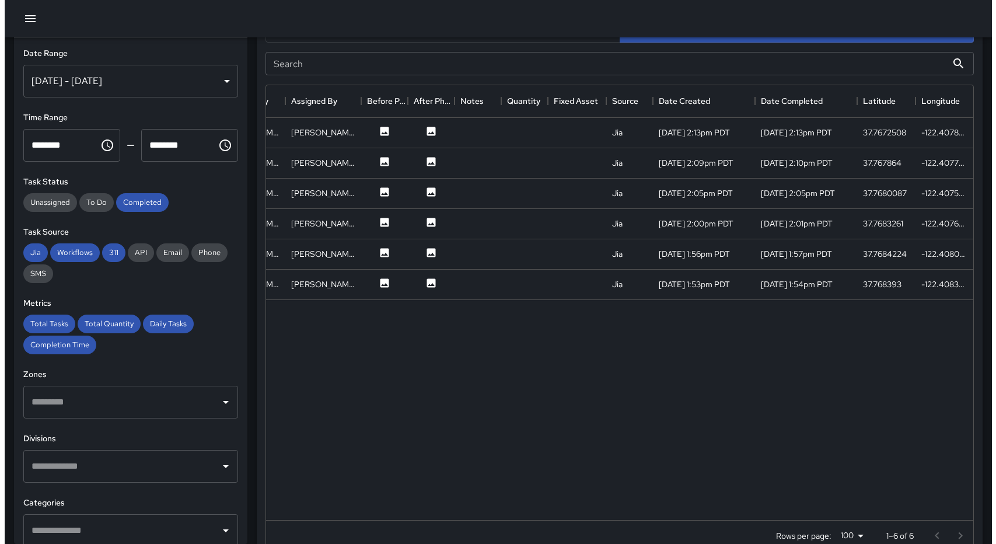
scroll to position [556, 0]
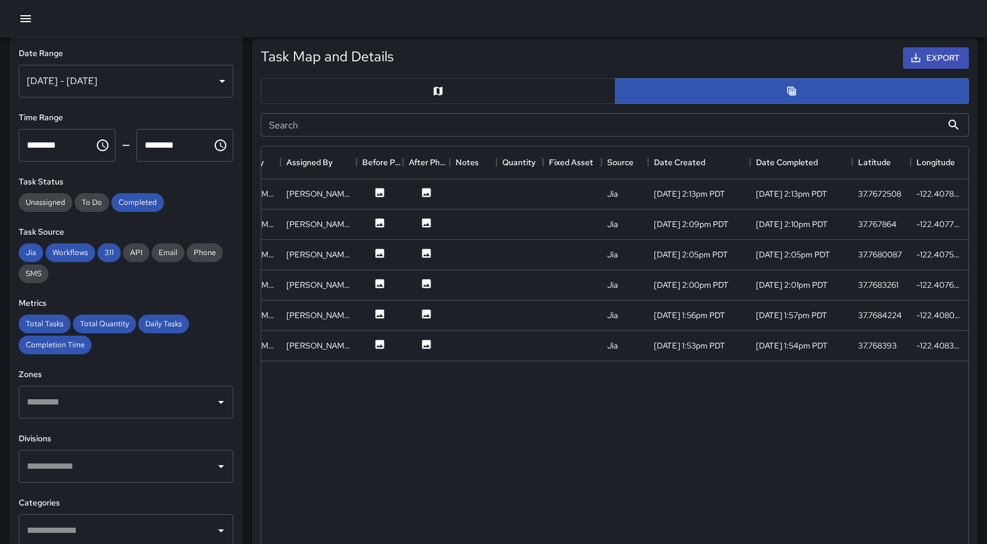
click at [213, 80] on div "Aug 01, 2025 - Aug 01, 2025" at bounding box center [126, 81] width 215 height 33
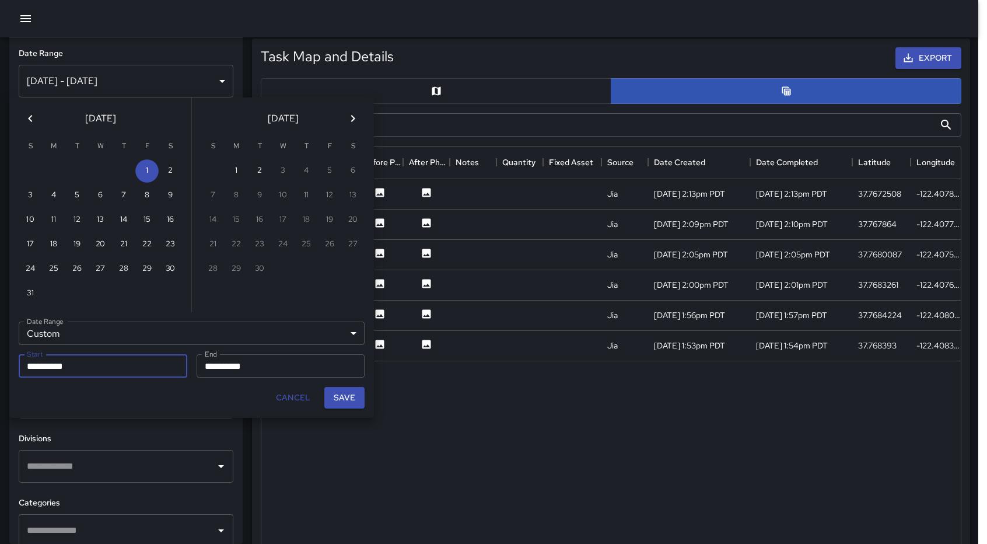
scroll to position [9, 9]
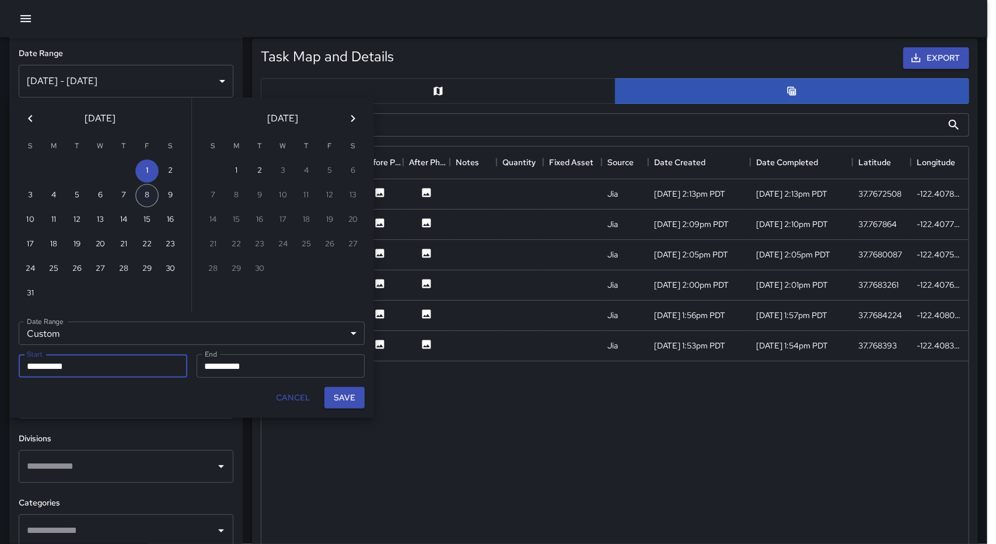
click at [150, 201] on button "8" at bounding box center [146, 195] width 23 height 23
type input "**********"
click at [170, 199] on button "9" at bounding box center [170, 195] width 23 height 23
type input "**********"
click at [22, 226] on button "10" at bounding box center [30, 219] width 23 height 23
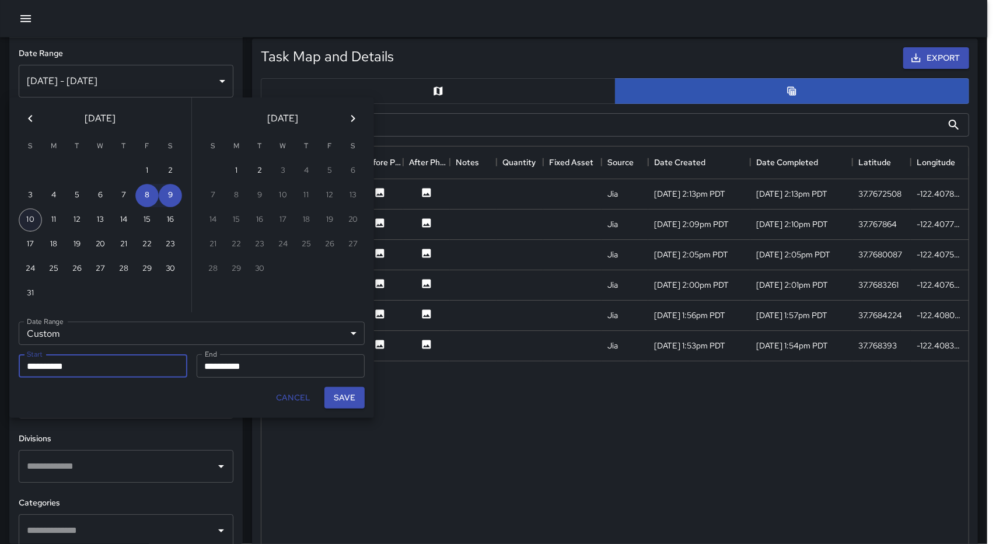
type input "**********"
click at [347, 384] on div "Save" at bounding box center [345, 397] width 50 height 31
click at [343, 398] on button "Save" at bounding box center [344, 398] width 40 height 22
type input "**********"
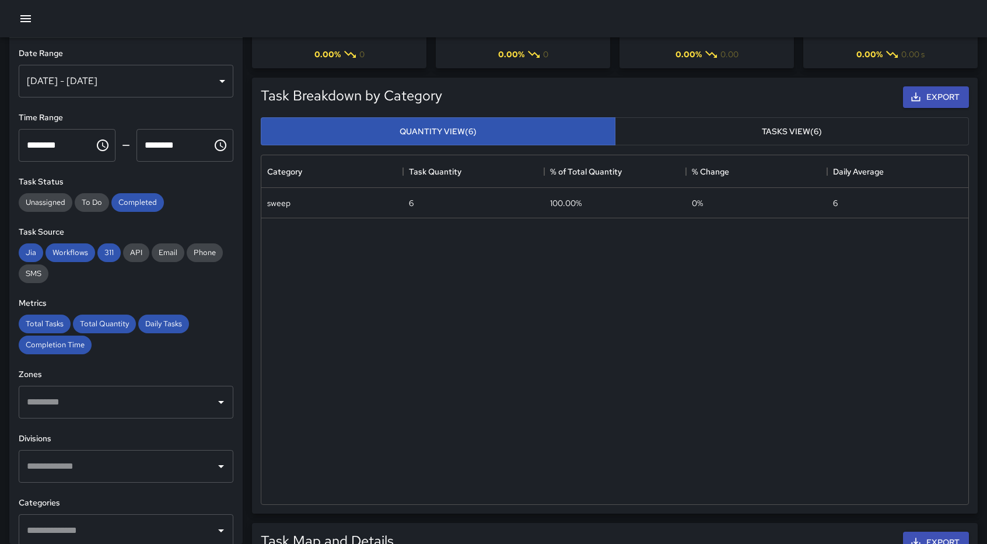
scroll to position [0, 0]
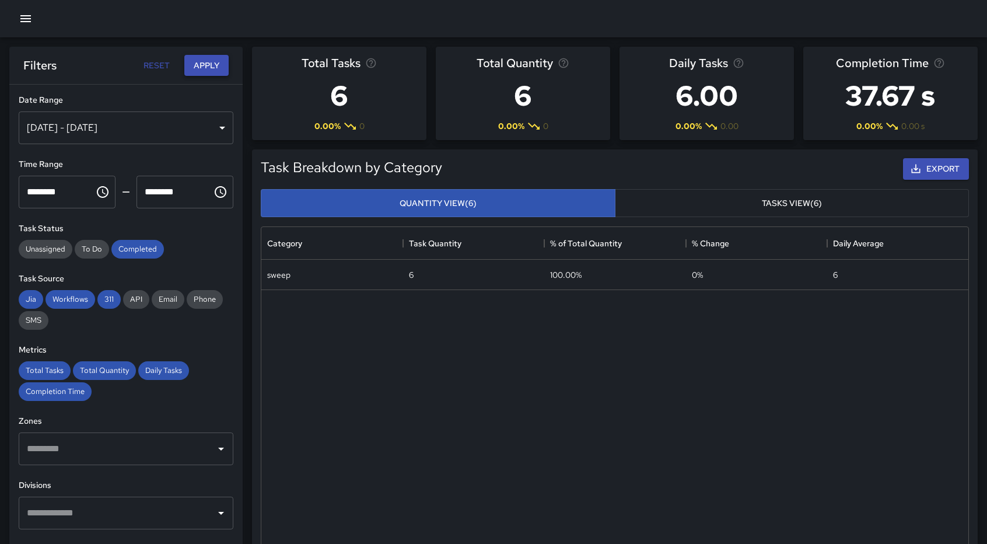
click at [212, 67] on button "Apply" at bounding box center [206, 66] width 44 height 22
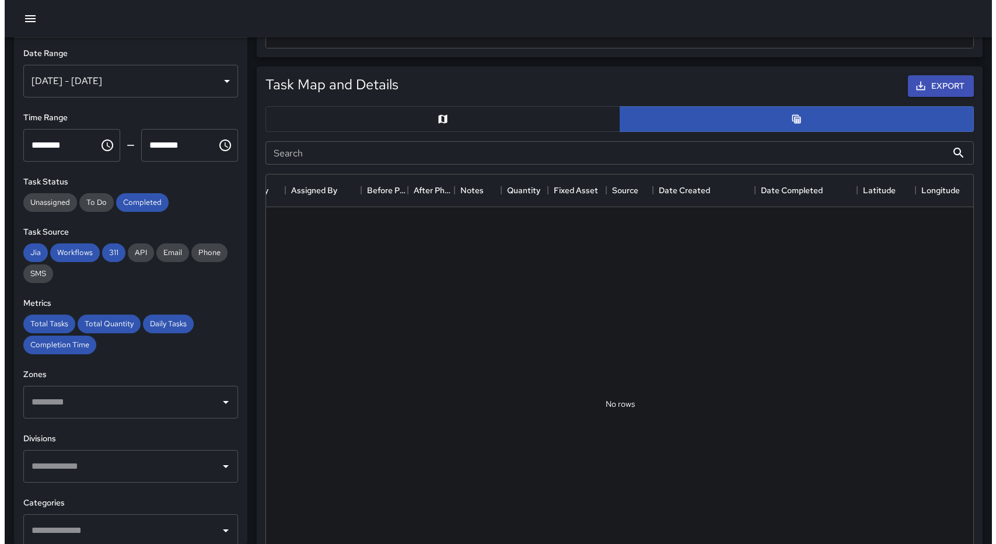
scroll to position [527, 0]
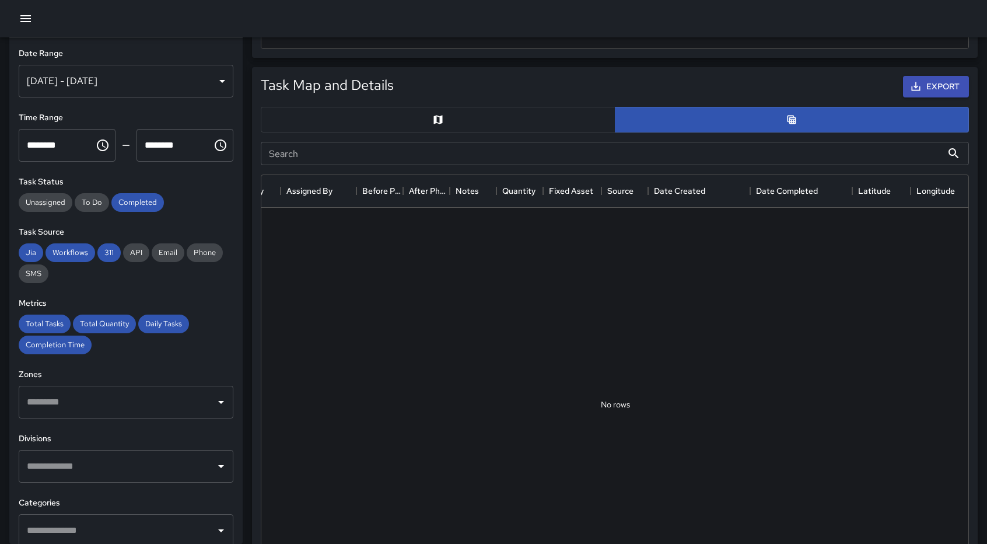
click at [212, 85] on div "Aug 10, 2025 - Aug 09, 2025" at bounding box center [126, 81] width 215 height 33
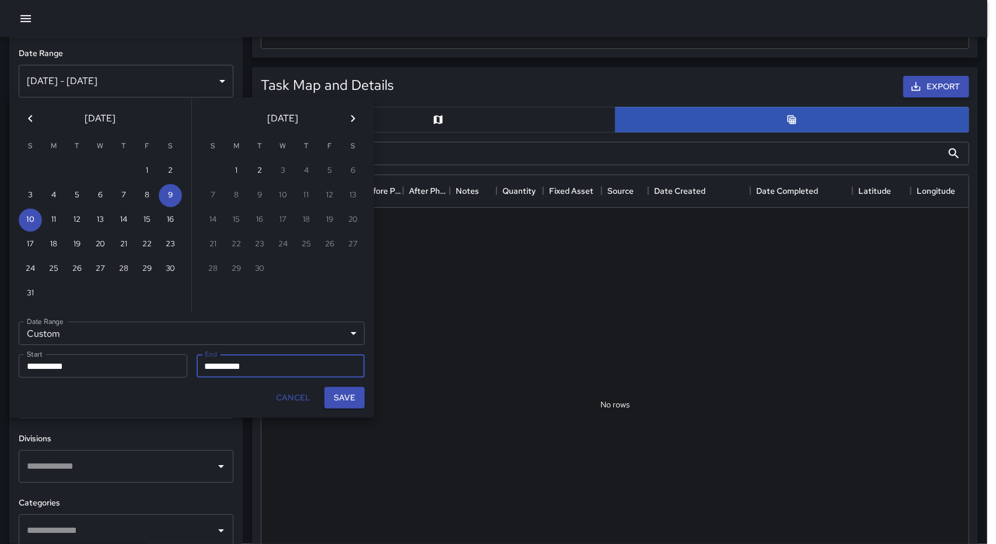
scroll to position [9, 9]
click at [168, 192] on button "9" at bounding box center [170, 195] width 23 height 23
type input "**********"
click at [357, 118] on icon "Next month" at bounding box center [353, 118] width 14 height 14
click at [30, 121] on icon "Previous month" at bounding box center [30, 118] width 4 height 7
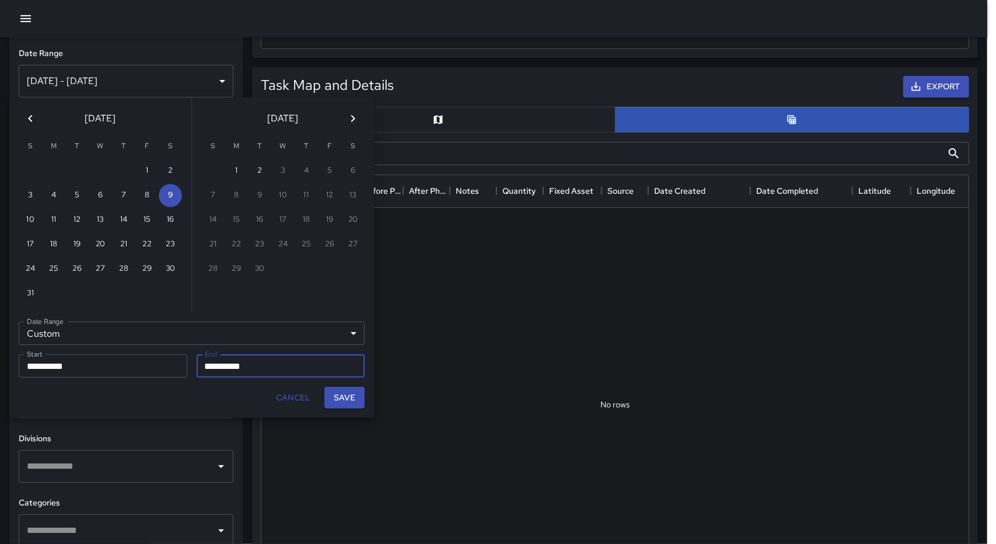
click at [233, 362] on input "**********" at bounding box center [277, 365] width 160 height 23
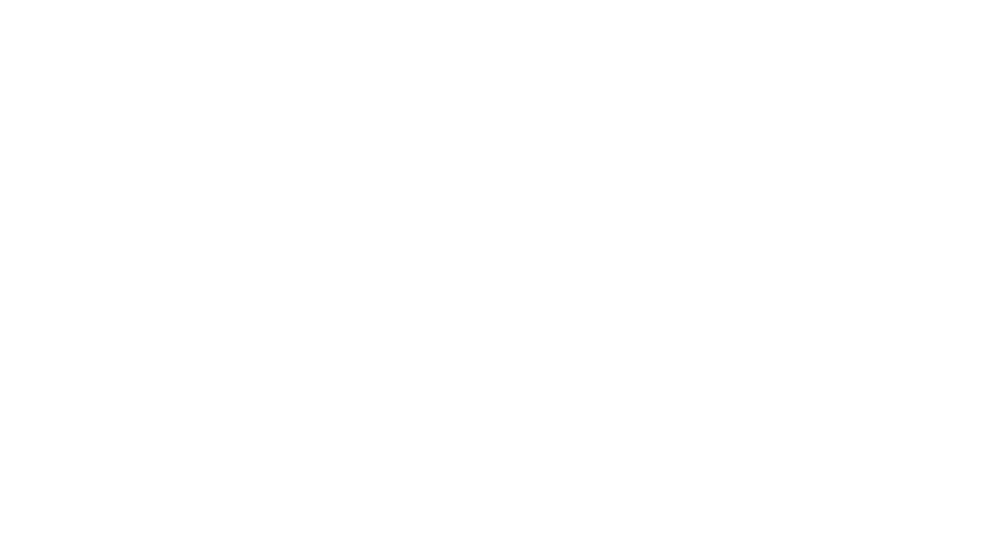
scroll to position [0, 0]
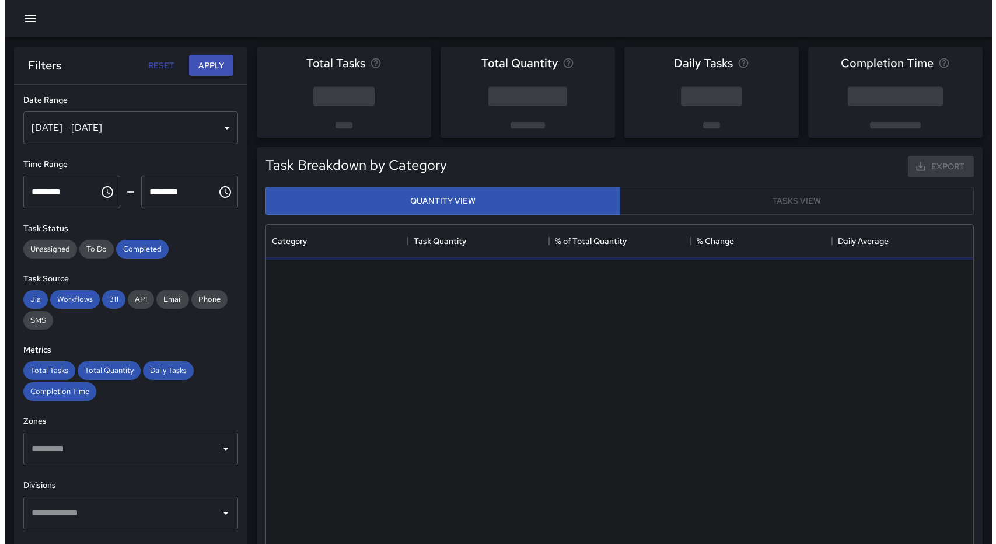
scroll to position [340, 698]
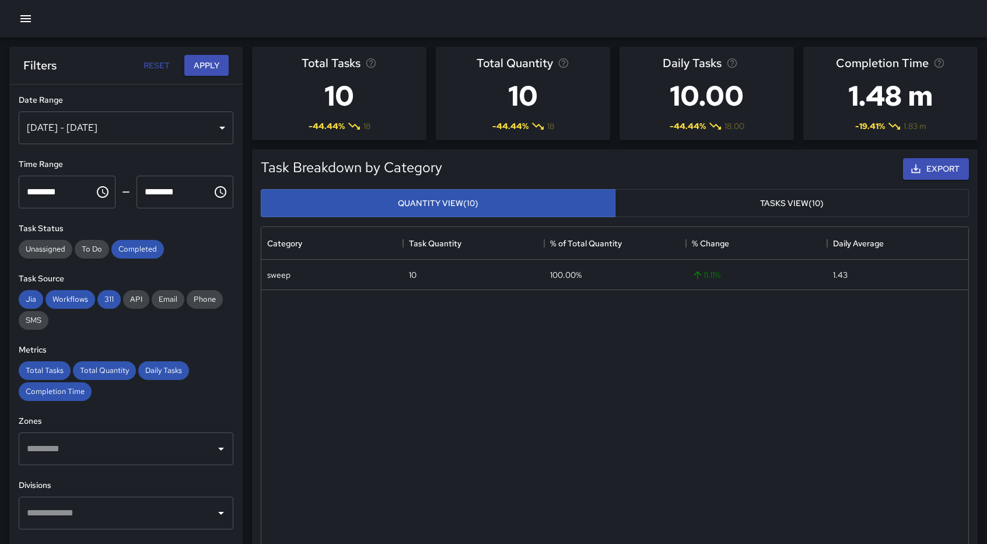
click at [204, 125] on div "[DATE] - [DATE]" at bounding box center [126, 127] width 215 height 33
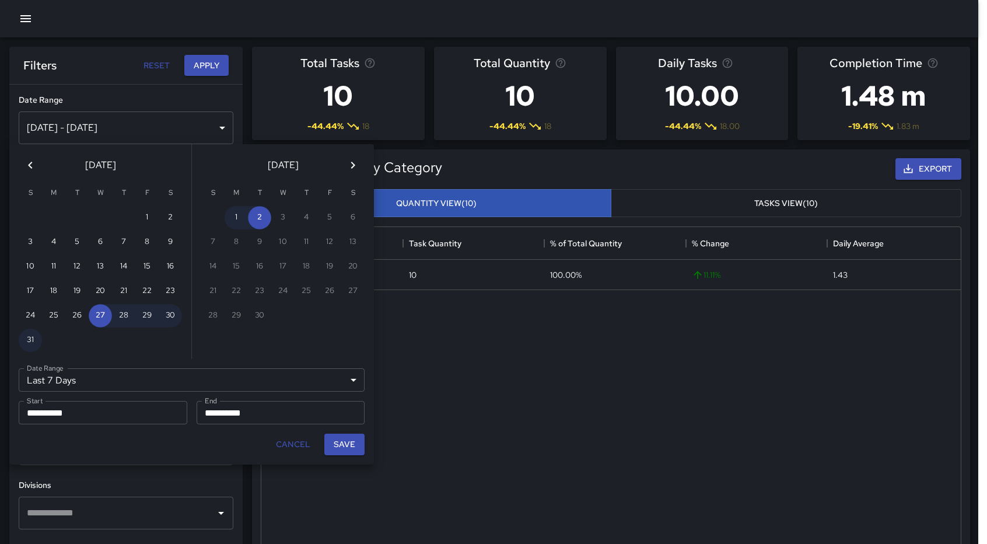
scroll to position [9, 9]
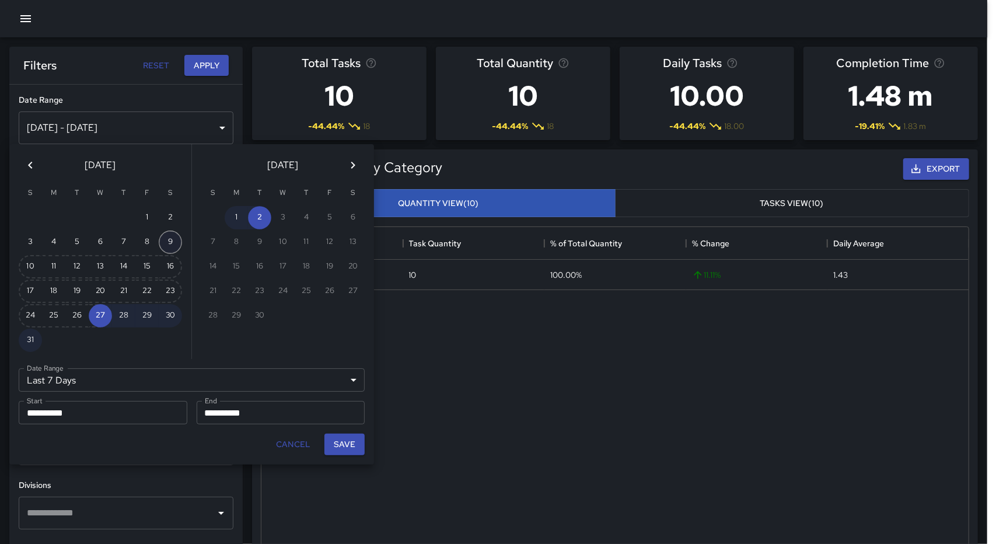
click at [167, 245] on button "9" at bounding box center [170, 241] width 23 height 23
type input "******"
type input "**********"
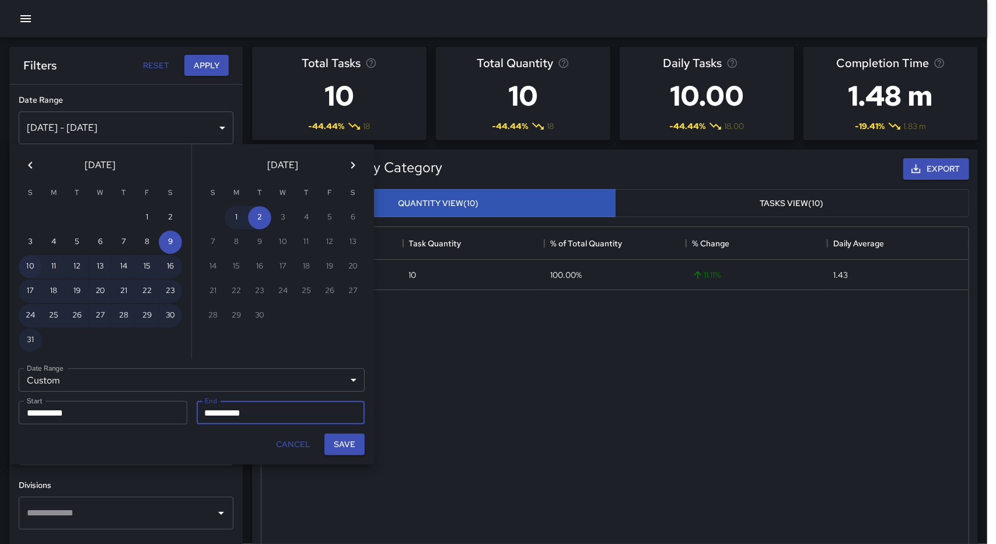
click at [28, 268] on button "10" at bounding box center [30, 266] width 23 height 23
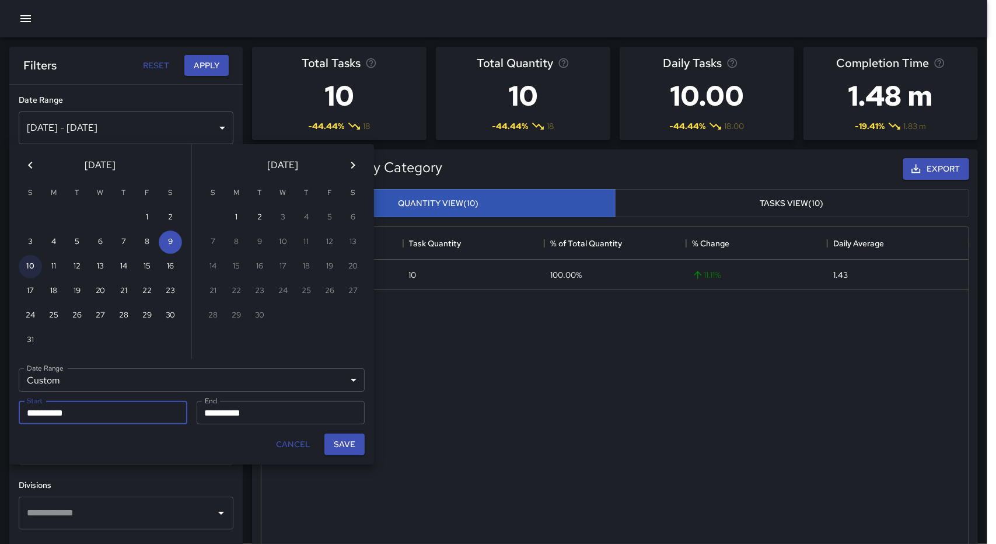
type input "**********"
click at [352, 443] on button "Save" at bounding box center [344, 444] width 40 height 22
type input "**********"
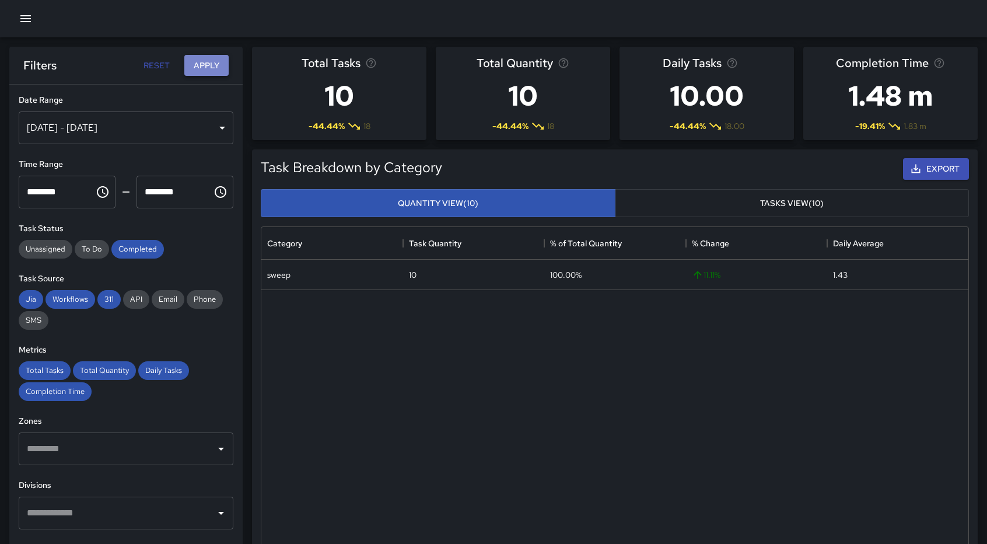
click at [200, 68] on button "Apply" at bounding box center [206, 66] width 44 height 22
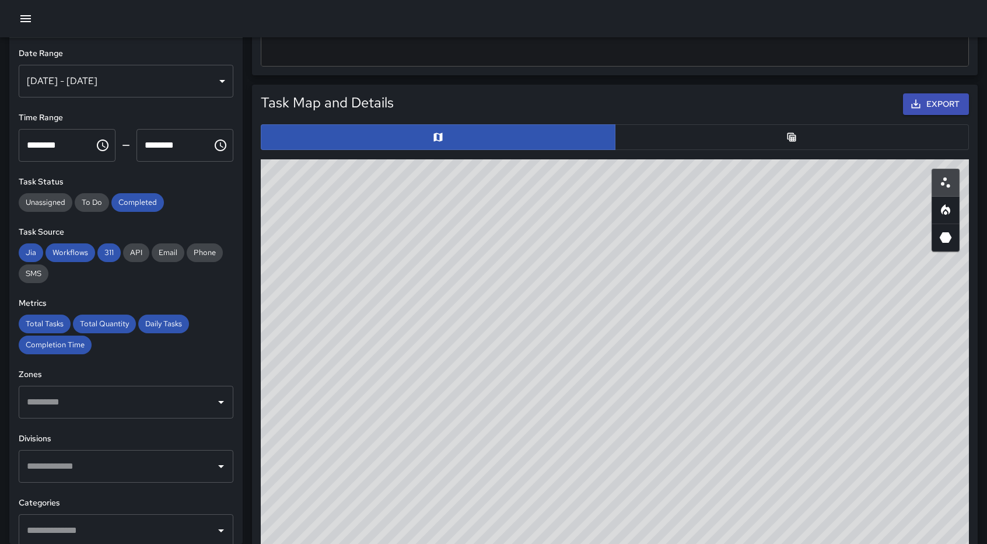
scroll to position [509, 0]
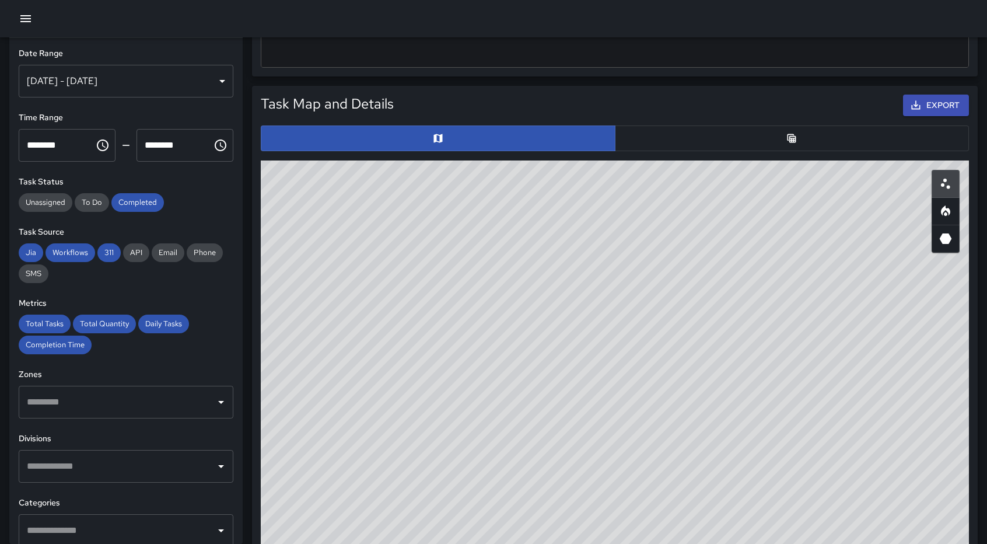
click at [789, 134] on icon "Table" at bounding box center [792, 138] width 9 height 9
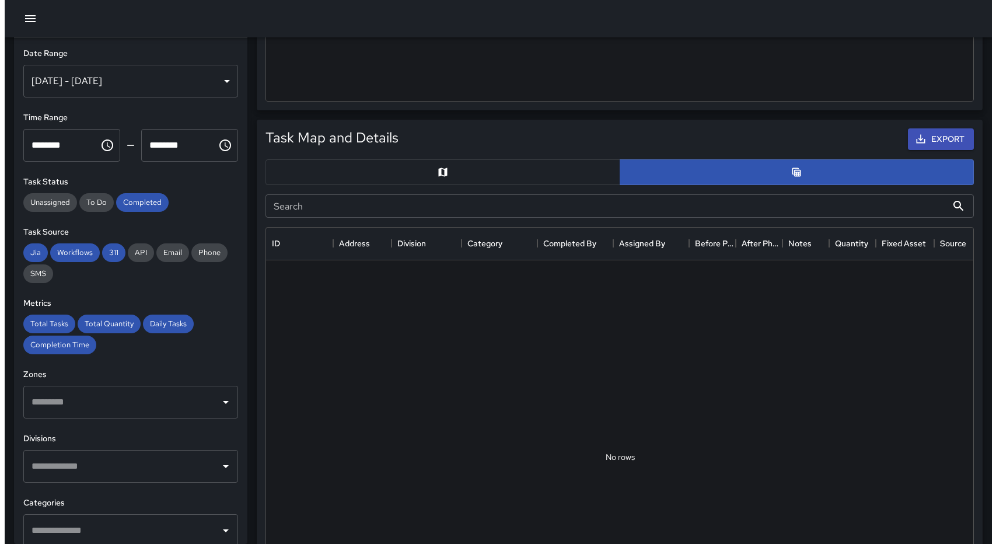
scroll to position [550, 0]
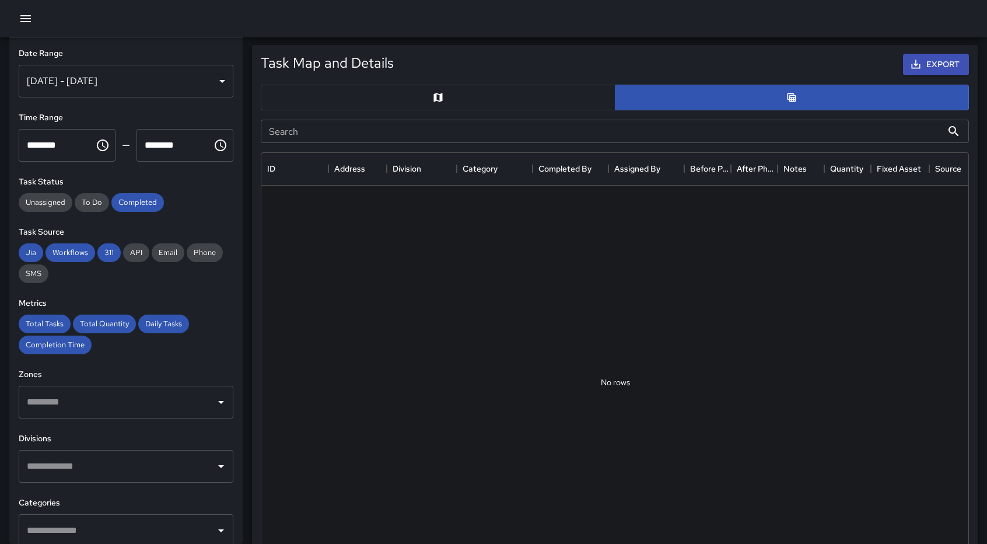
click at [213, 82] on div "[DATE] - [DATE]" at bounding box center [126, 81] width 215 height 33
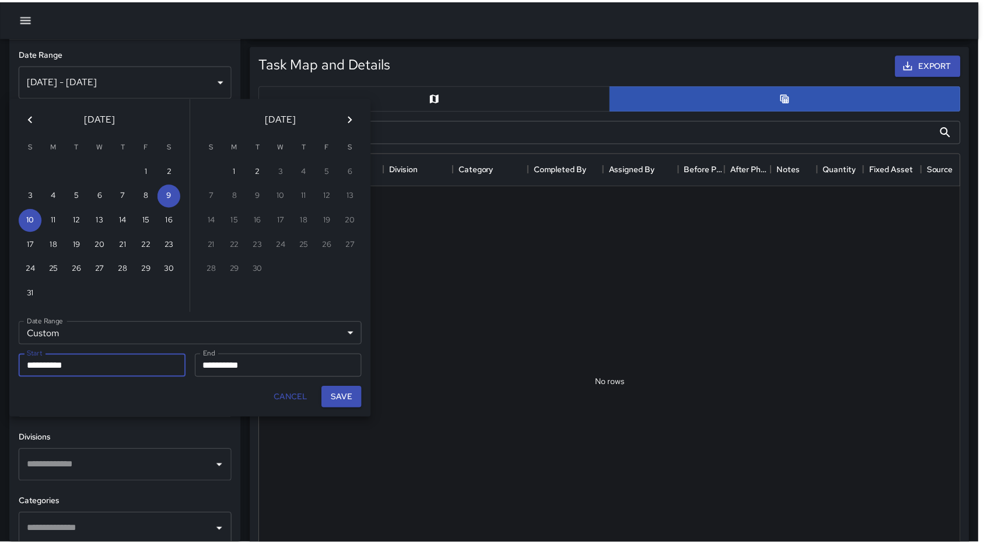
scroll to position [9, 9]
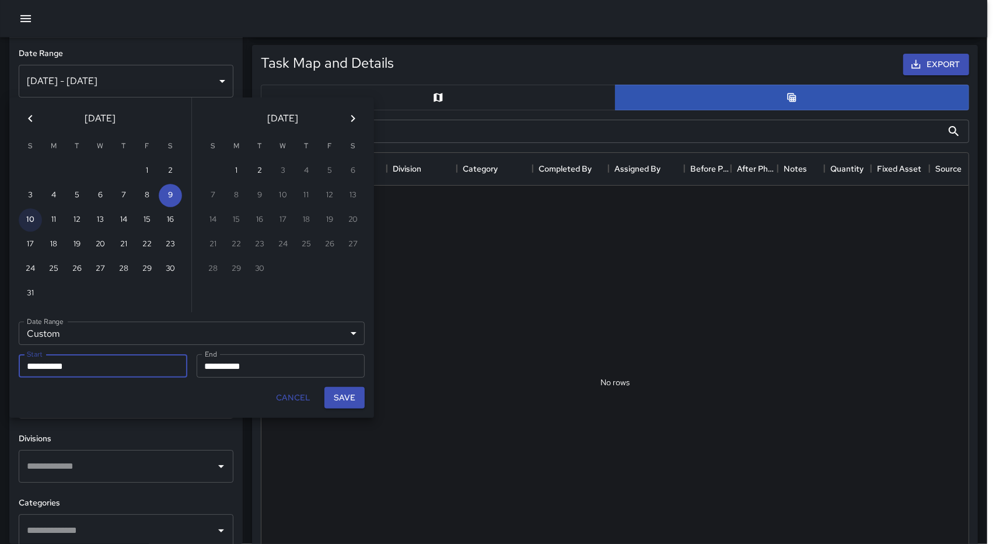
click at [30, 223] on button "10" at bounding box center [30, 219] width 23 height 23
type input "**********"
click at [175, 223] on button "16" at bounding box center [170, 219] width 23 height 23
type input "**********"
click at [102, 228] on button "13" at bounding box center [100, 219] width 23 height 23
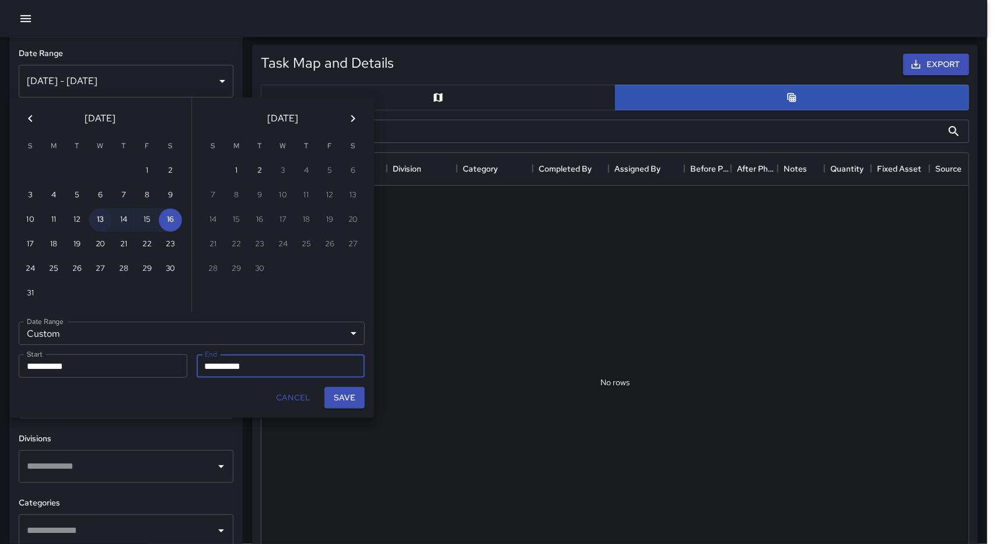
type input "**********"
click at [344, 400] on button "Save" at bounding box center [344, 398] width 40 height 22
type input "**********"
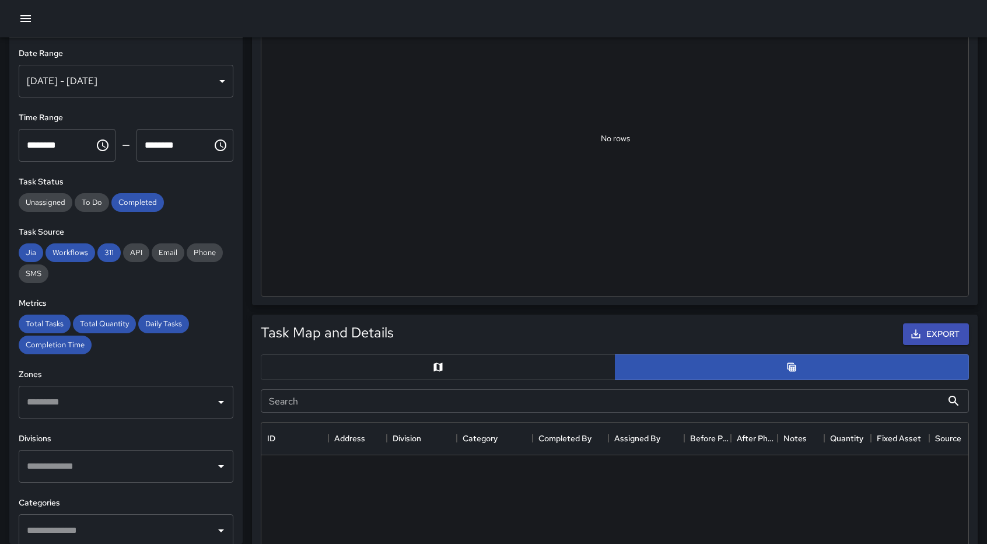
scroll to position [0, 0]
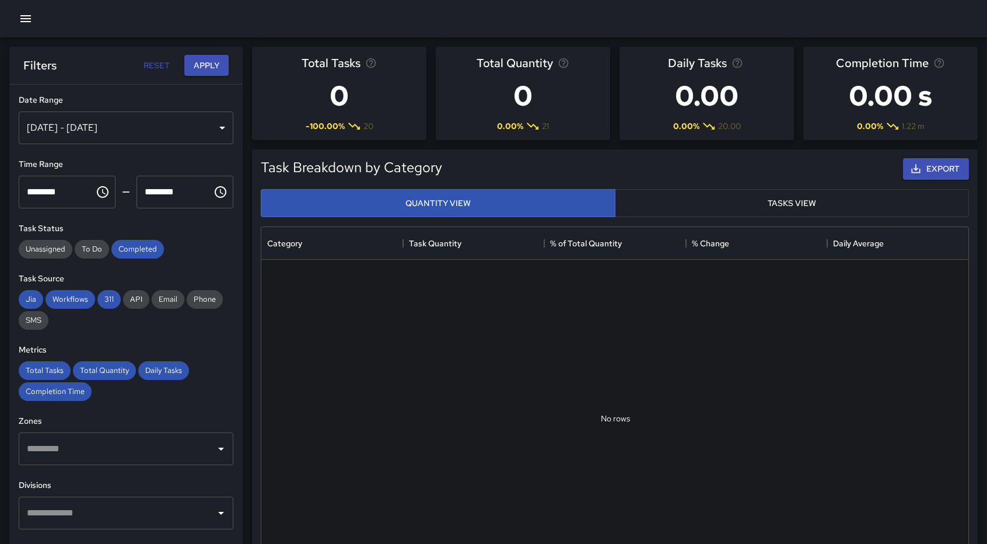
click at [211, 53] on div "Filters Reset Apply" at bounding box center [125, 65] width 233 height 37
click at [206, 65] on button "Apply" at bounding box center [206, 66] width 44 height 22
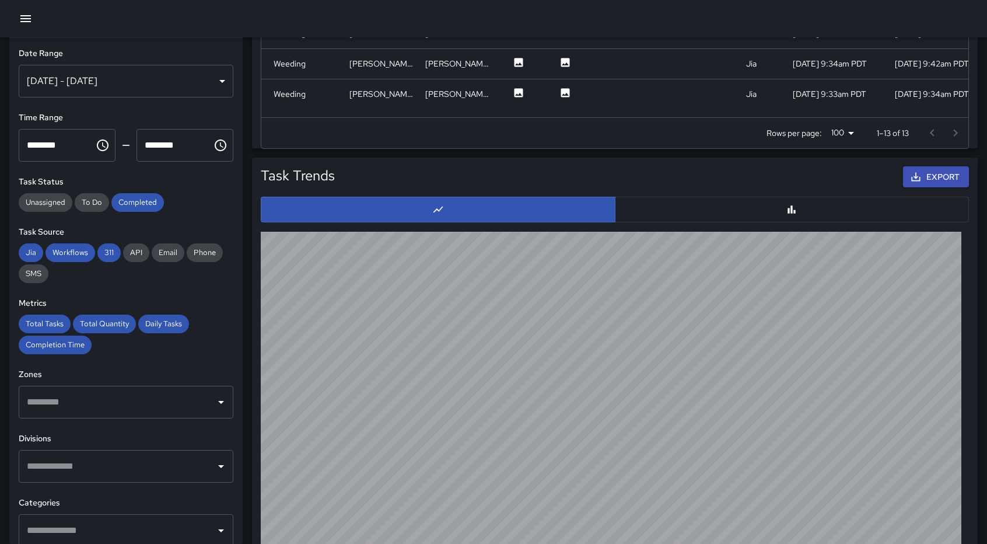
scroll to position [941, 0]
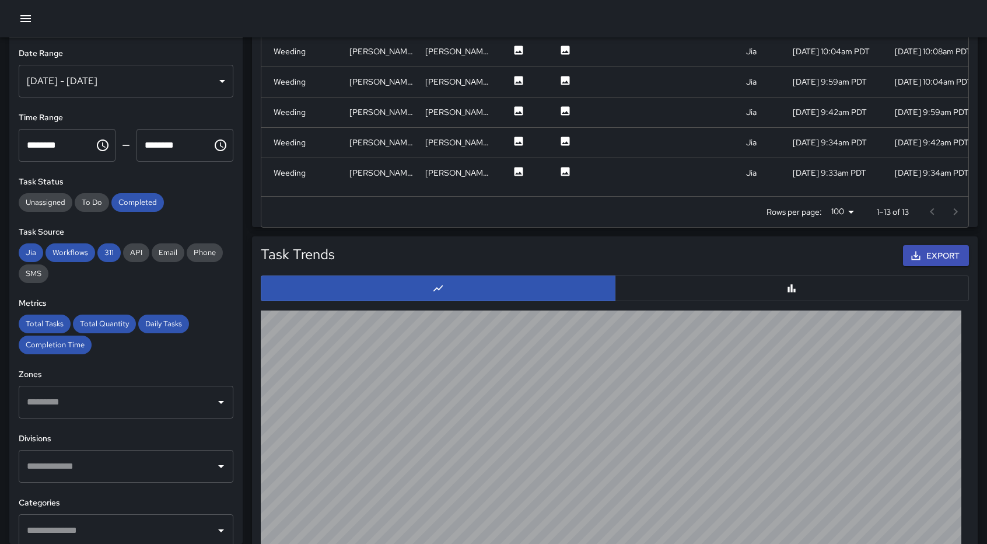
click at [959, 211] on div at bounding box center [944, 211] width 47 height 23
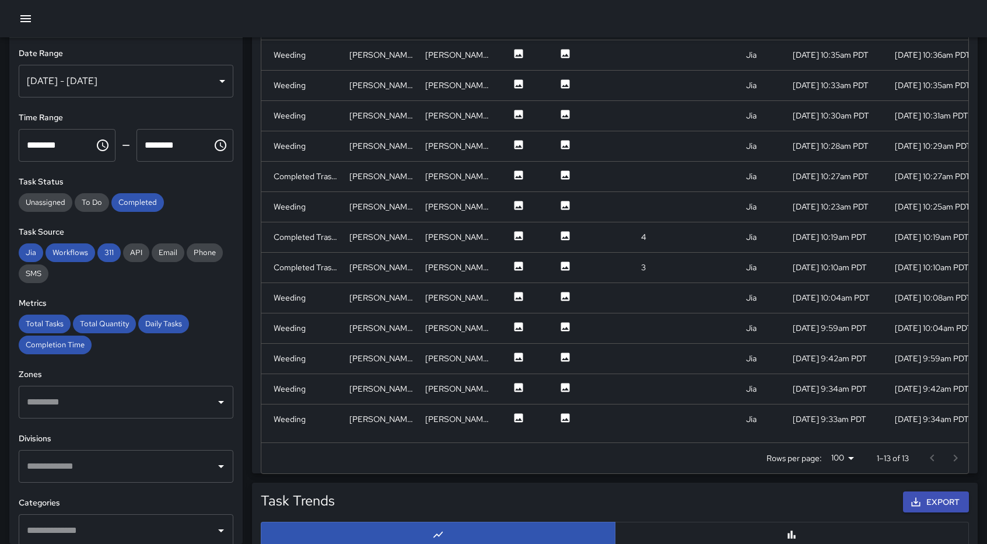
scroll to position [484, 0]
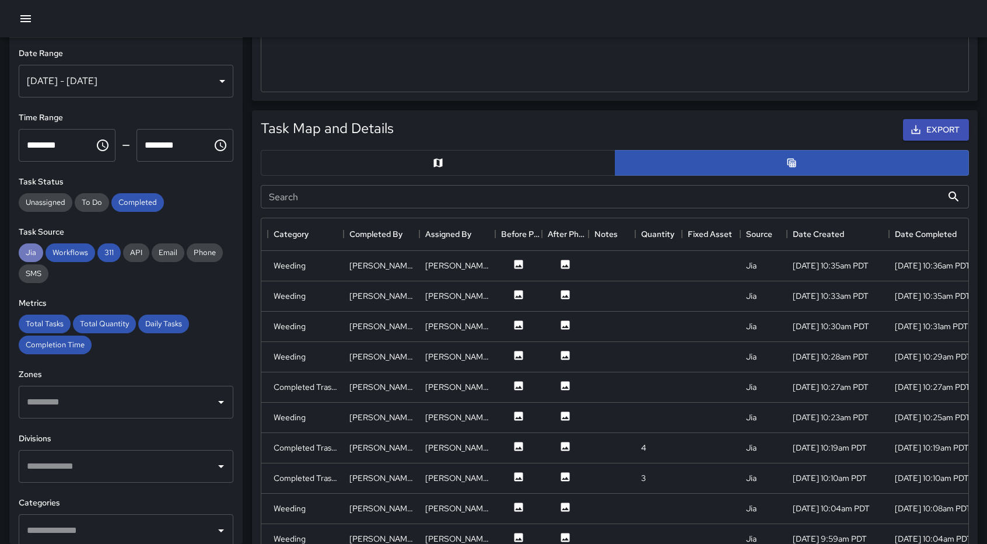
click at [28, 251] on span "Jia" at bounding box center [31, 252] width 25 height 10
click at [65, 258] on div "Workflows" at bounding box center [71, 252] width 50 height 19
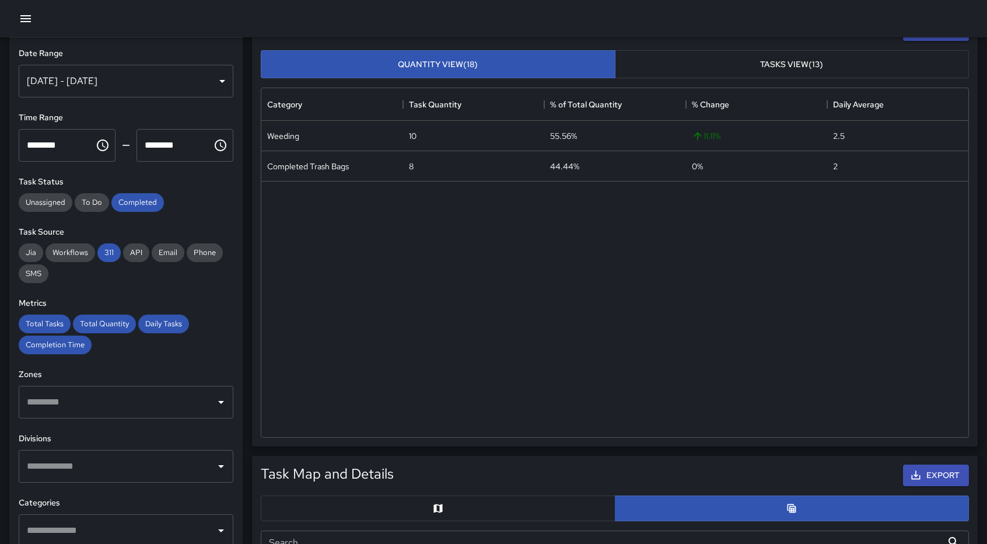
scroll to position [0, 0]
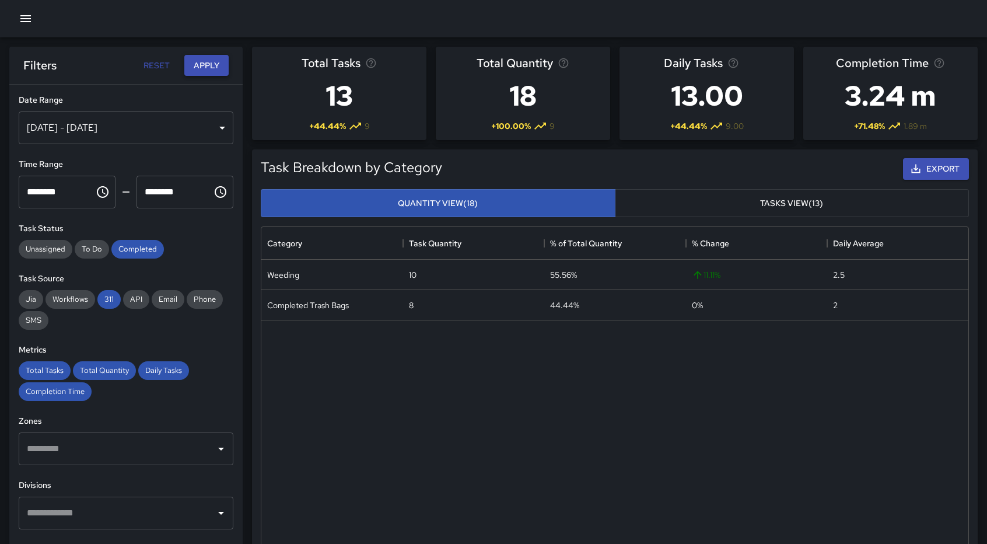
click at [204, 67] on button "Apply" at bounding box center [206, 66] width 44 height 22
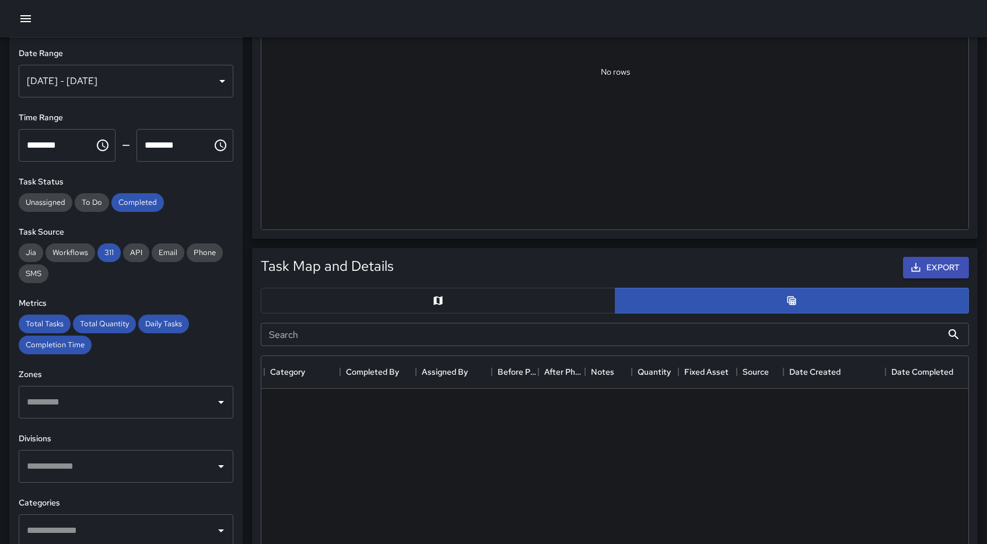
scroll to position [0, 193]
click at [29, 249] on span "Jia" at bounding box center [31, 252] width 25 height 10
click at [65, 257] on span "Workflows" at bounding box center [71, 252] width 50 height 10
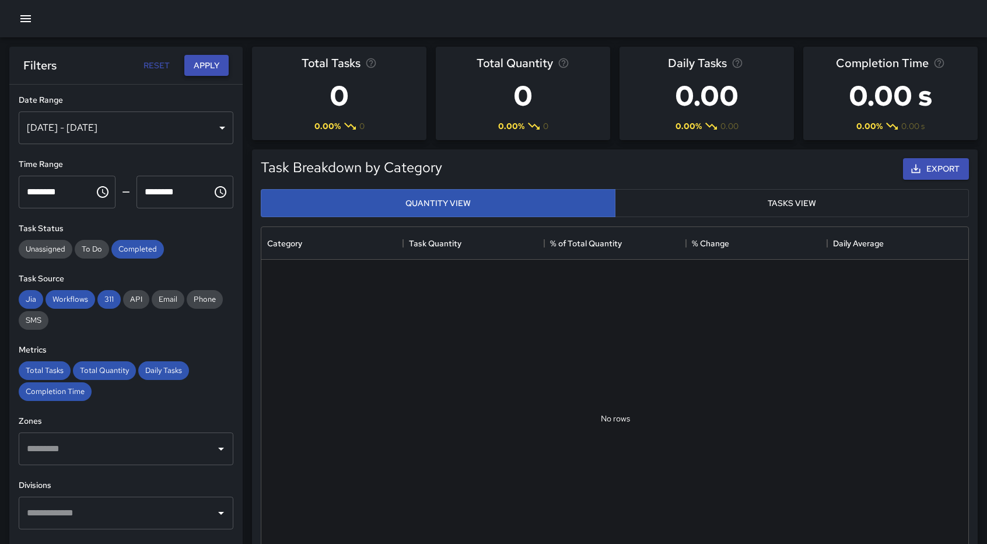
click at [215, 74] on button "Apply" at bounding box center [206, 66] width 44 height 22
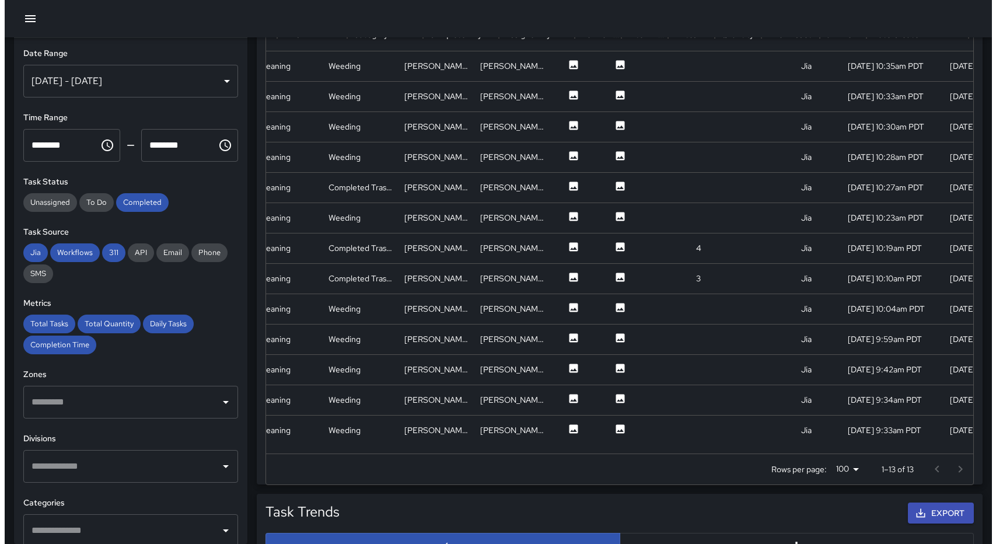
scroll to position [1, 108]
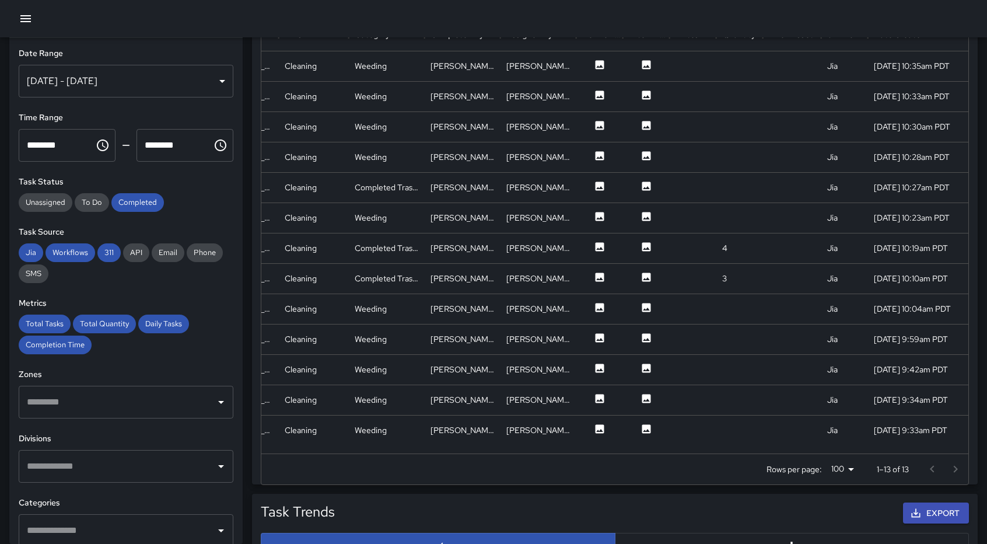
click at [846, 472] on body "**********" at bounding box center [493, 125] width 987 height 1619
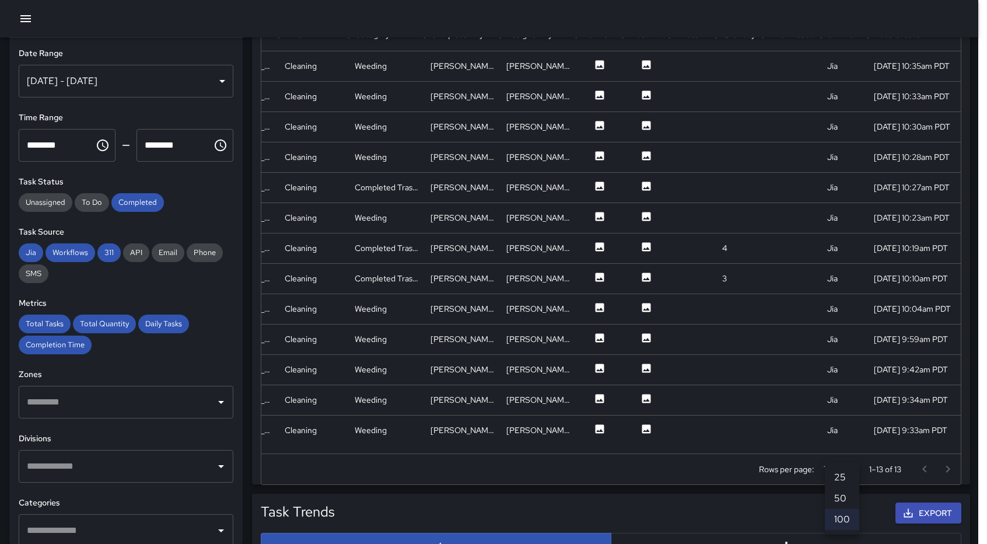
scroll to position [0, 0]
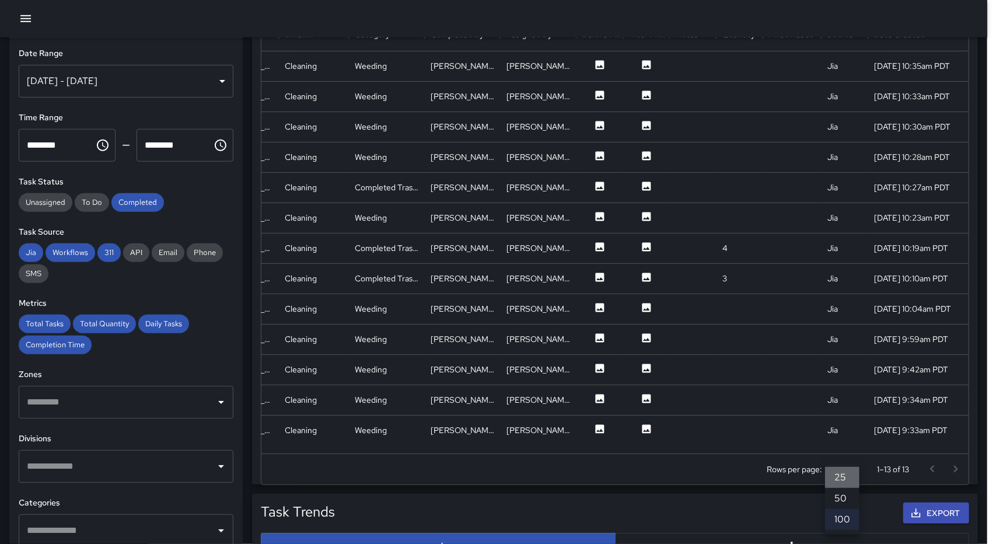
click at [846, 472] on li "25" at bounding box center [842, 477] width 34 height 21
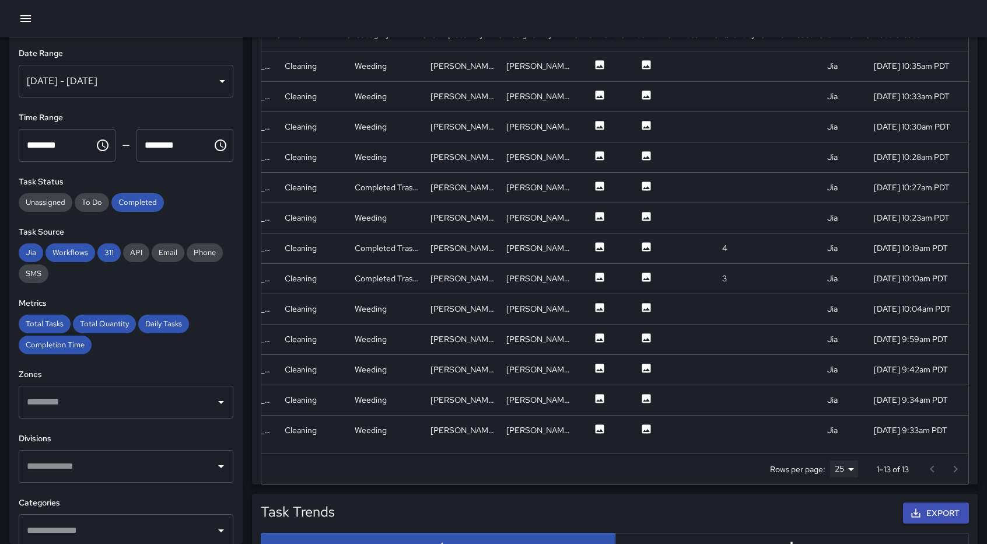
scroll to position [204, 0]
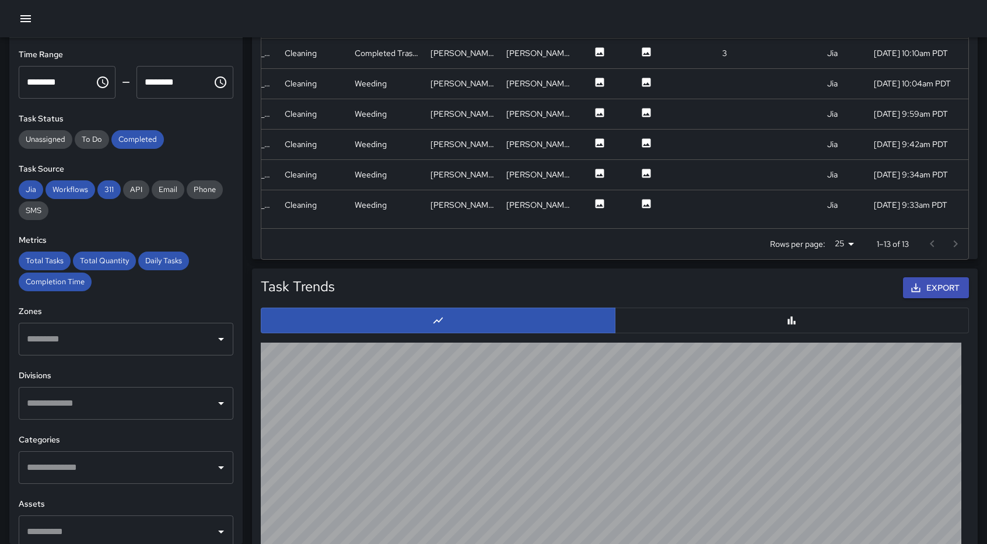
click at [112, 345] on input "text" at bounding box center [117, 339] width 187 height 22
click at [122, 391] on div "​" at bounding box center [126, 403] width 215 height 33
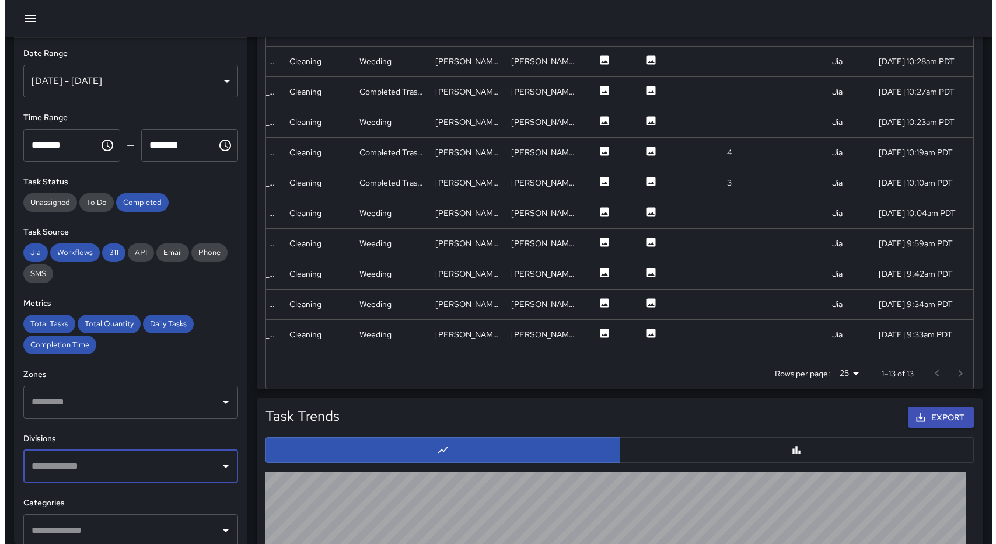
scroll to position [816, 0]
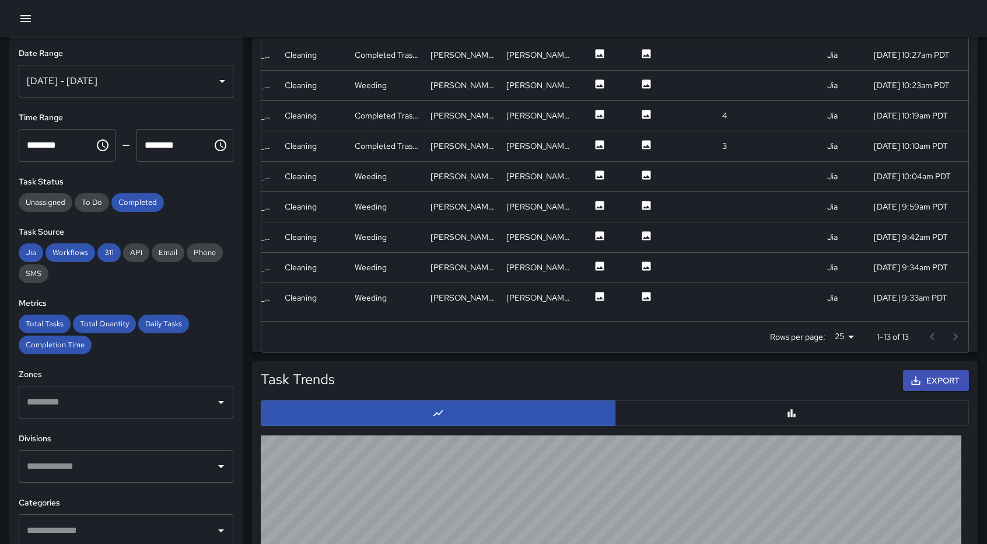
click at [957, 327] on div at bounding box center [944, 336] width 47 height 23
click at [957, 332] on div at bounding box center [944, 336] width 47 height 23
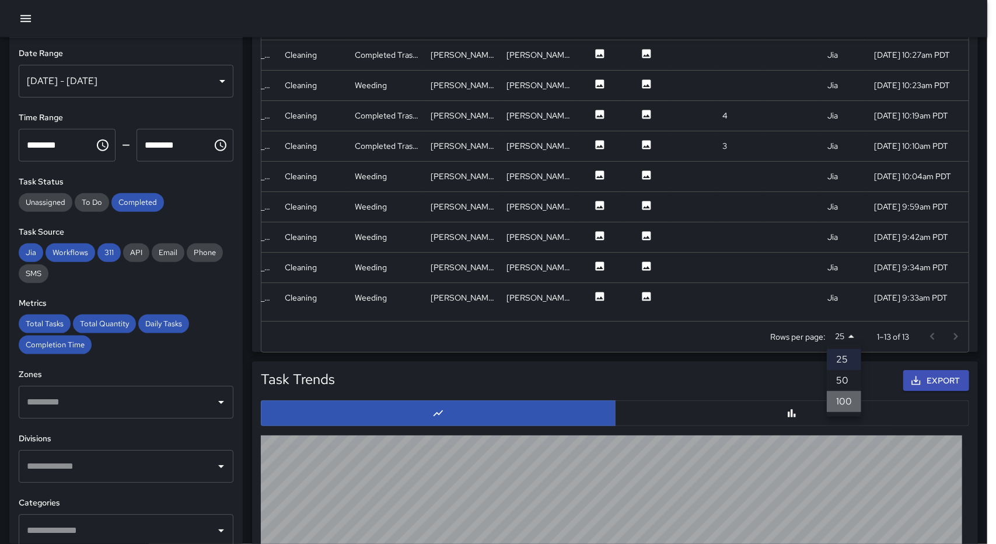
click at [842, 405] on li "100" at bounding box center [844, 401] width 34 height 21
type input "***"
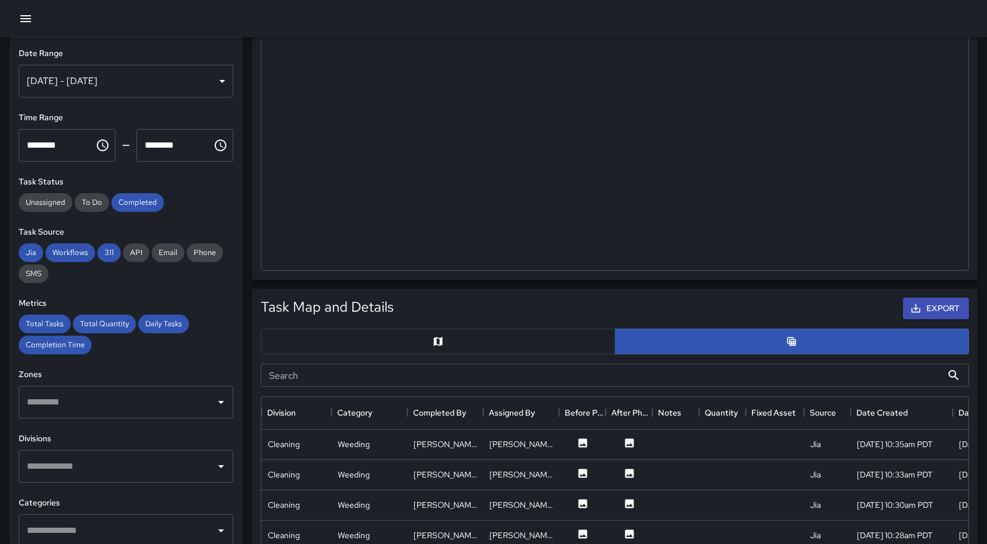
scroll to position [0, 0]
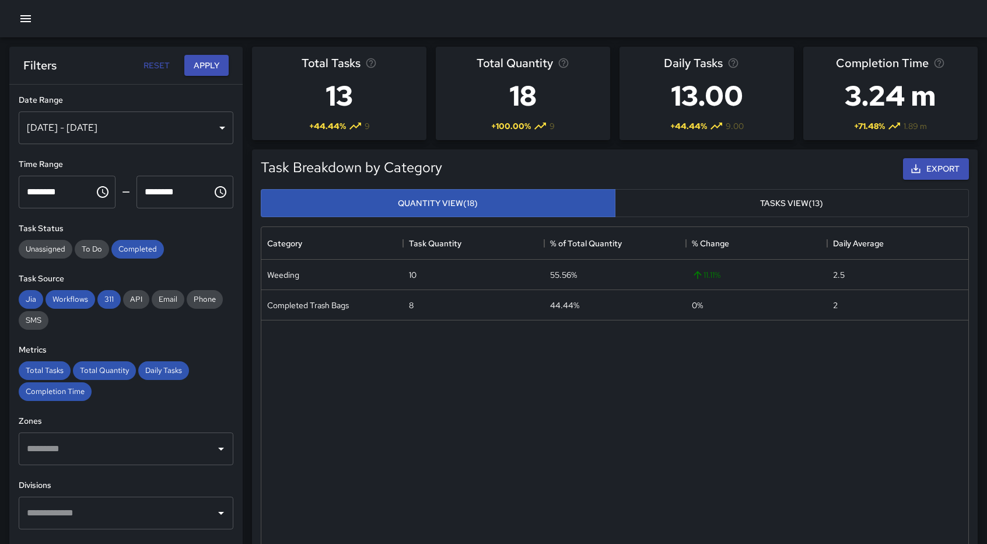
click at [230, 71] on div "Filters Reset Apply" at bounding box center [125, 65] width 233 height 37
click at [201, 63] on button "Apply" at bounding box center [206, 66] width 44 height 22
click at [202, 67] on button "Apply" at bounding box center [206, 66] width 44 height 22
click at [204, 68] on button "Apply" at bounding box center [206, 66] width 44 height 22
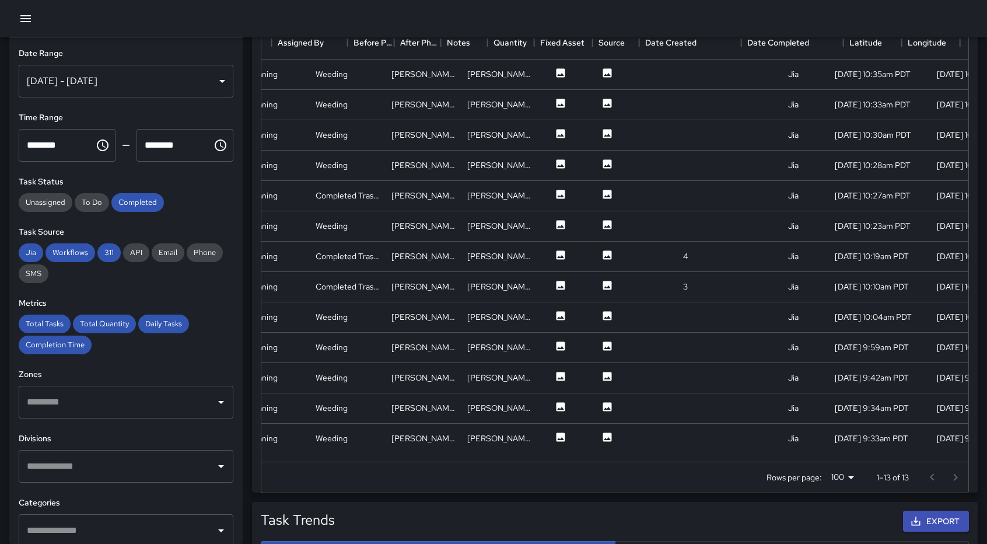
scroll to position [1, 337]
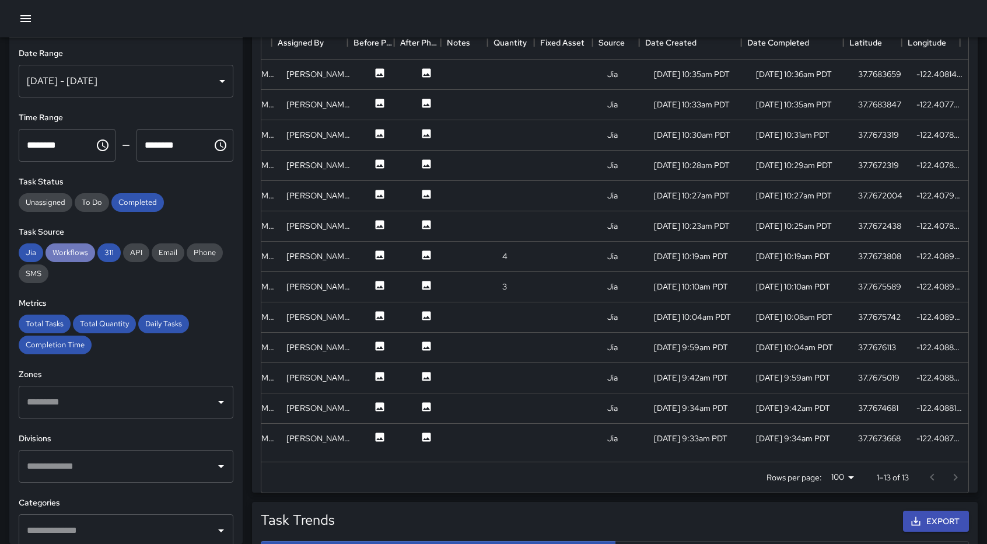
click at [82, 258] on div "Workflows" at bounding box center [71, 252] width 50 height 19
click at [110, 258] on div "311" at bounding box center [108, 252] width 23 height 19
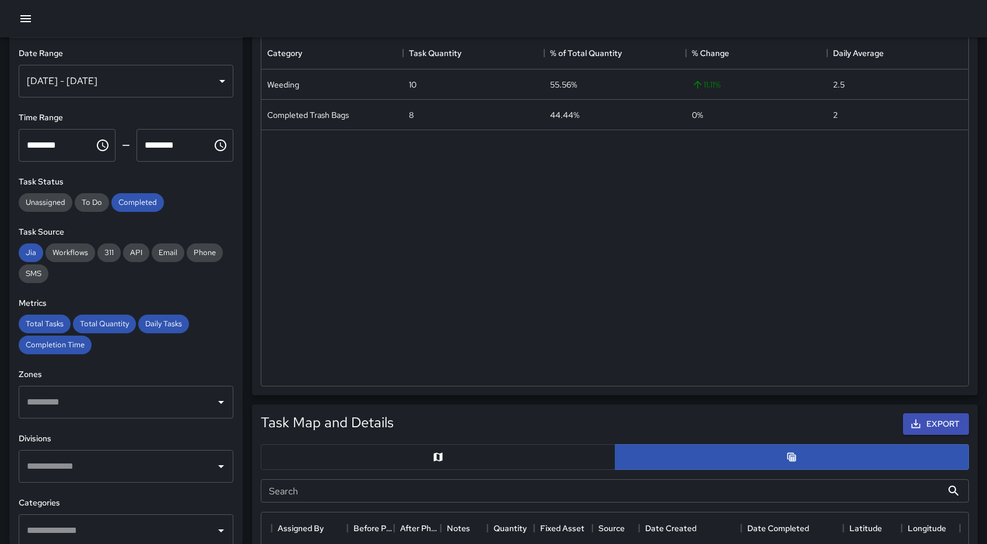
scroll to position [0, 0]
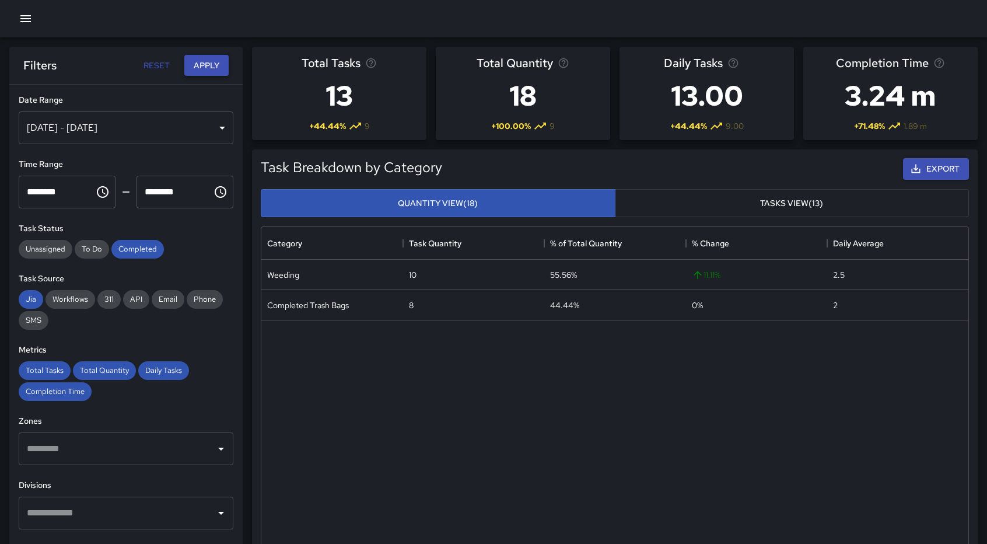
click at [201, 71] on button "Apply" at bounding box center [206, 66] width 44 height 22
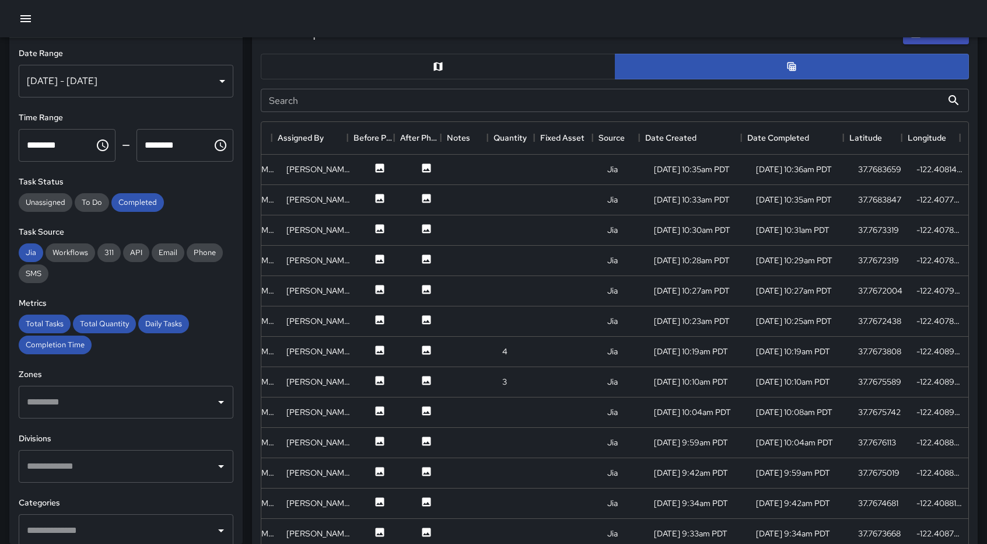
scroll to position [582, 0]
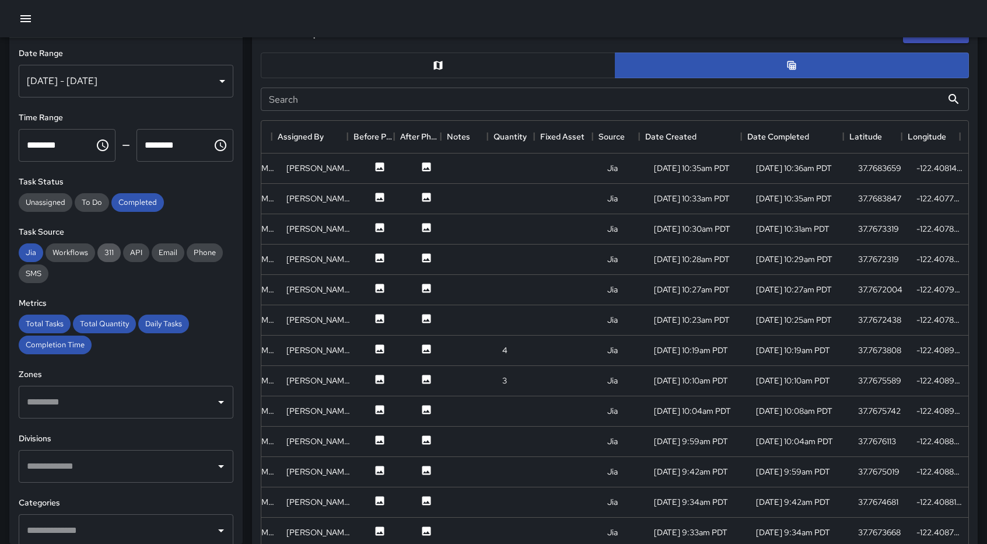
click at [106, 256] on span "311" at bounding box center [108, 252] width 23 height 10
click at [14, 247] on div "**********" at bounding box center [125, 291] width 233 height 506
click at [23, 251] on span "Jia" at bounding box center [31, 252] width 25 height 10
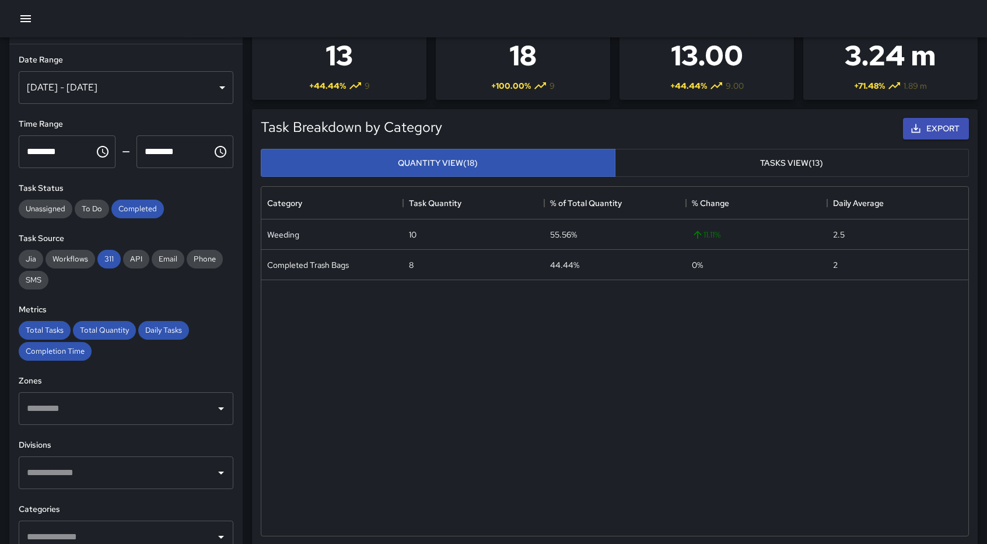
scroll to position [0, 0]
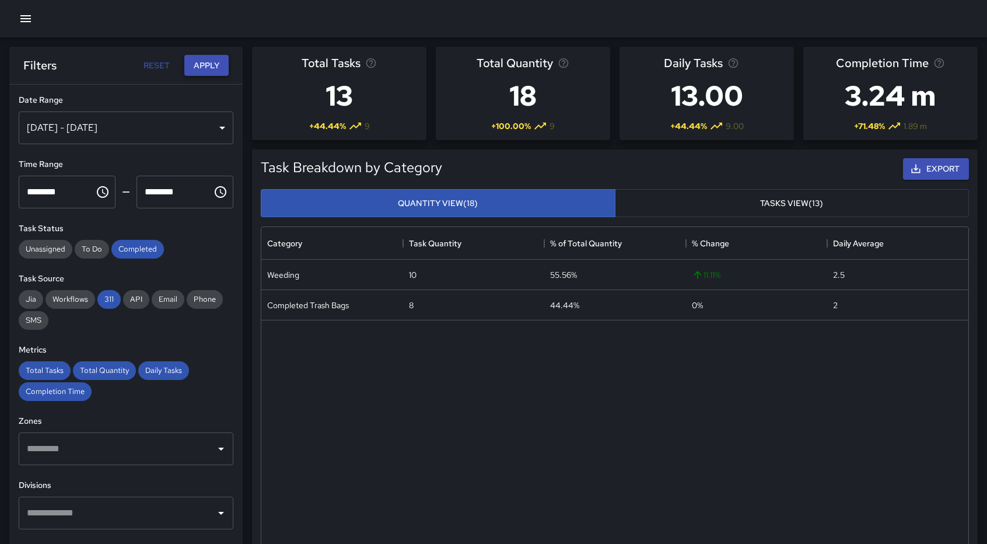
click at [199, 62] on button "Apply" at bounding box center [206, 66] width 44 height 22
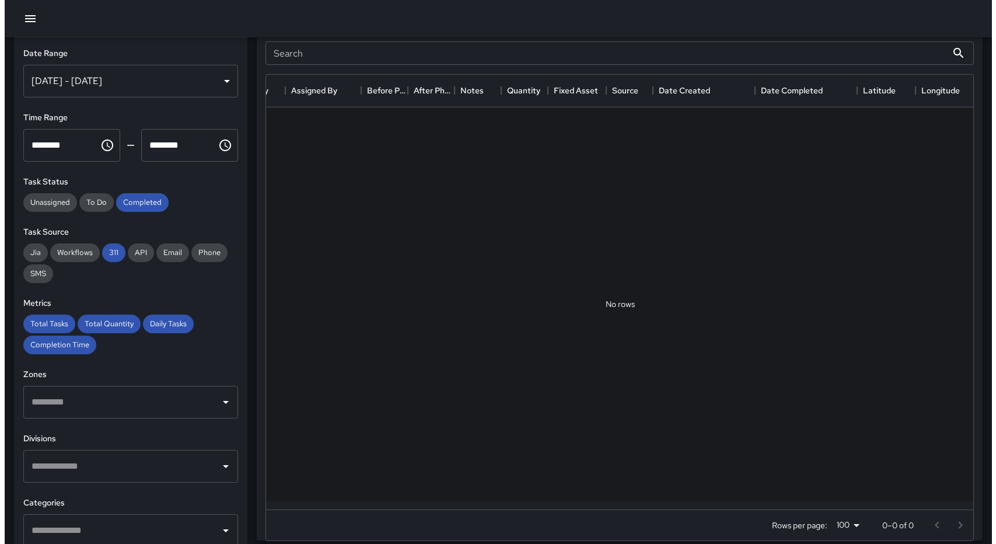
scroll to position [632, 0]
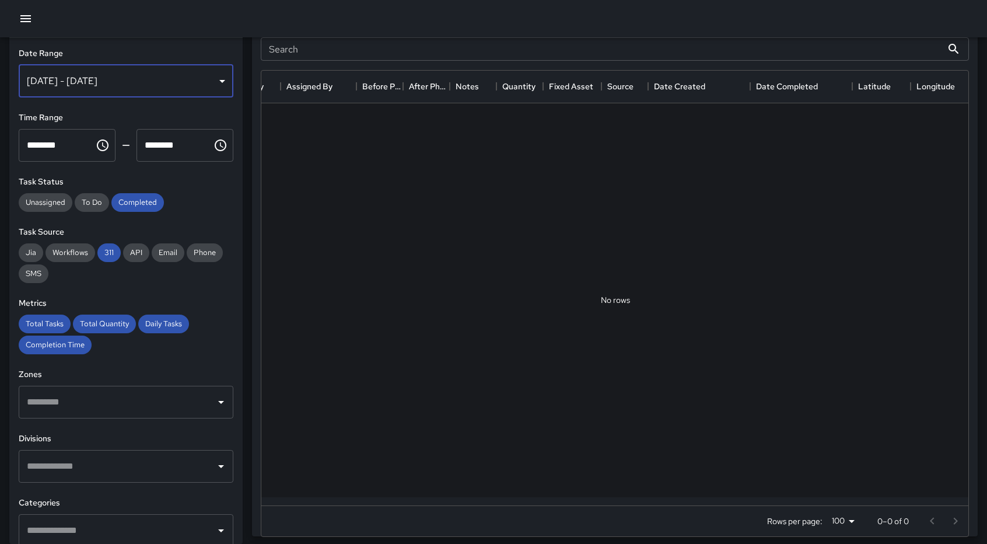
click at [214, 73] on div "[DATE] - [DATE]" at bounding box center [126, 81] width 215 height 33
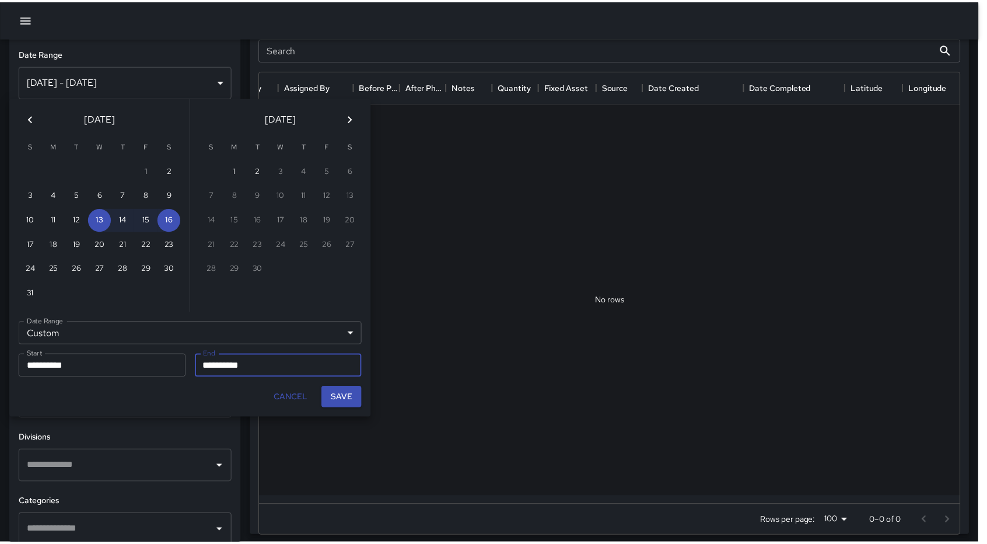
scroll to position [9, 9]
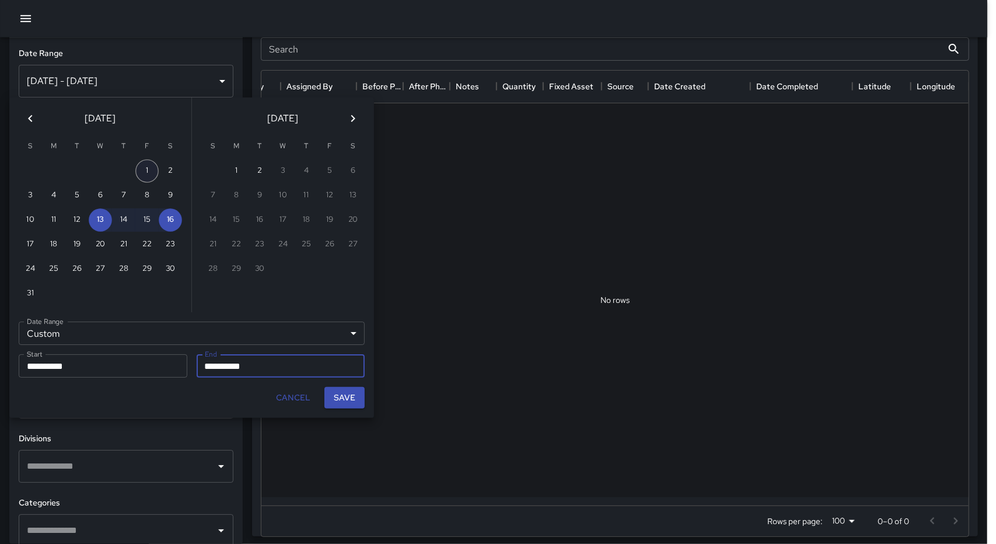
click at [151, 169] on button "1" at bounding box center [146, 170] width 23 height 23
type input "**********"
click at [48, 193] on button "4" at bounding box center [53, 195] width 23 height 23
type input "**********"
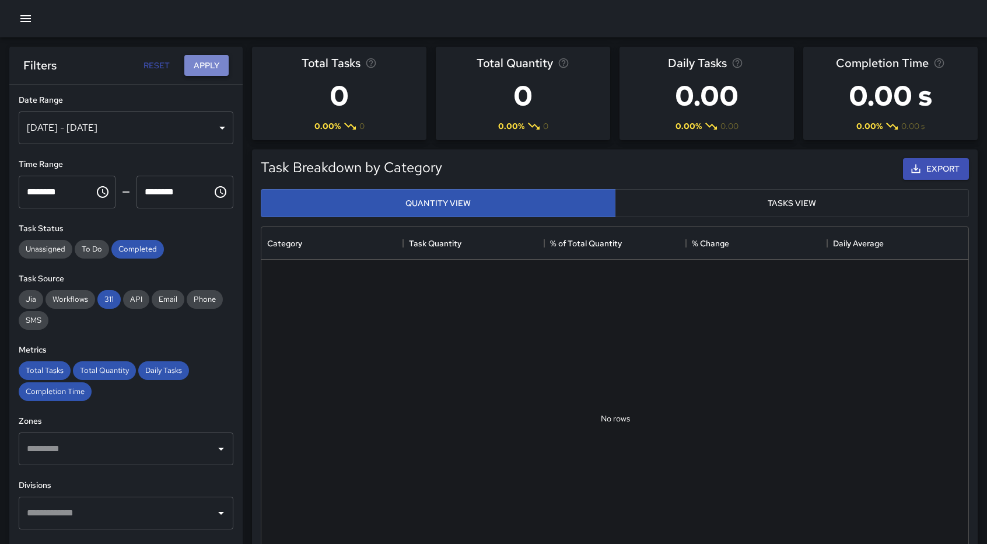
click at [203, 68] on button "Apply" at bounding box center [206, 66] width 44 height 22
click at [204, 127] on div "[DATE] - [DATE]" at bounding box center [126, 127] width 215 height 33
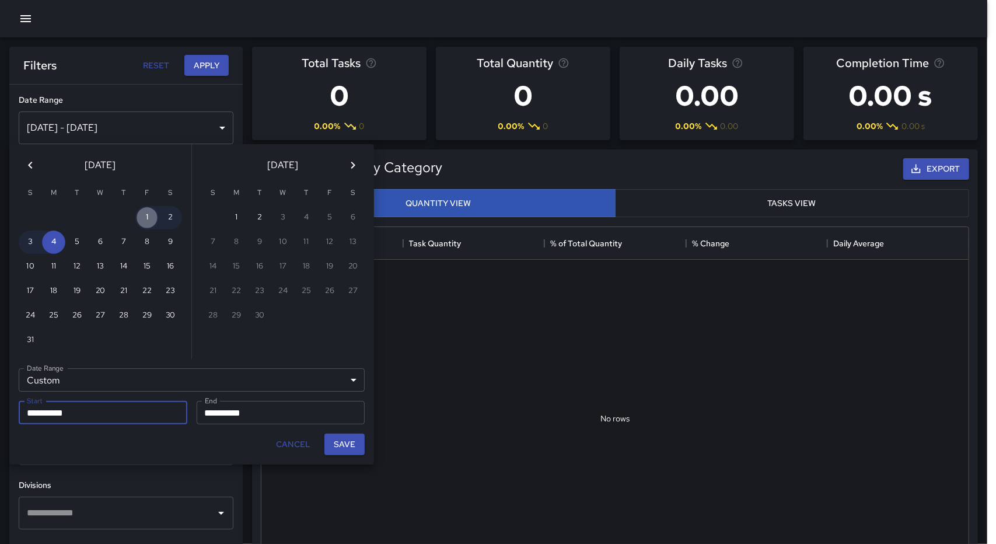
click at [141, 219] on button "1" at bounding box center [146, 217] width 23 height 23
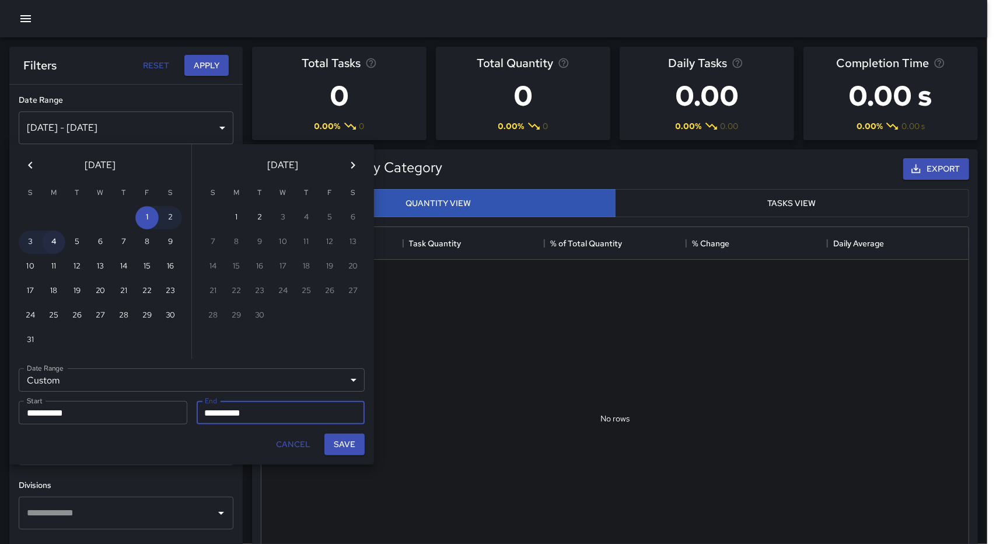
click at [53, 245] on button "4" at bounding box center [53, 241] width 23 height 23
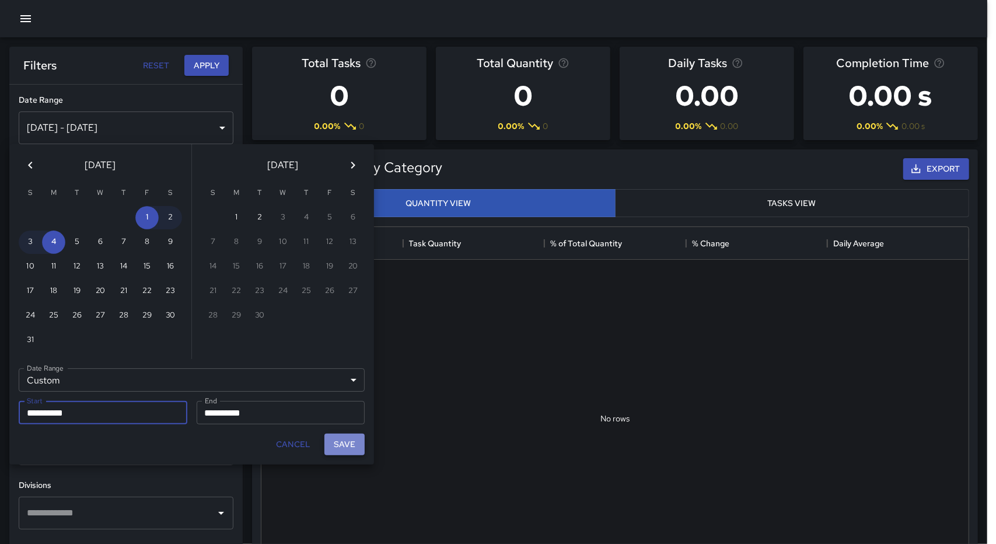
click at [351, 446] on button "Save" at bounding box center [344, 444] width 40 height 22
type input "**********"
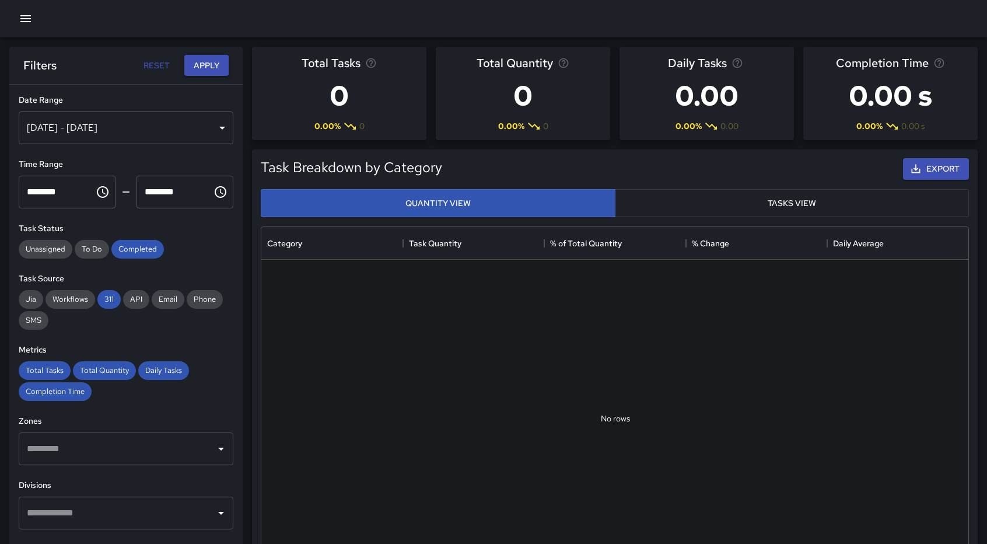
click at [205, 69] on button "Apply" at bounding box center [206, 66] width 44 height 22
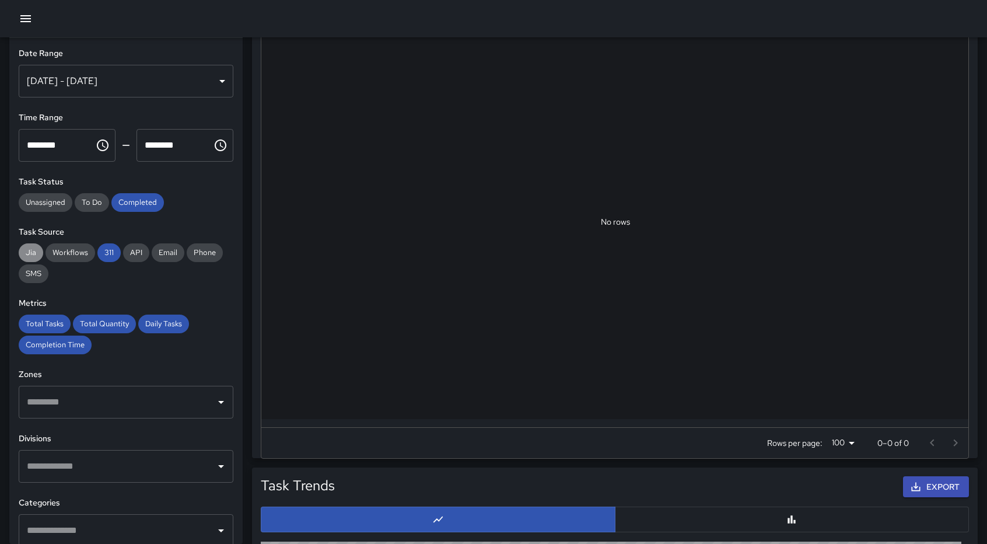
click at [29, 254] on span "Jia" at bounding box center [31, 252] width 25 height 10
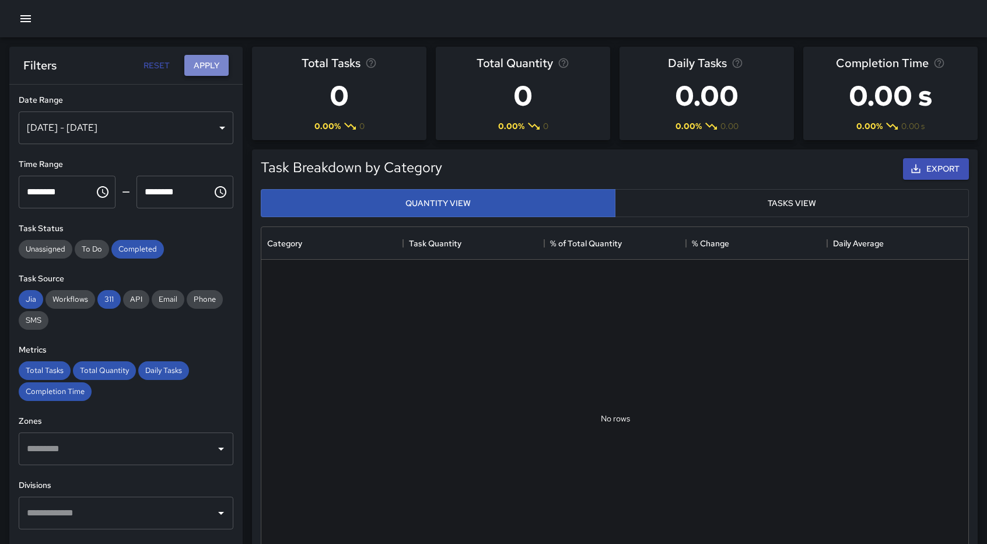
click at [211, 64] on button "Apply" at bounding box center [206, 66] width 44 height 22
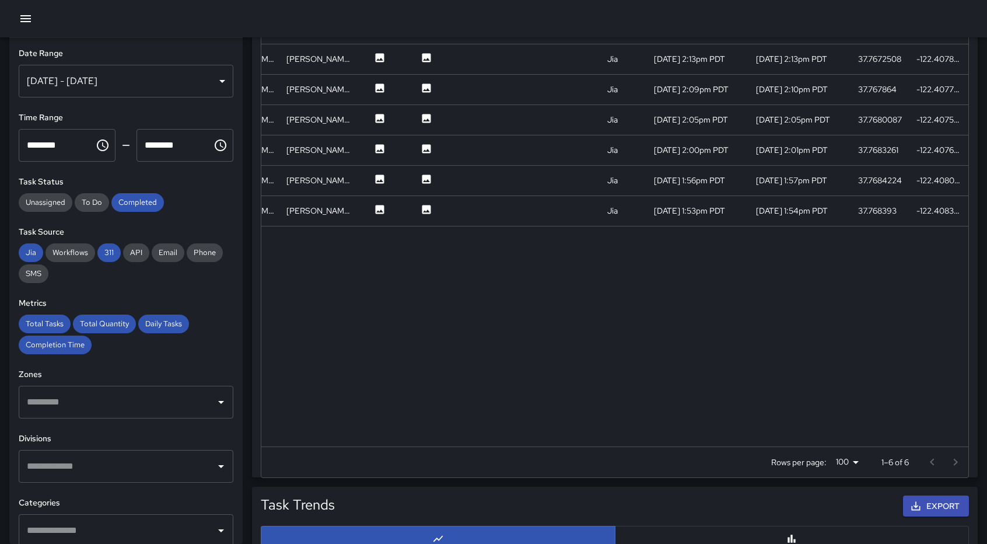
scroll to position [481, 0]
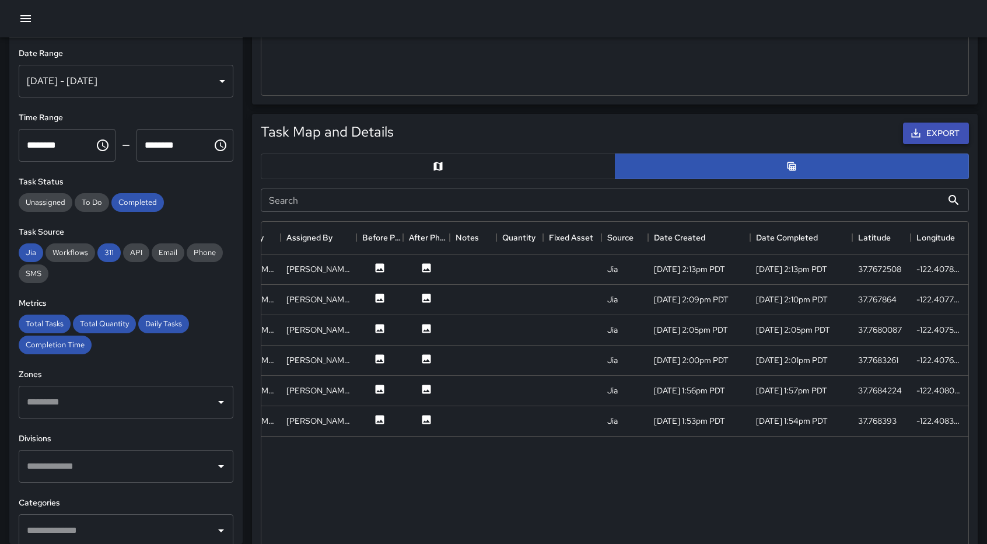
click at [926, 132] on button "Export" at bounding box center [936, 134] width 66 height 22
click at [102, 152] on button "Choose time, selected time is 12:00 AM" at bounding box center [102, 145] width 23 height 23
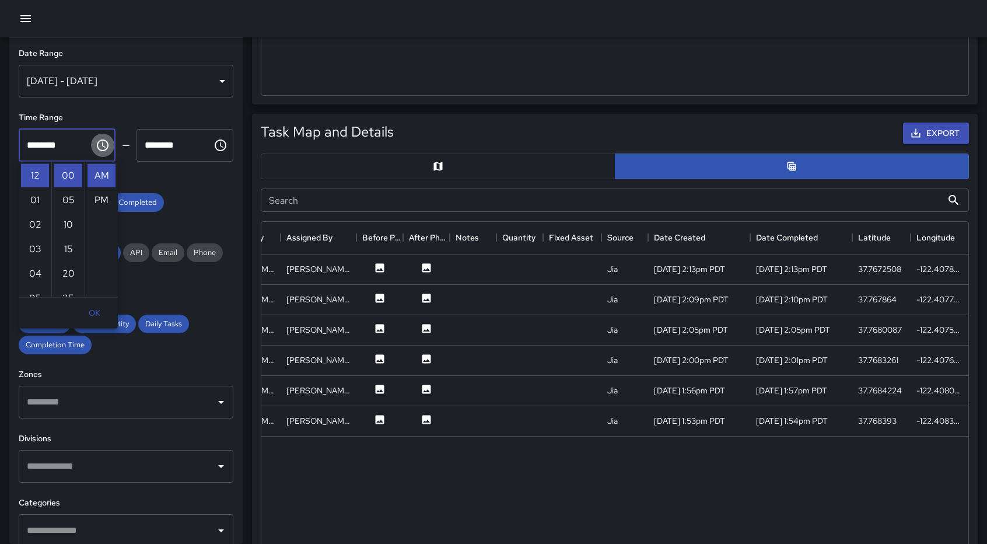
click at [102, 152] on button "Choose time, selected time is 12:00 AM" at bounding box center [102, 145] width 23 height 23
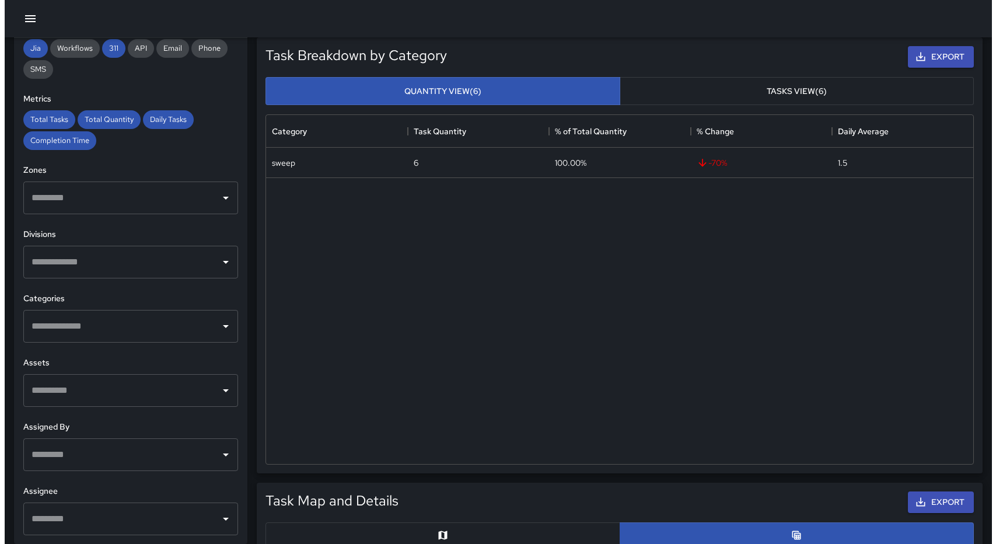
scroll to position [0, 0]
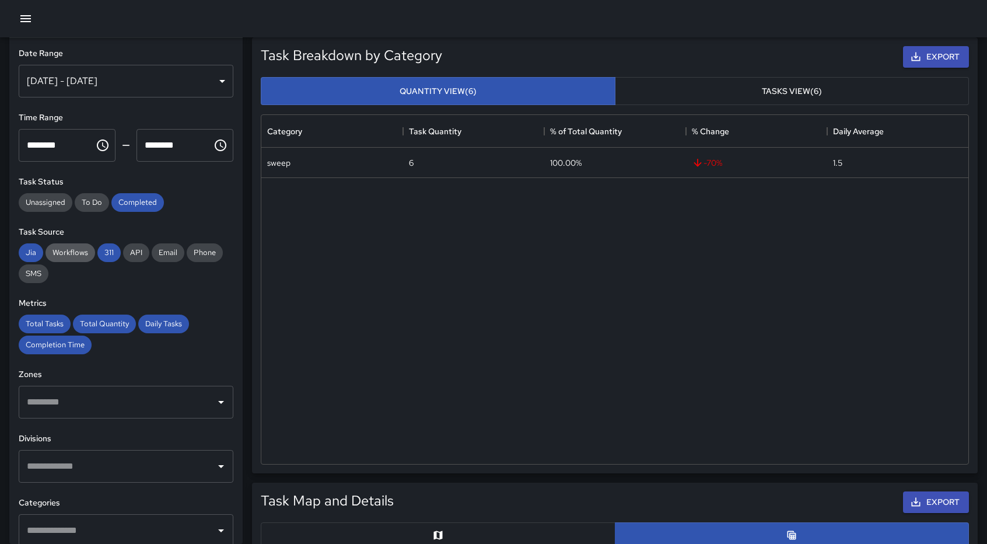
click at [64, 253] on span "Workflows" at bounding box center [71, 252] width 50 height 10
click at [211, 79] on div "[DATE] - [DATE]" at bounding box center [126, 81] width 215 height 33
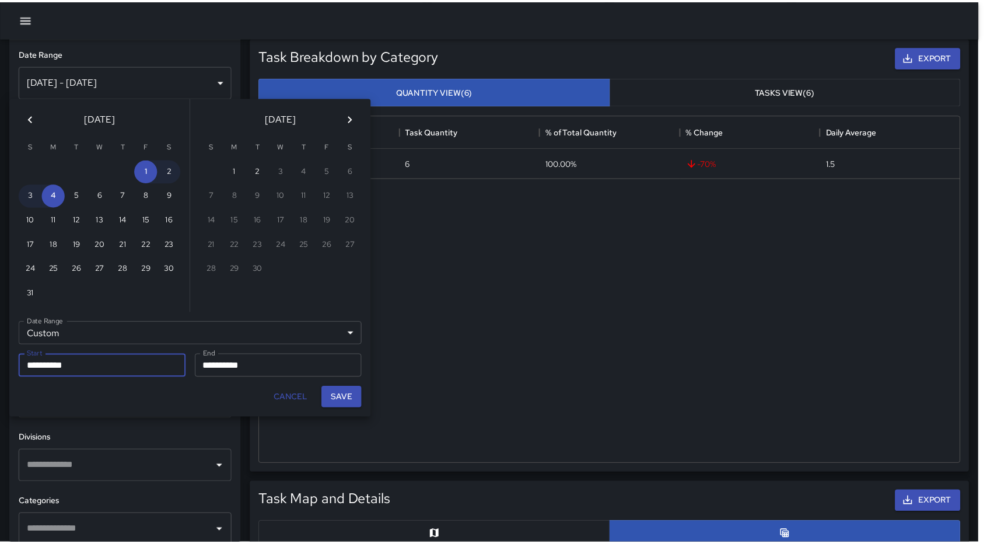
scroll to position [9, 9]
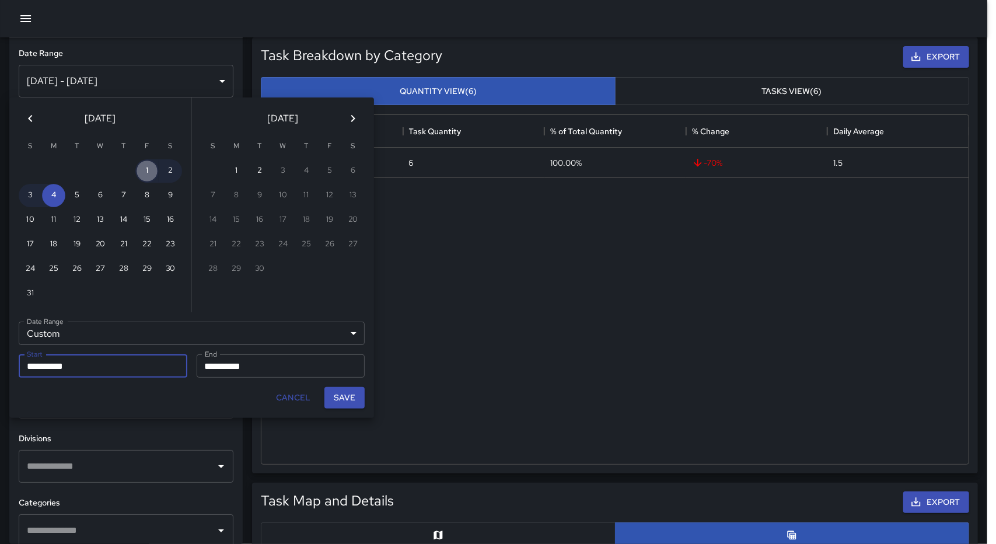
click at [141, 174] on button "1" at bounding box center [146, 170] width 23 height 23
click at [32, 297] on button "31" at bounding box center [30, 293] width 23 height 23
type input "**********"
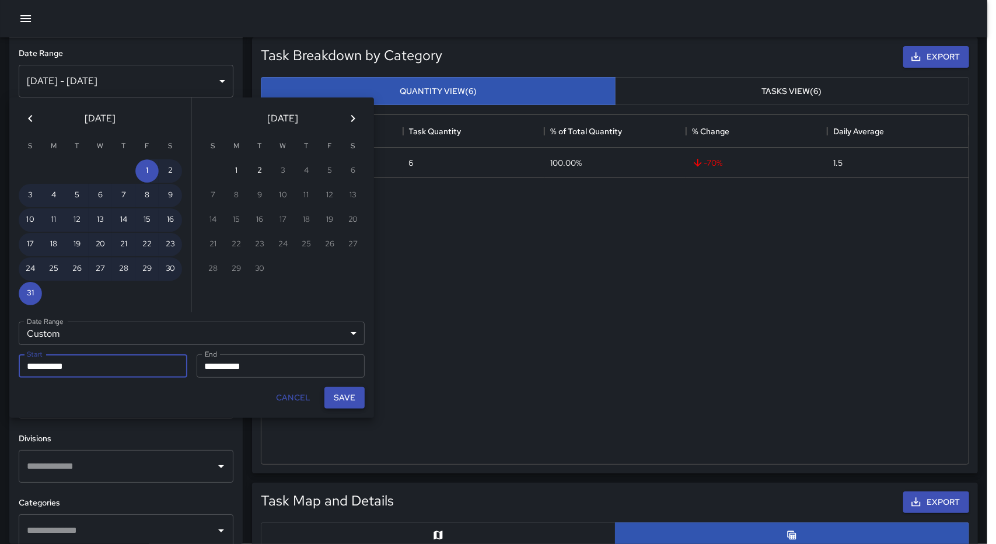
click at [345, 398] on button "Save" at bounding box center [344, 398] width 40 height 22
type input "**********"
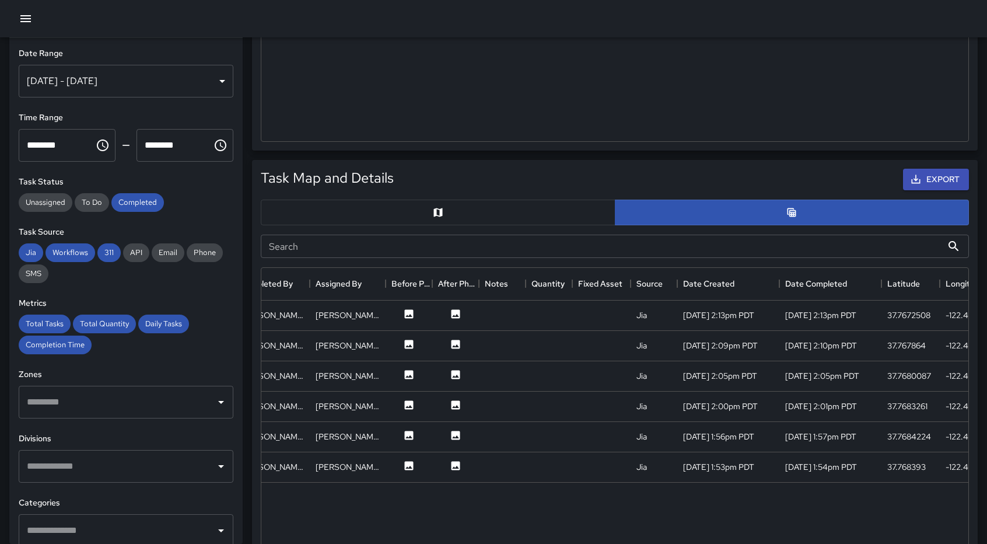
scroll to position [0, 0]
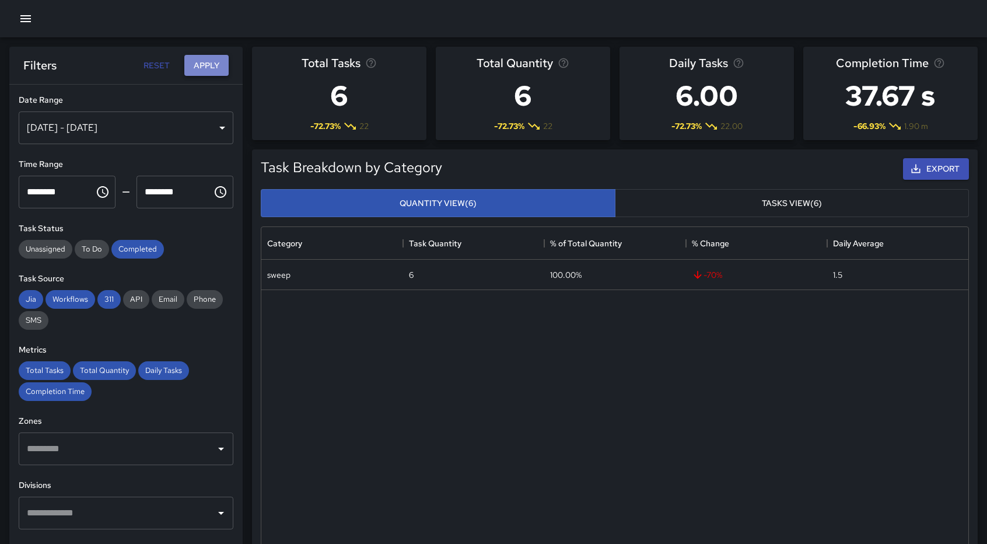
click at [207, 75] on button "Apply" at bounding box center [206, 66] width 44 height 22
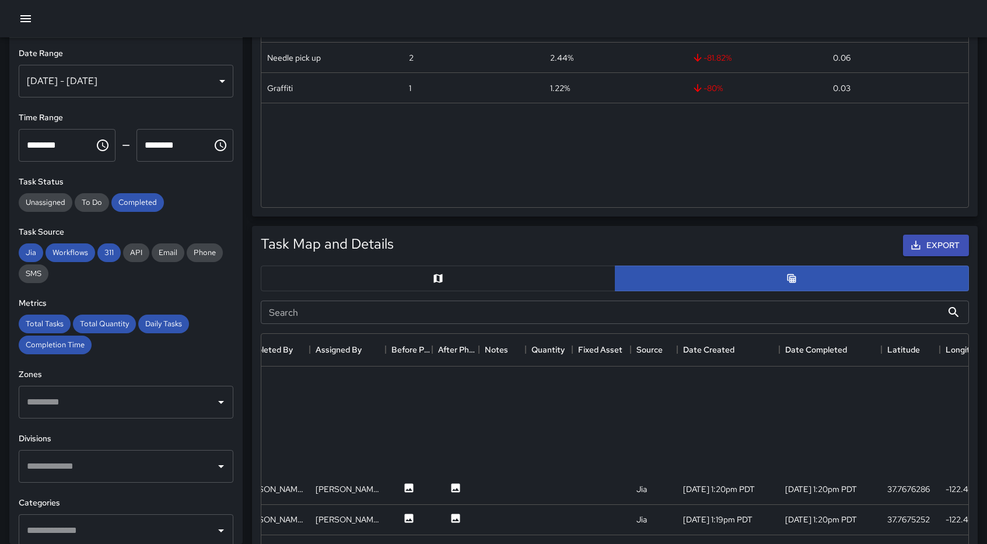
scroll to position [676, 299]
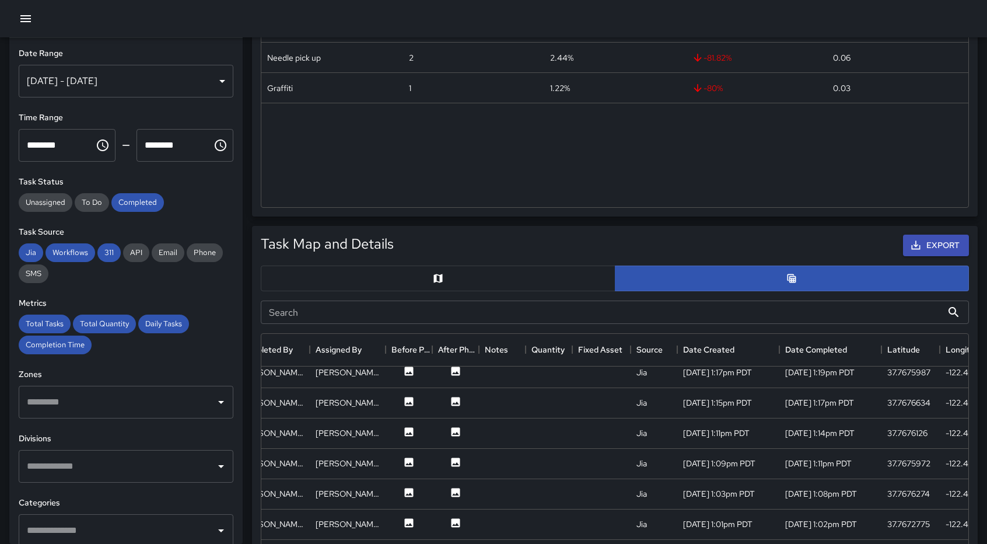
click at [935, 257] on div "Export" at bounding box center [683, 245] width 575 height 26
click at [928, 247] on button "Export" at bounding box center [936, 246] width 66 height 22
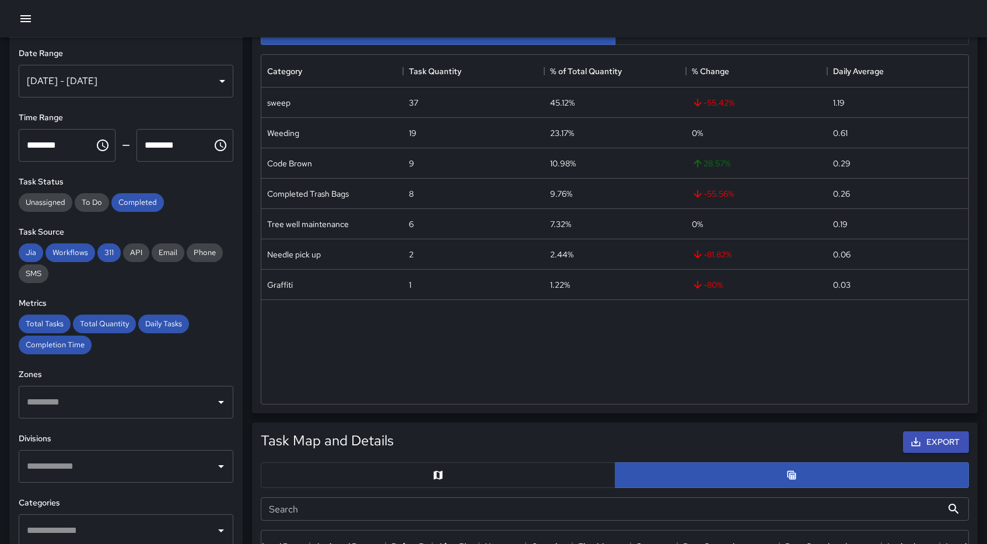
scroll to position [0, 0]
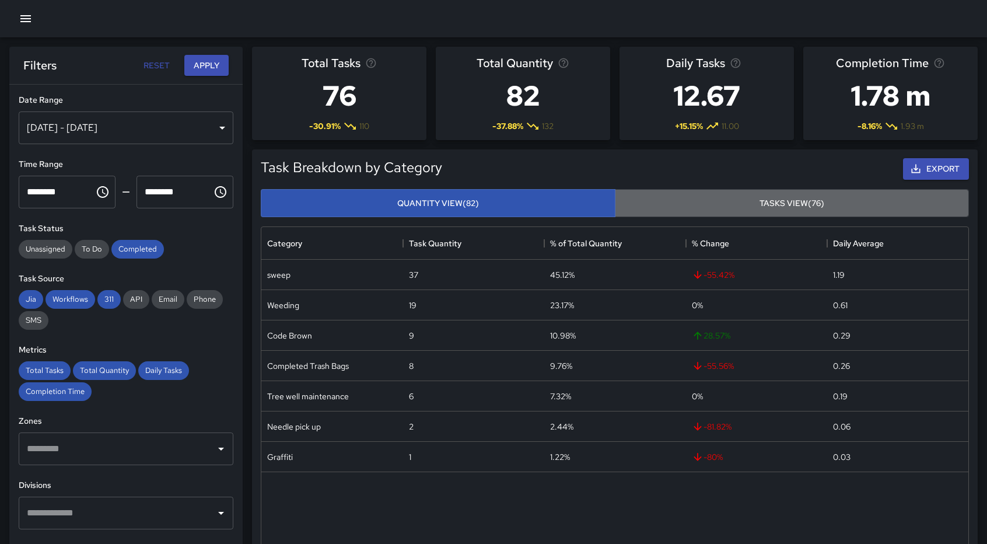
click at [733, 202] on button "Tasks View (76)" at bounding box center [792, 203] width 355 height 29
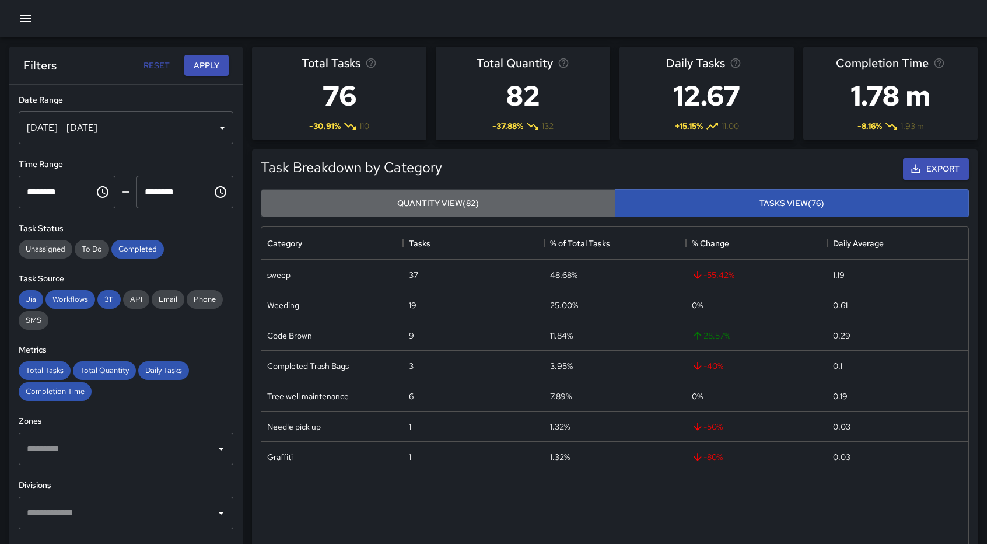
click at [450, 202] on button "Quantity View (82)" at bounding box center [438, 203] width 355 height 29
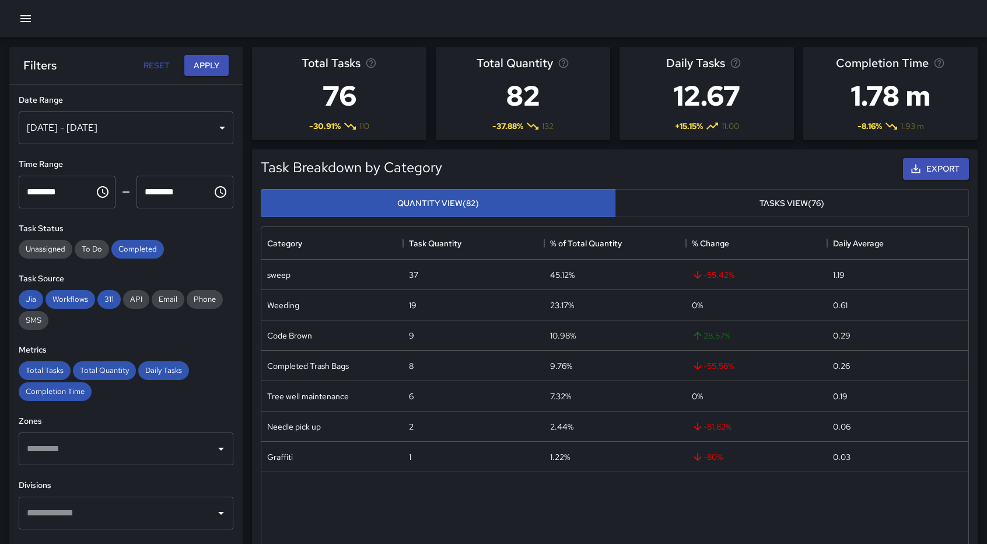
click at [716, 205] on button "Tasks View (76)" at bounding box center [792, 203] width 355 height 29
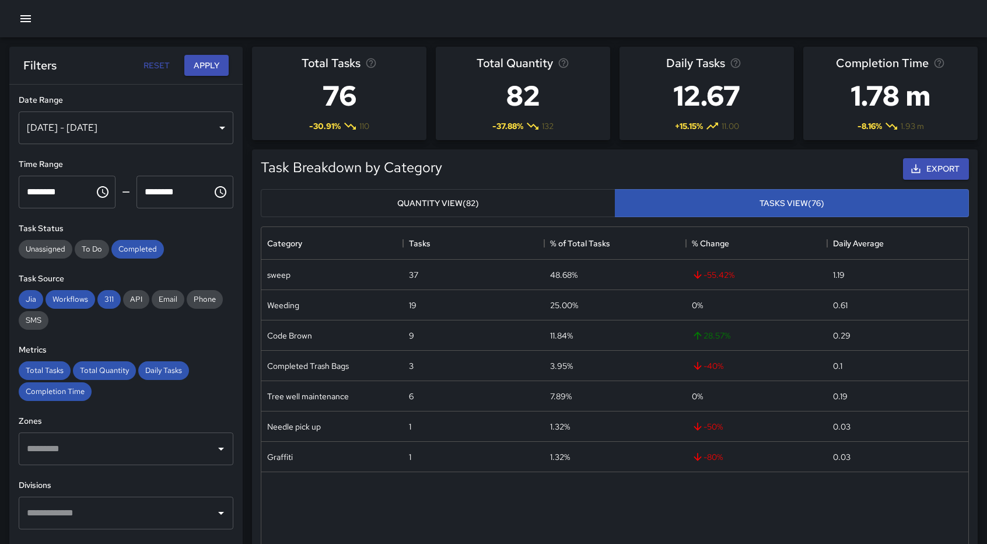
click at [611, 221] on div "Quantity View (82) Tasks View (76)" at bounding box center [615, 203] width 718 height 38
click at [202, 58] on button "Apply" at bounding box center [206, 66] width 44 height 22
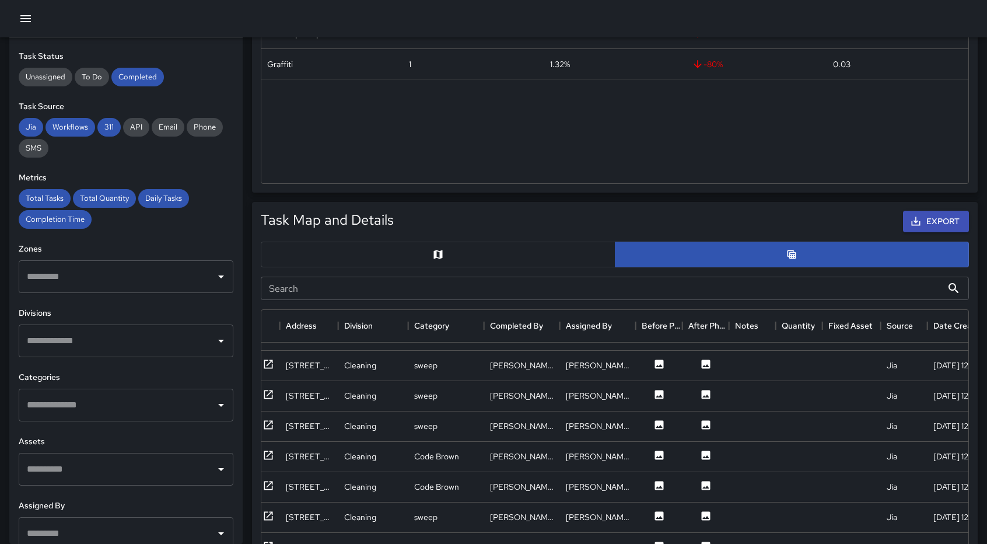
scroll to position [126, 0]
click at [112, 341] on input "text" at bounding box center [117, 340] width 187 height 22
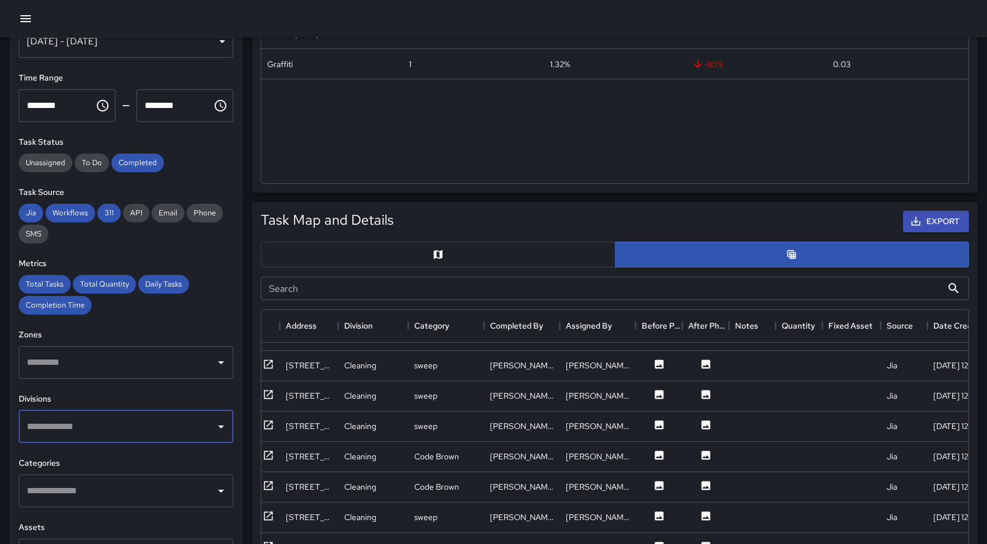
scroll to position [0, 0]
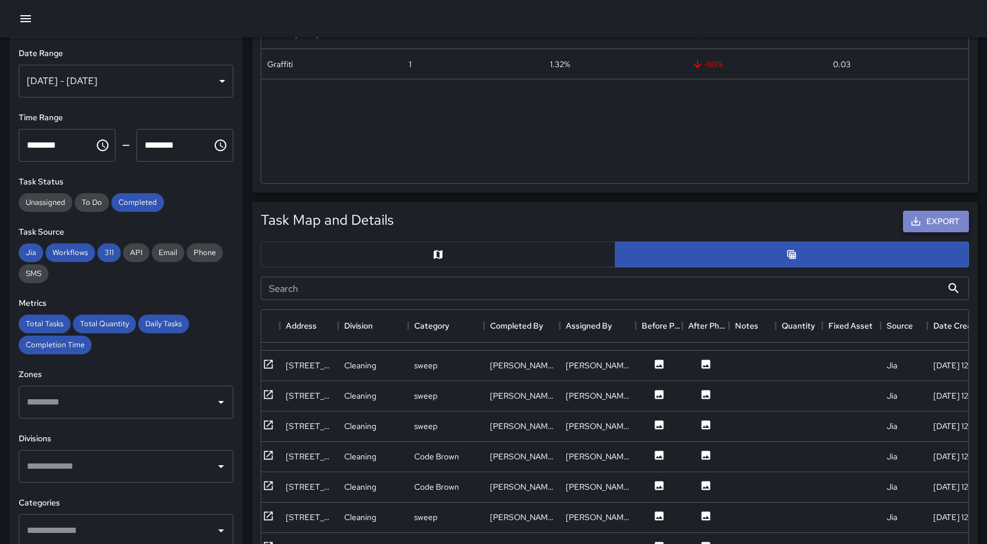
click at [925, 221] on button "Export" at bounding box center [936, 222] width 66 height 22
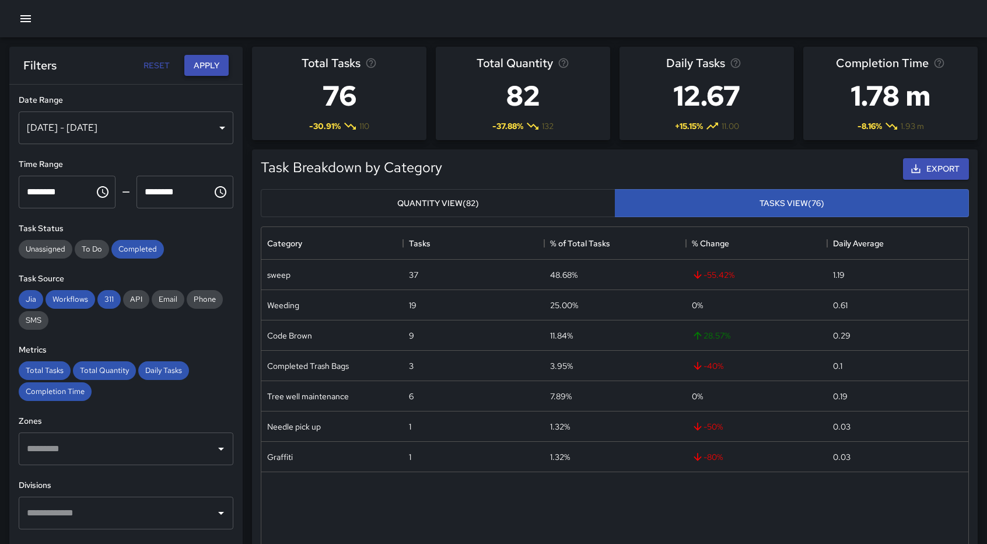
click at [204, 72] on button "Apply" at bounding box center [206, 66] width 44 height 22
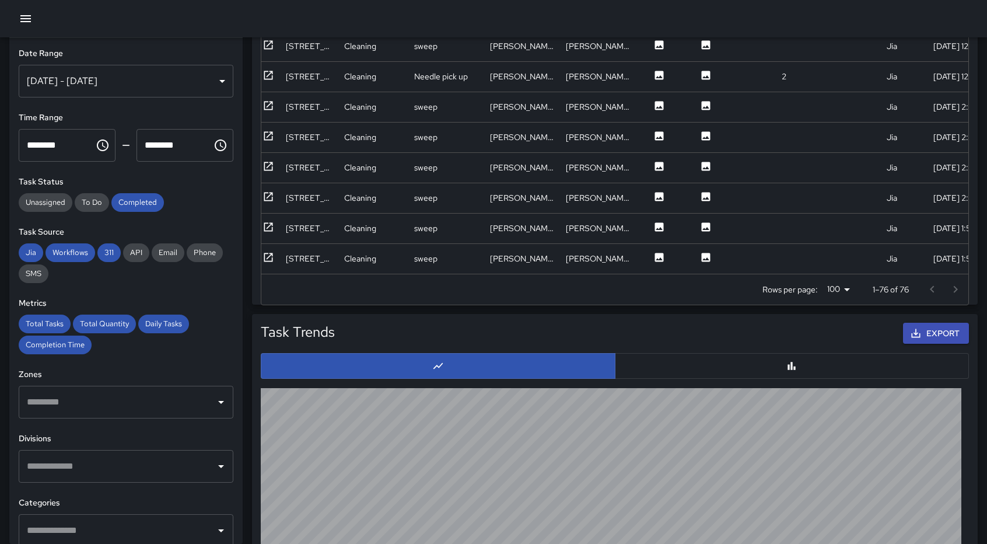
scroll to position [869, 0]
